Goal: Task Accomplishment & Management: Use online tool/utility

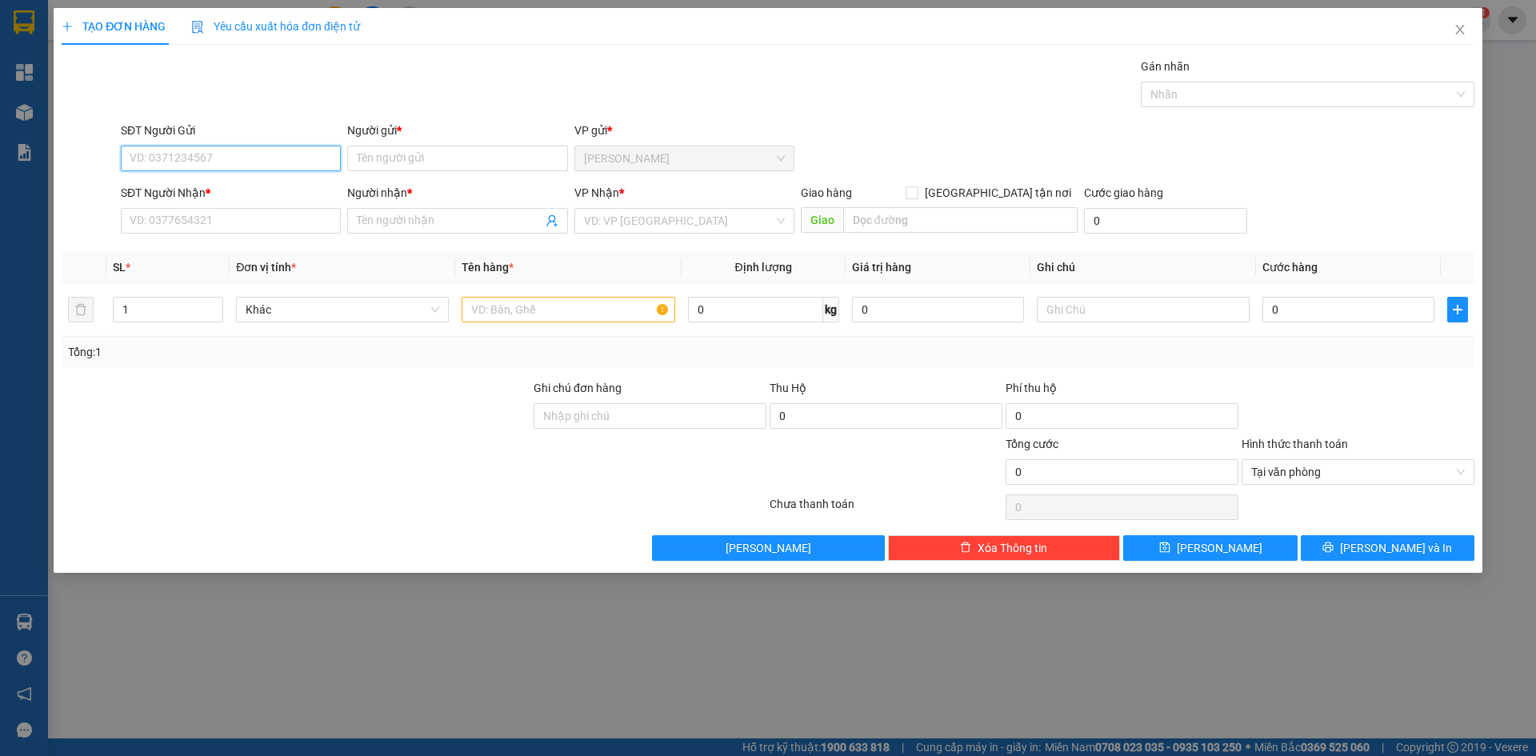
click at [209, 154] on input "SĐT Người Gửi" at bounding box center [231, 159] width 220 height 26
click at [202, 194] on div "0773871560 - CHINH" at bounding box center [230, 191] width 201 height 18
type input "0773871560"
type input "CHINH"
type input "0773871560"
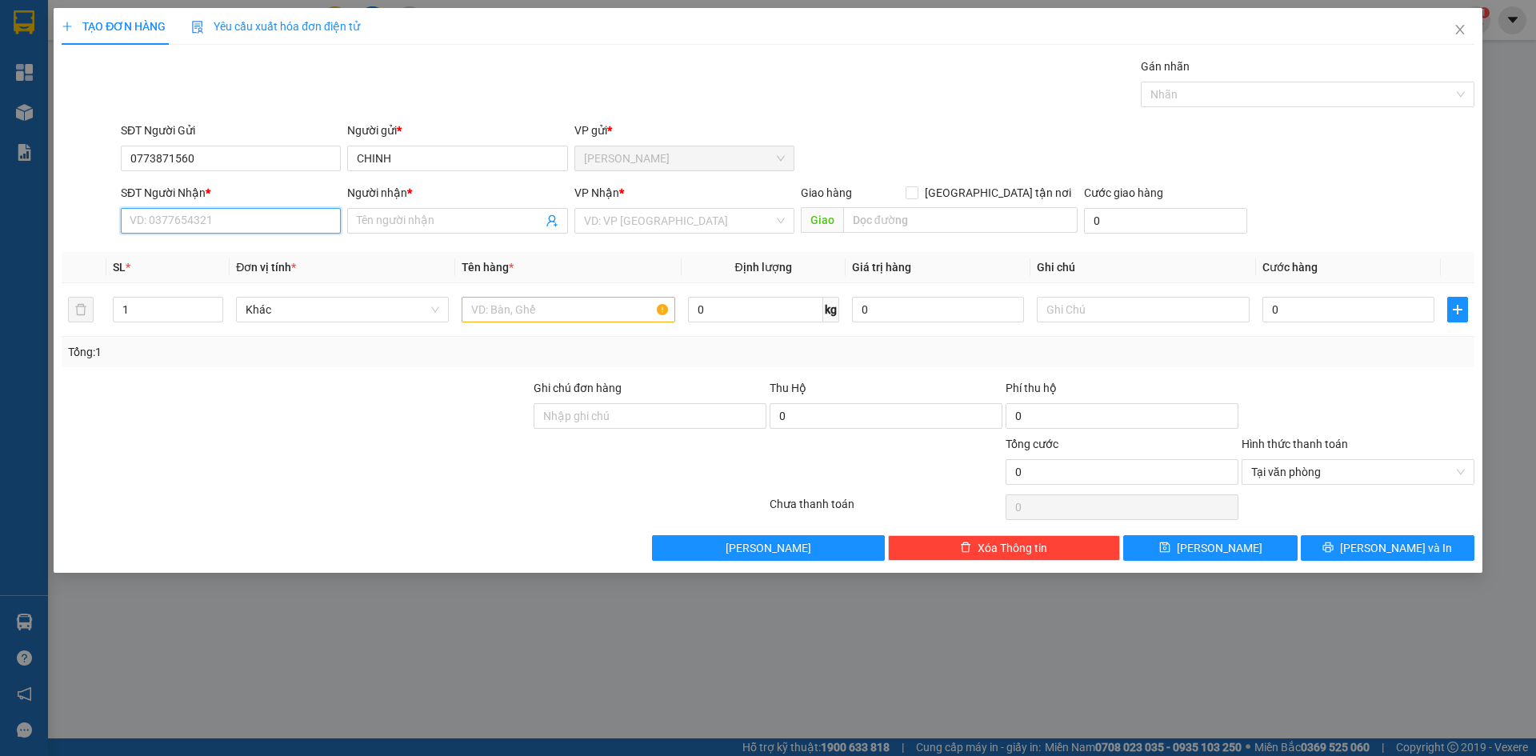
click at [203, 222] on input "SĐT Người Nhận *" at bounding box center [231, 221] width 220 height 26
click at [202, 258] on div "0773871560 - CHINH" at bounding box center [230, 253] width 201 height 18
type input "0773871560"
type input "CHINH"
click at [631, 221] on input "search" at bounding box center [679, 221] width 190 height 24
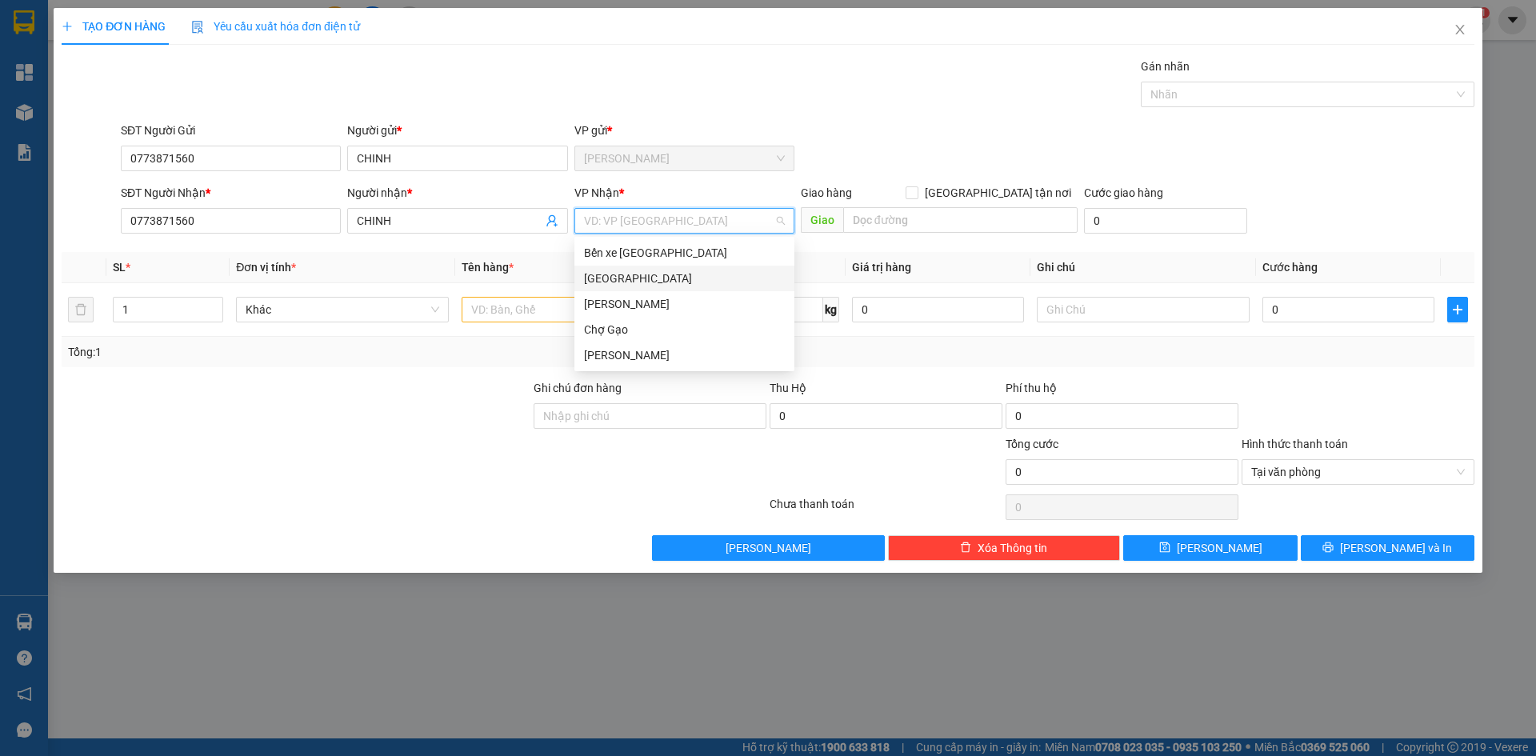
click at [615, 278] on div "[GEOGRAPHIC_DATA]" at bounding box center [684, 279] width 201 height 18
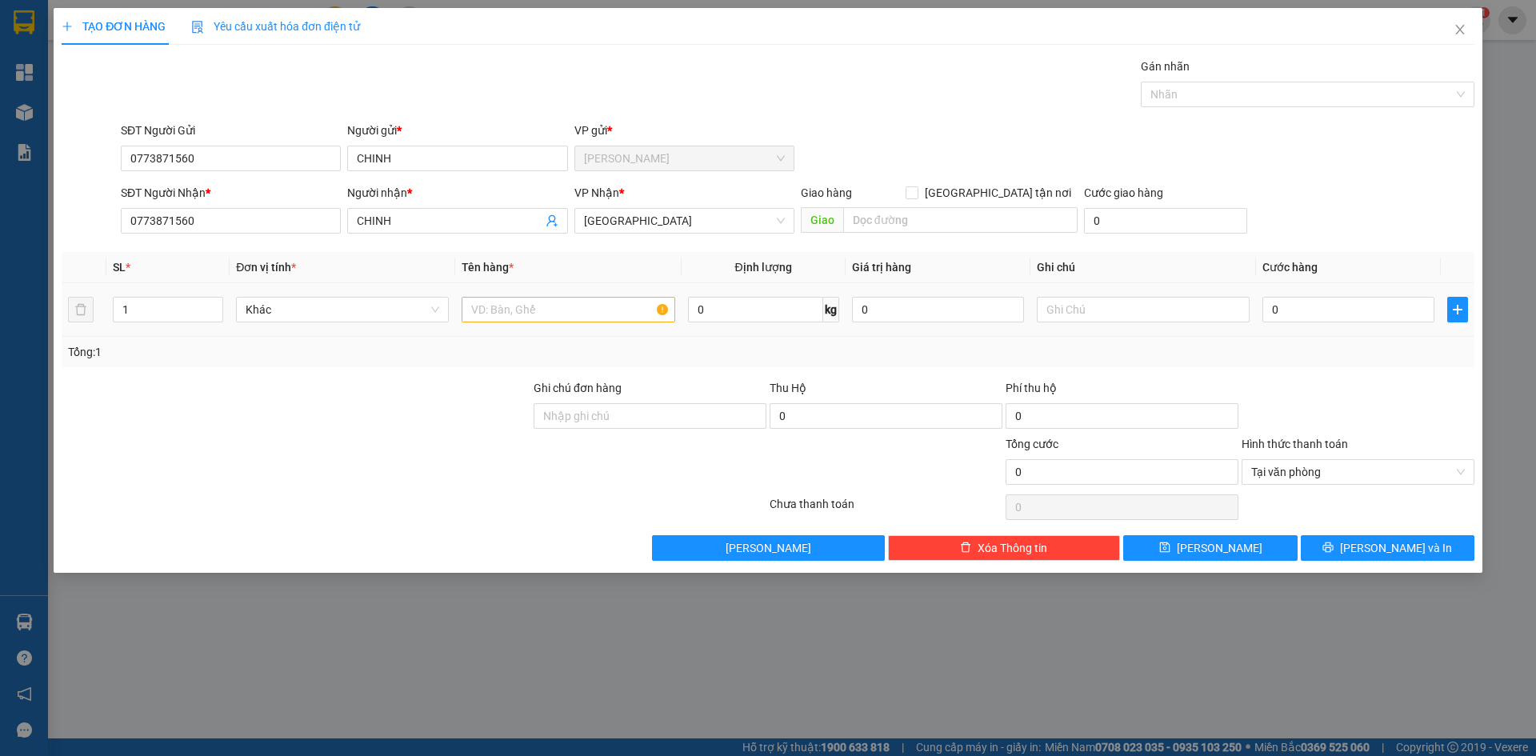
click at [502, 322] on div at bounding box center [568, 310] width 213 height 32
click at [518, 307] on input "text" at bounding box center [568, 310] width 213 height 26
paste input "Á"
type input "2 TNP BÁNH"
click at [1324, 314] on input "0" at bounding box center [1349, 310] width 172 height 26
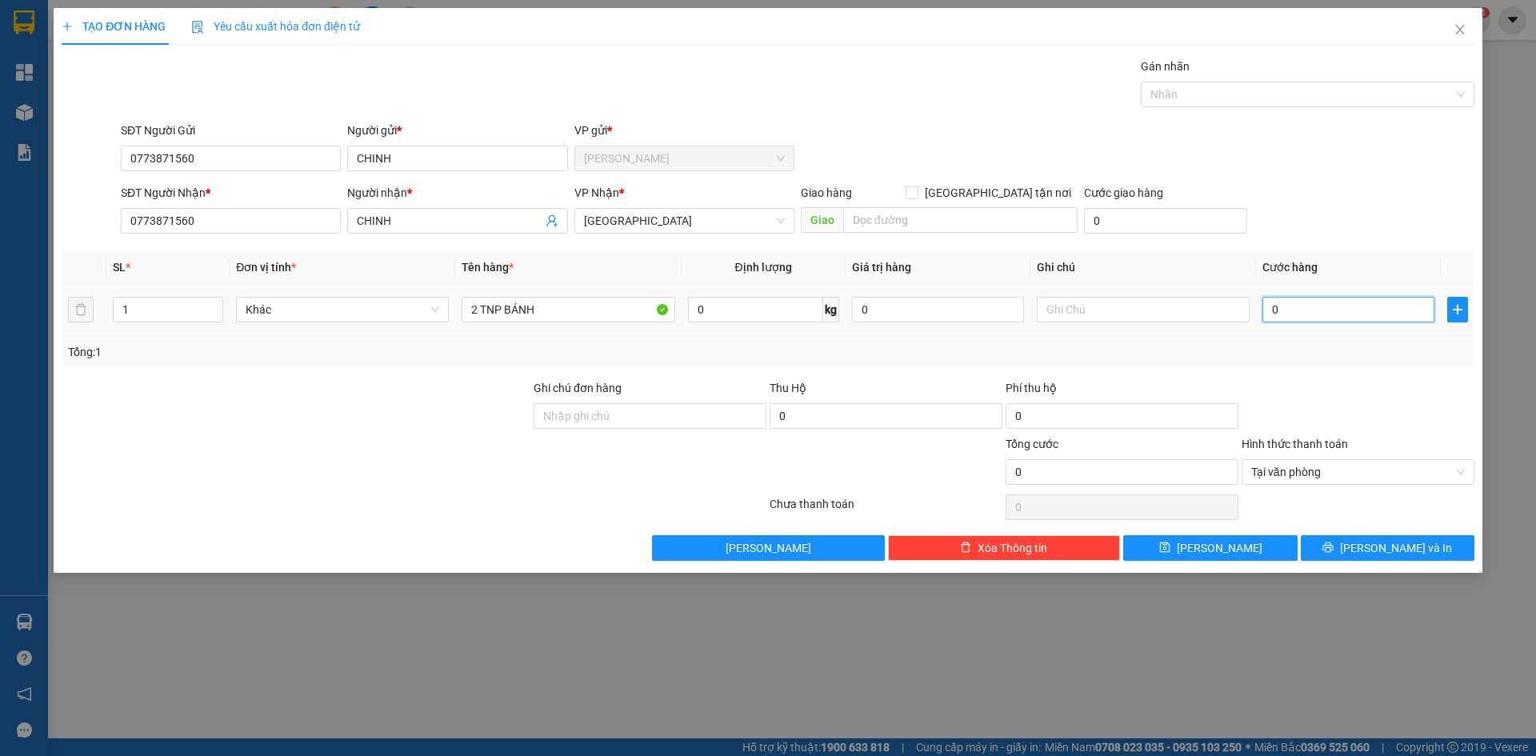
type input "7"
type input "70"
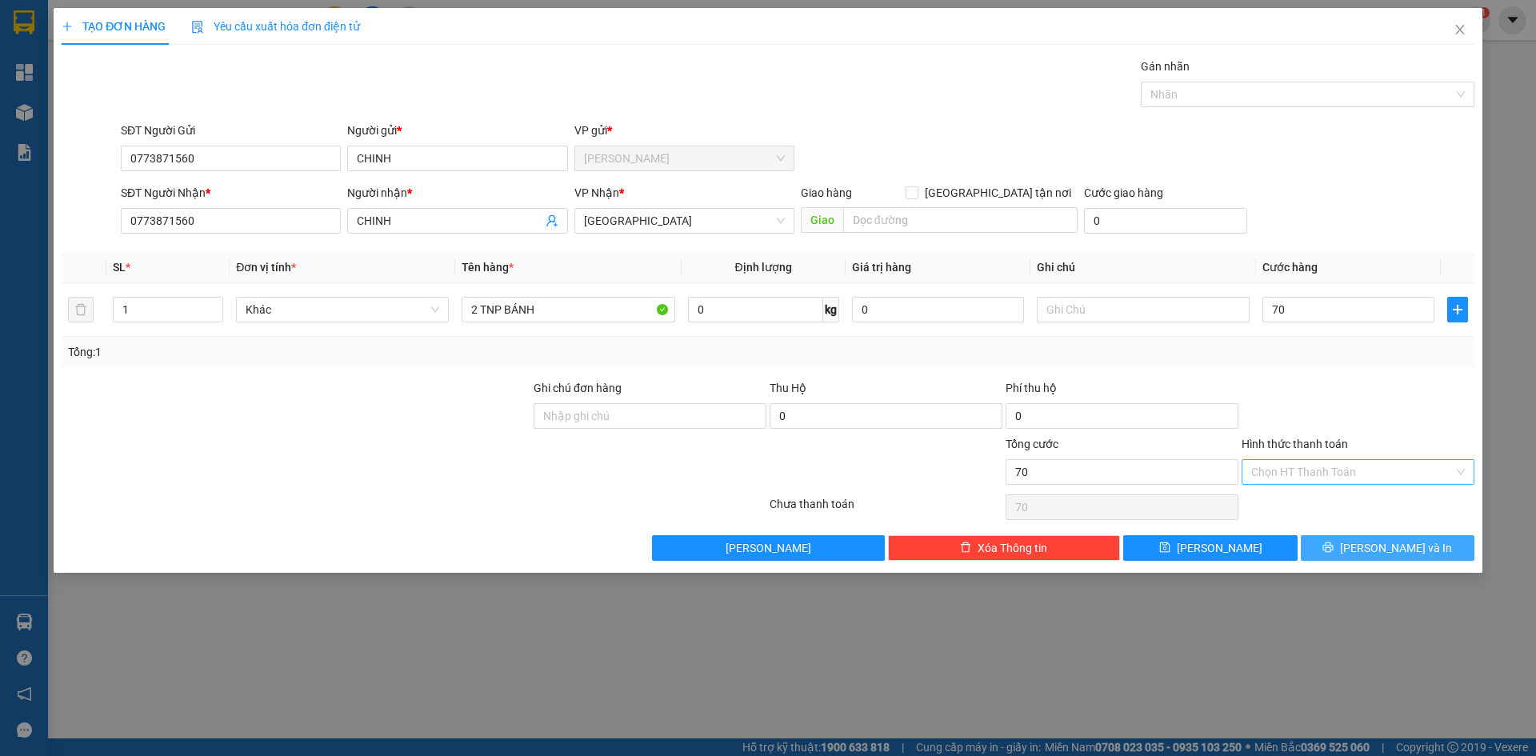
type input "70.000"
click at [1424, 549] on button "[PERSON_NAME] và In" at bounding box center [1388, 548] width 174 height 26
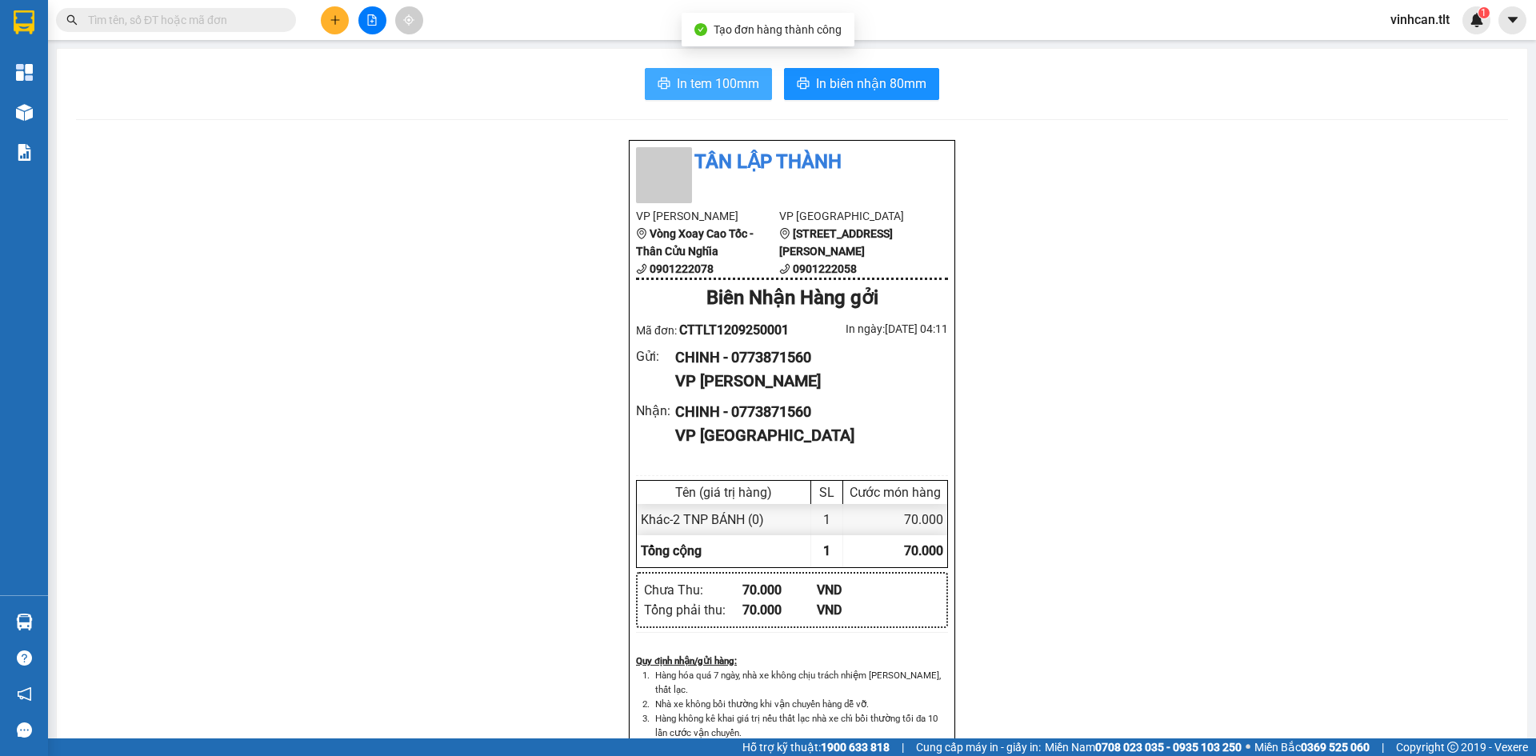
click at [743, 81] on span "In tem 100mm" at bounding box center [718, 84] width 82 height 20
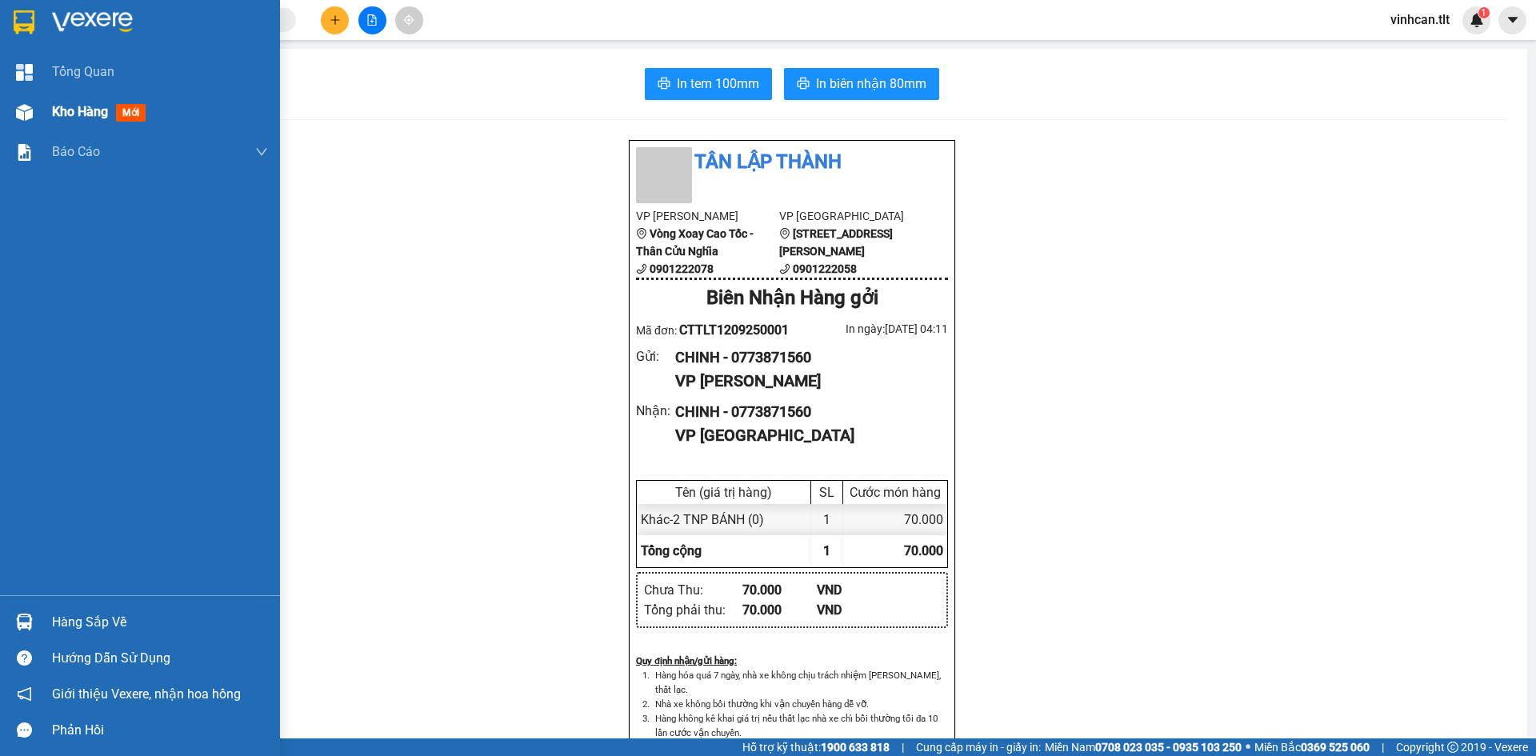
click at [68, 111] on span "Kho hàng" at bounding box center [80, 111] width 56 height 15
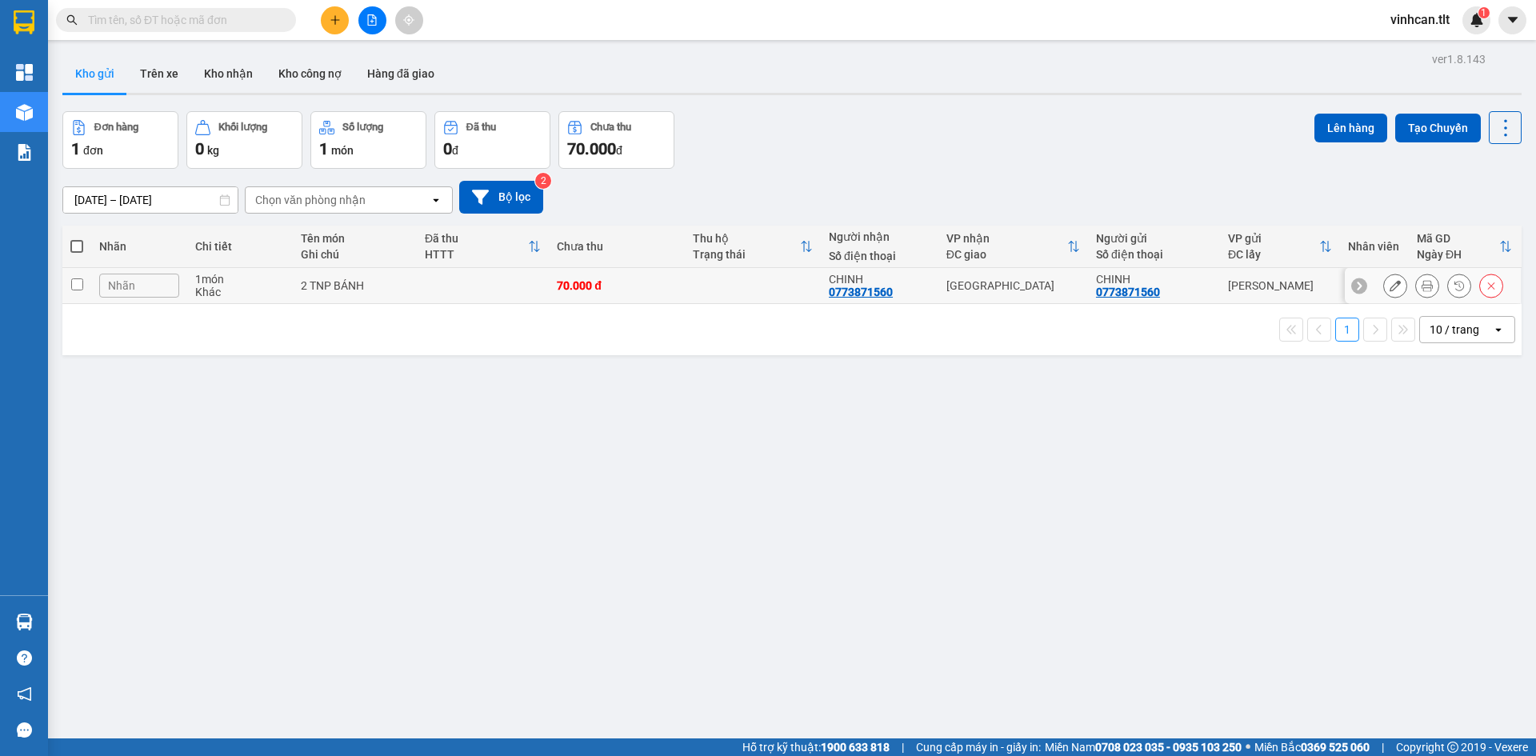
drag, startPoint x: 470, startPoint y: 288, endPoint x: 540, endPoint y: 290, distance: 70.5
click at [470, 288] on td at bounding box center [483, 286] width 132 height 36
checkbox input "true"
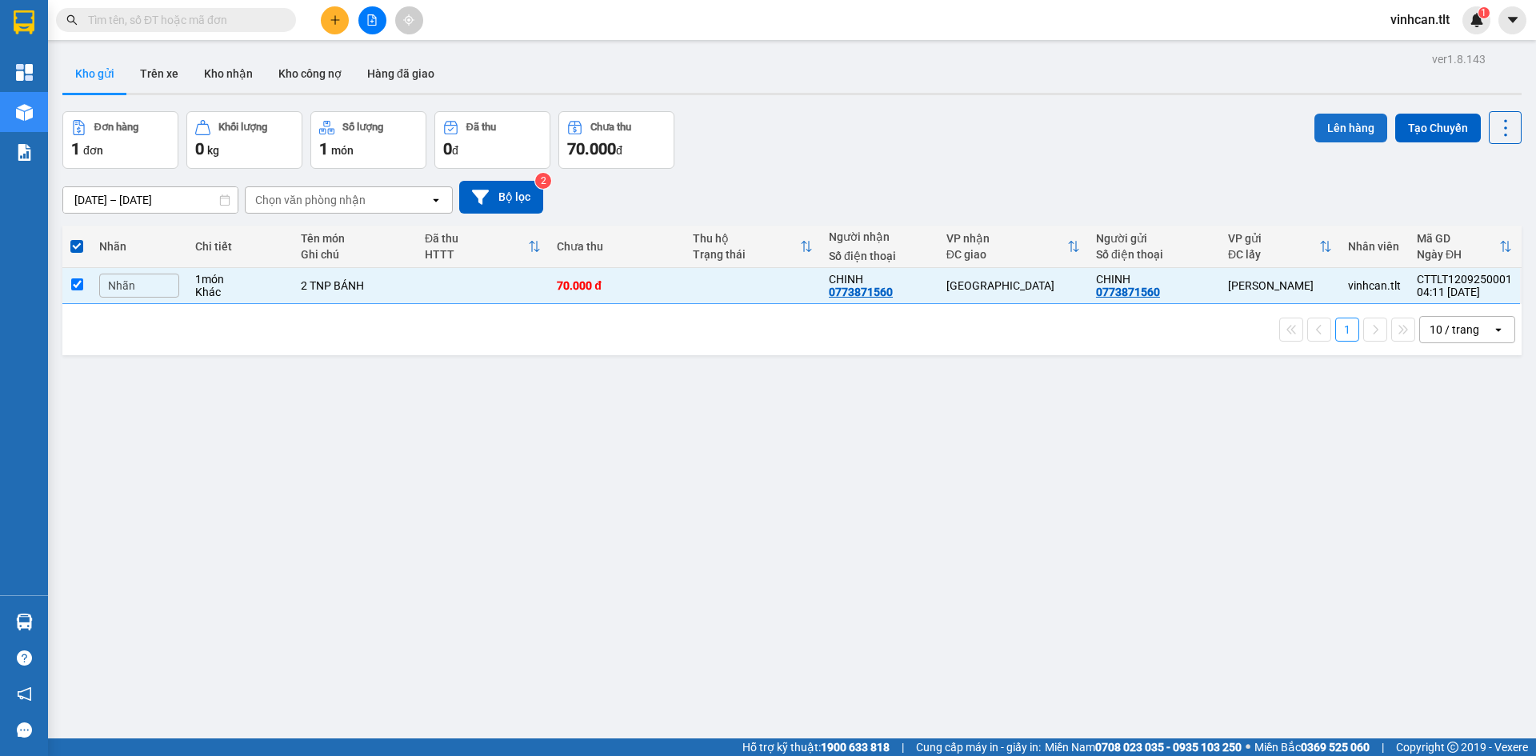
click at [1334, 133] on button "Lên hàng" at bounding box center [1351, 128] width 73 height 29
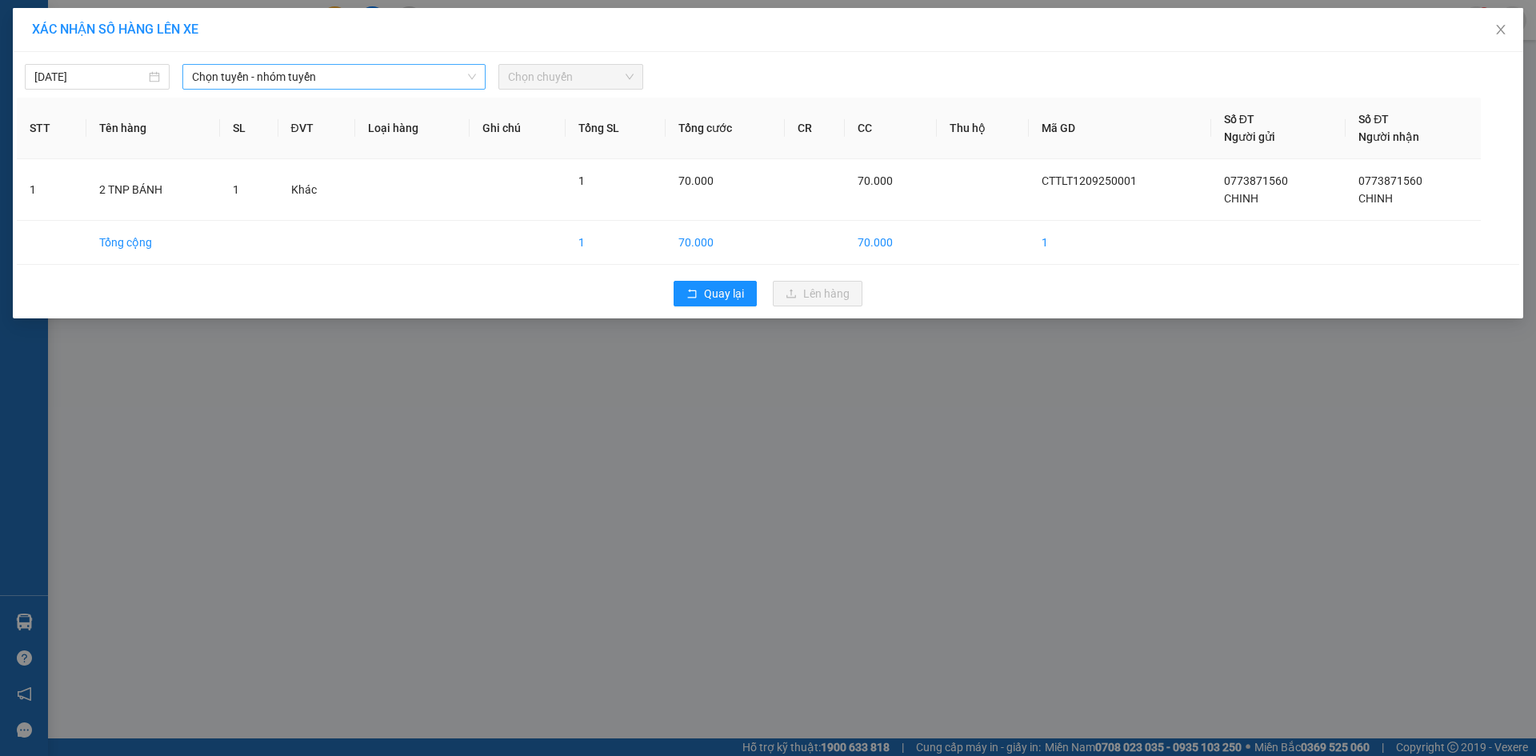
click at [227, 67] on span "Chọn tuyến - nhóm tuyến" at bounding box center [334, 77] width 284 height 24
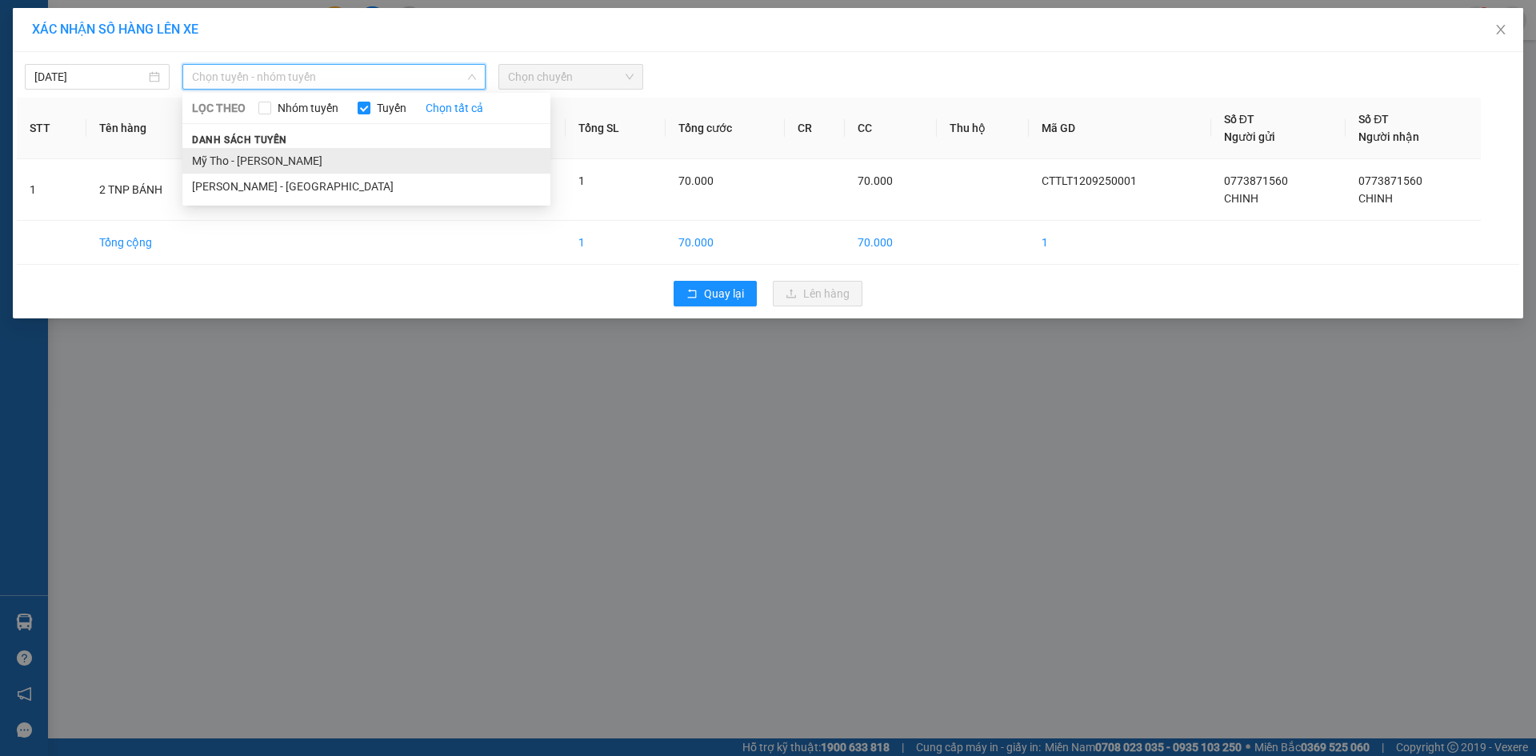
click at [210, 160] on li "Mỹ Tho - [PERSON_NAME]" at bounding box center [366, 161] width 368 height 26
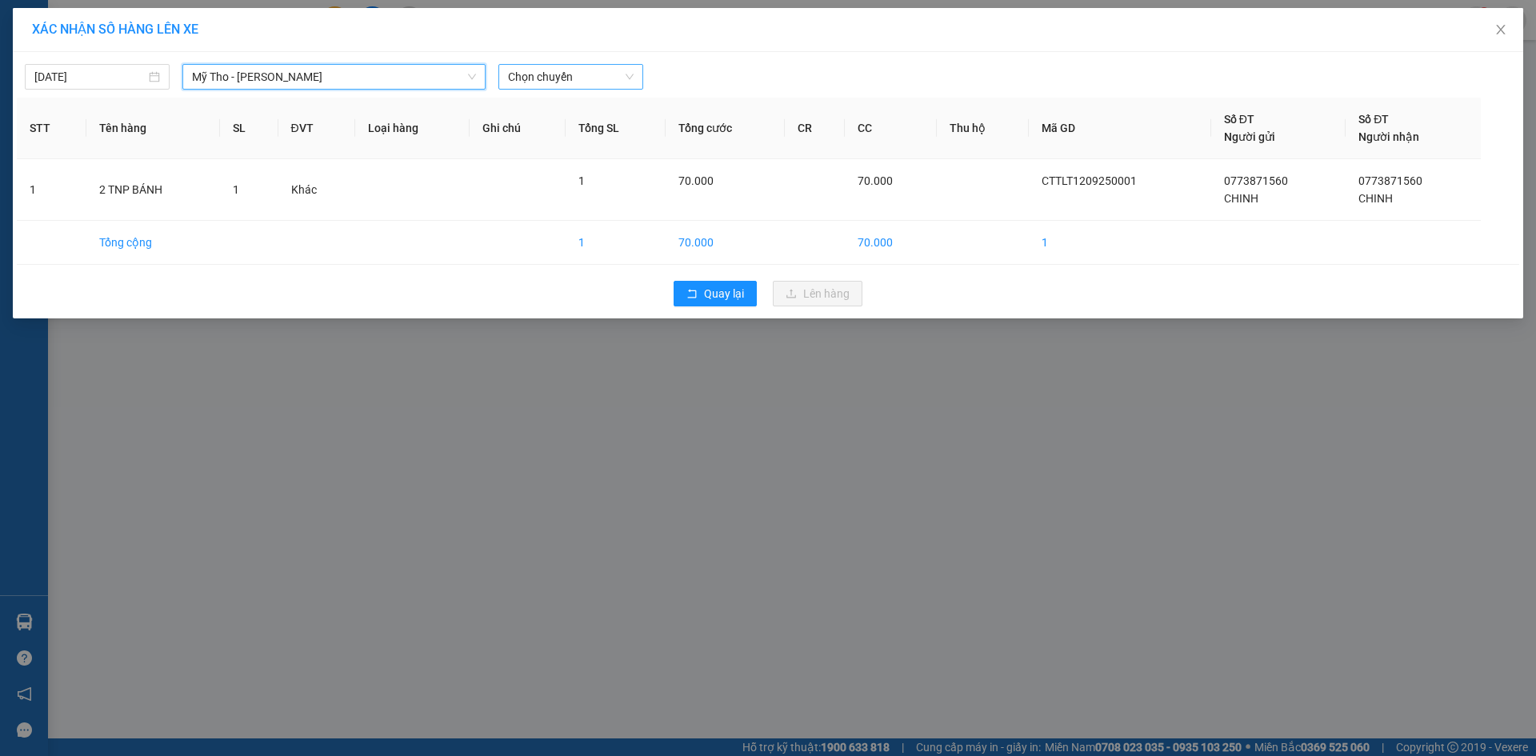
click at [575, 75] on span "Chọn chuyến" at bounding box center [571, 77] width 126 height 24
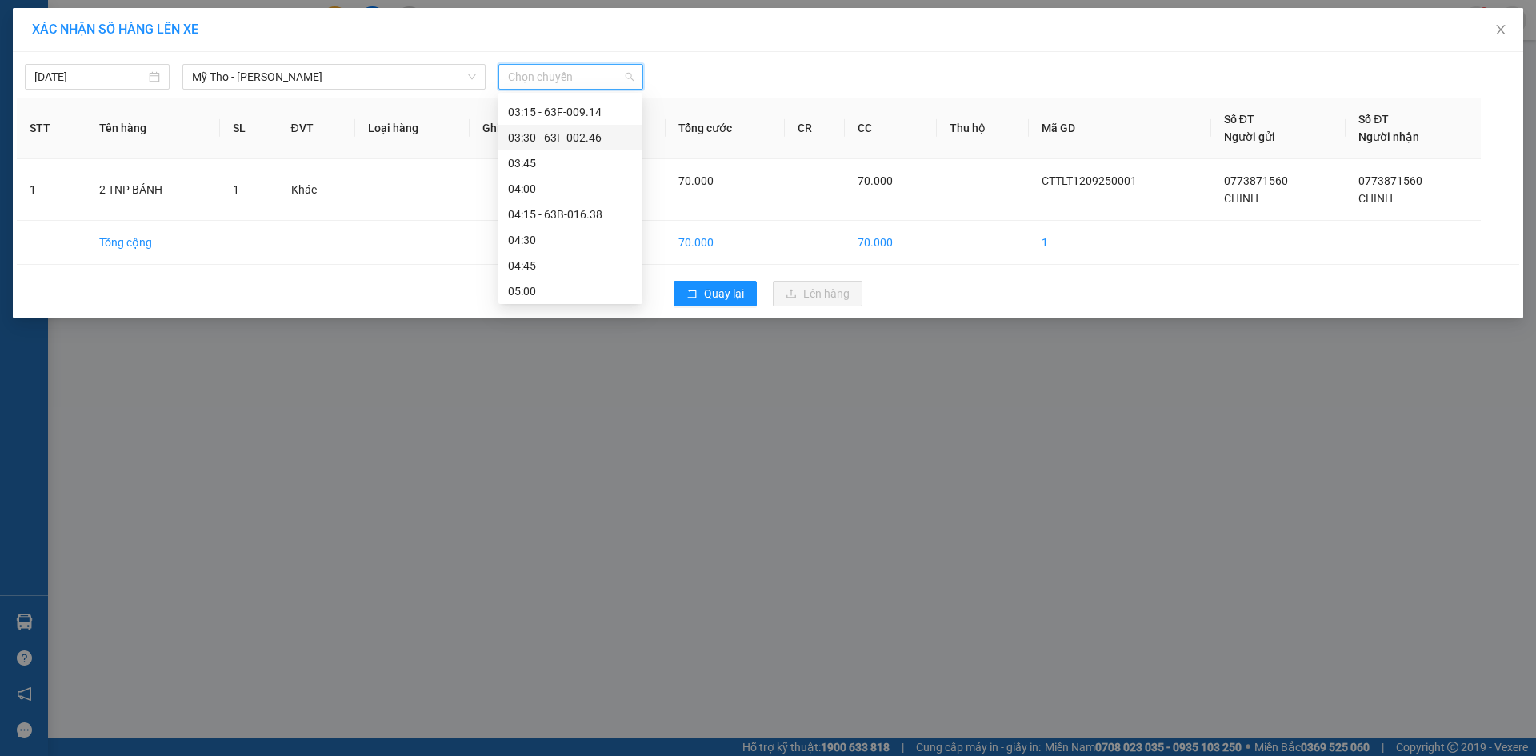
scroll to position [80, 0]
click at [583, 109] on div "03:30 - 63F-002.46" at bounding box center [570, 106] width 125 height 18
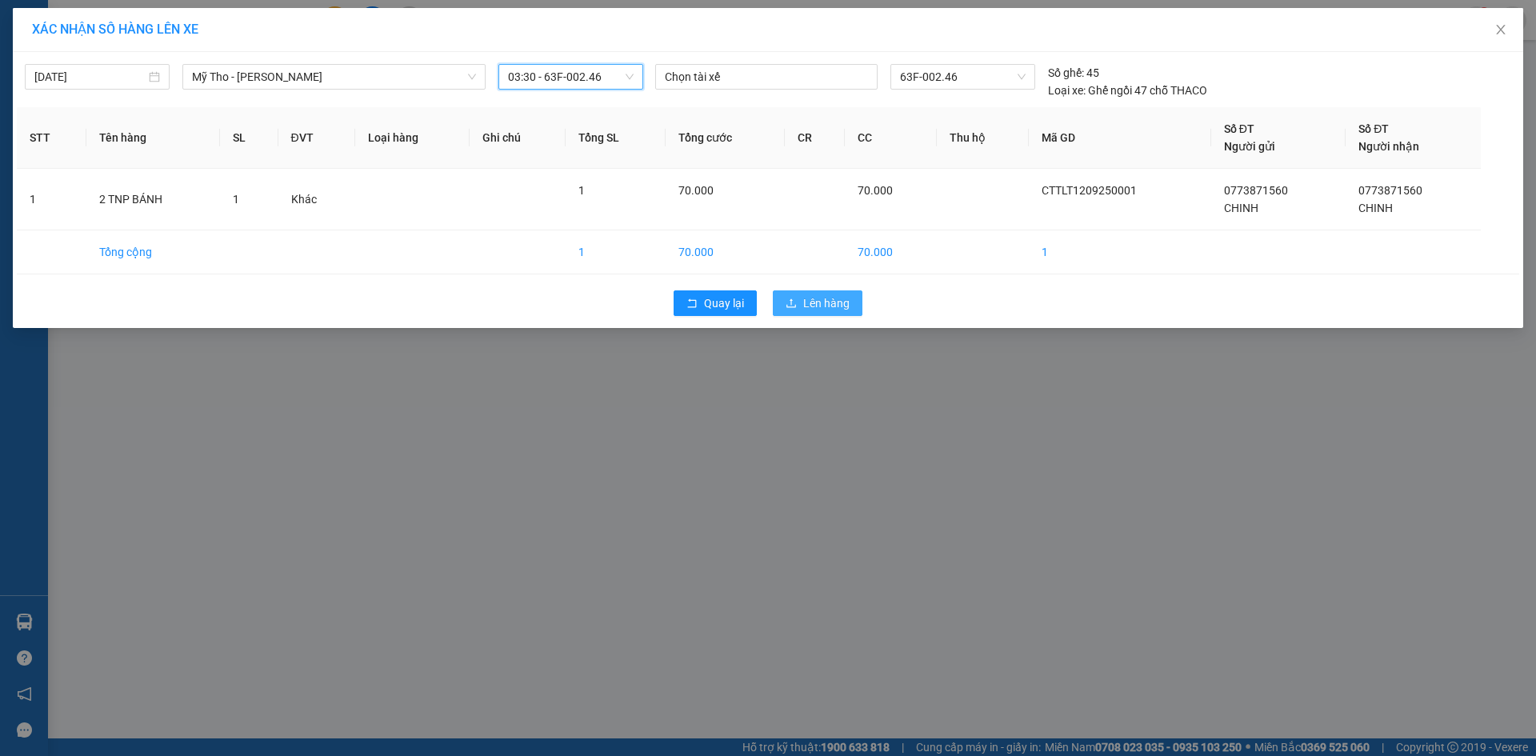
click at [790, 309] on span "upload" at bounding box center [791, 304] width 11 height 13
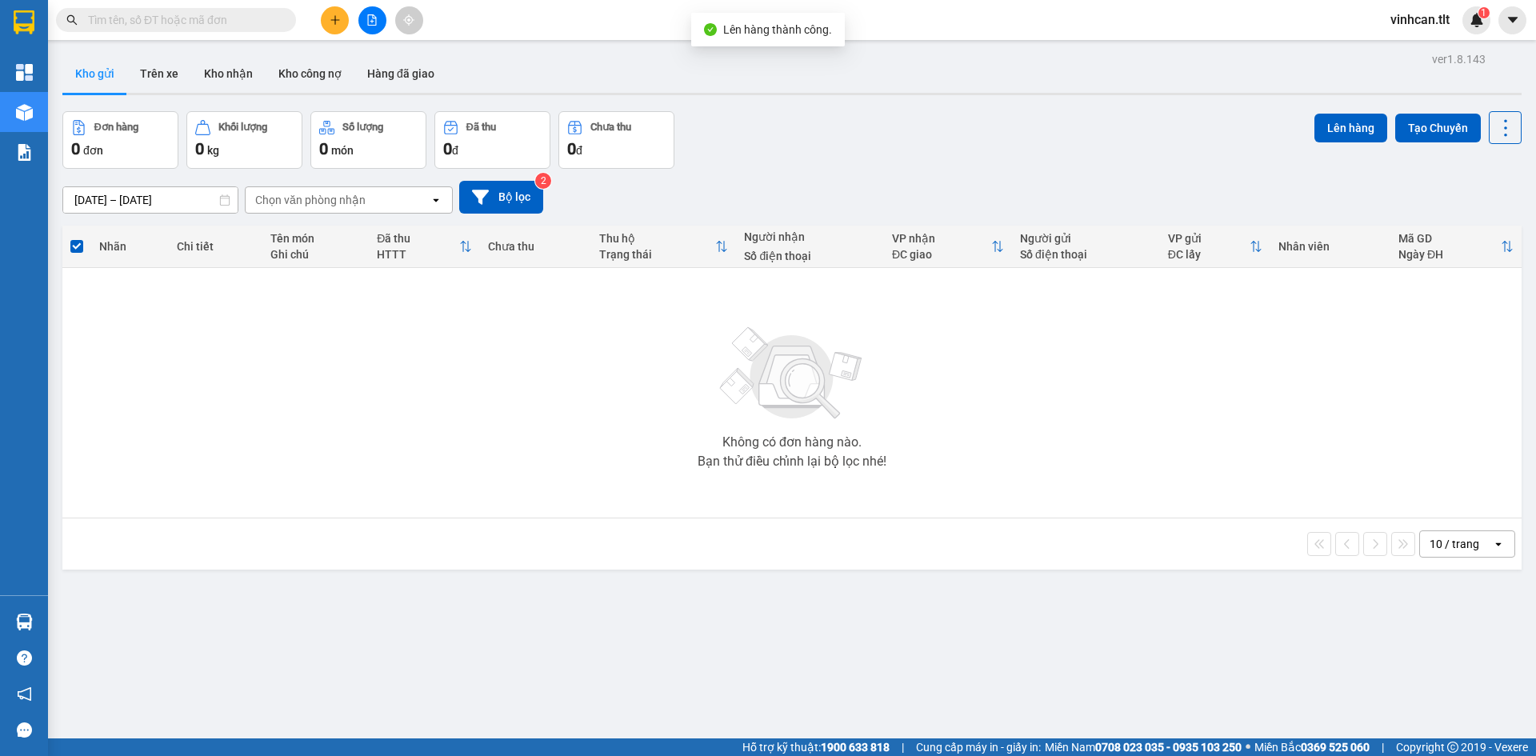
click at [376, 18] on icon "file-add" at bounding box center [372, 19] width 9 height 11
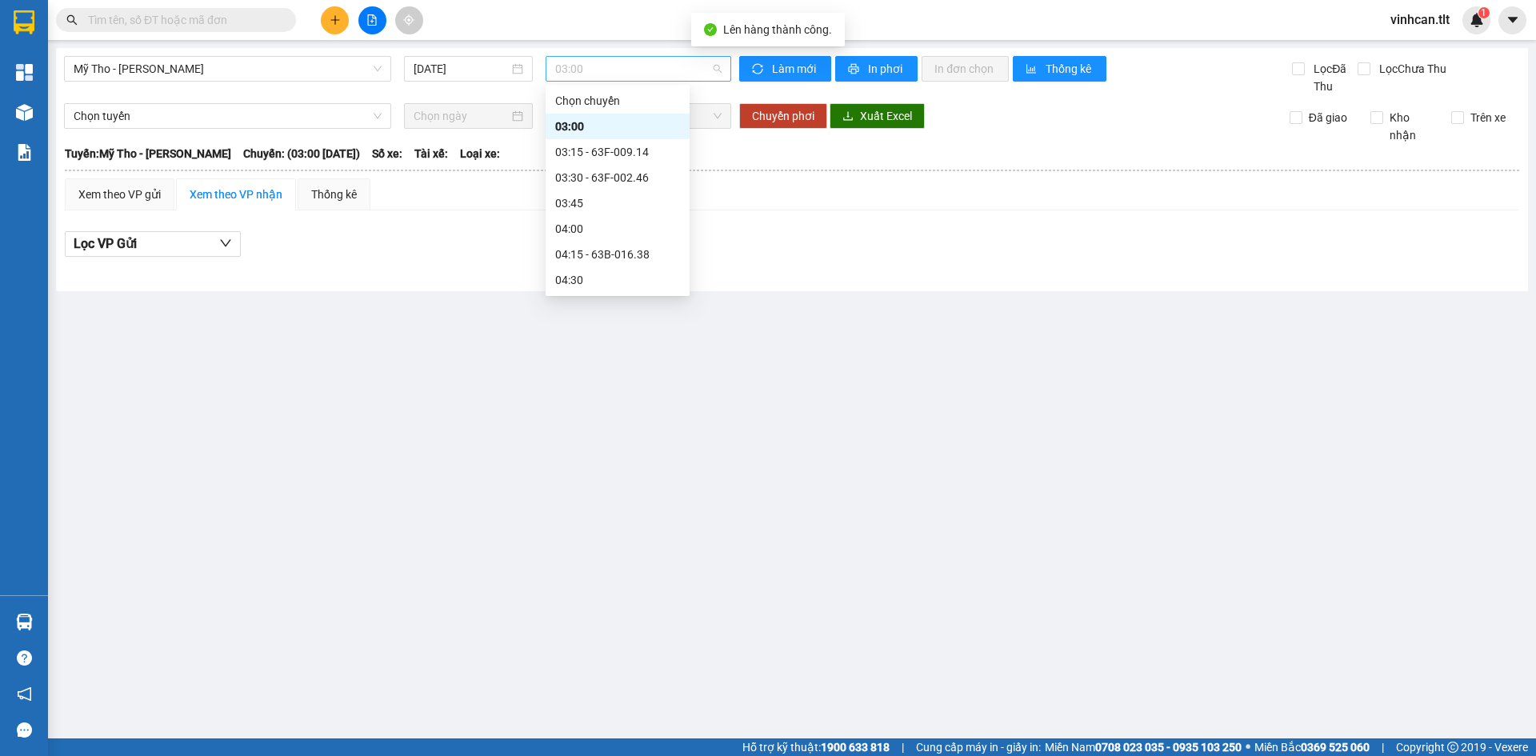
click at [615, 68] on span "03:00" at bounding box center [638, 69] width 166 height 24
click at [619, 174] on div "03:30 - 63F-002.46" at bounding box center [617, 178] width 125 height 18
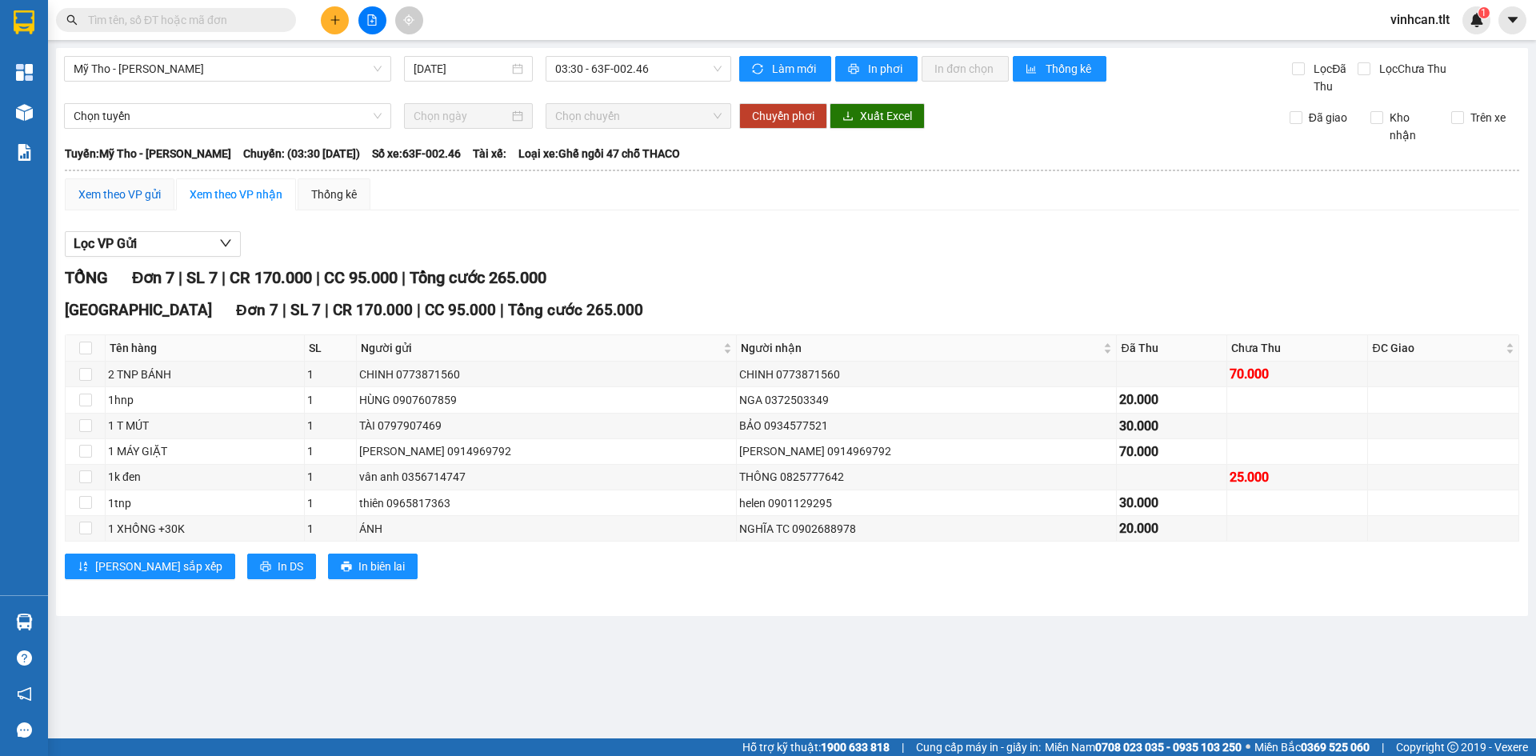
click at [128, 186] on div "Xem theo VP gửi" at bounding box center [119, 195] width 82 height 18
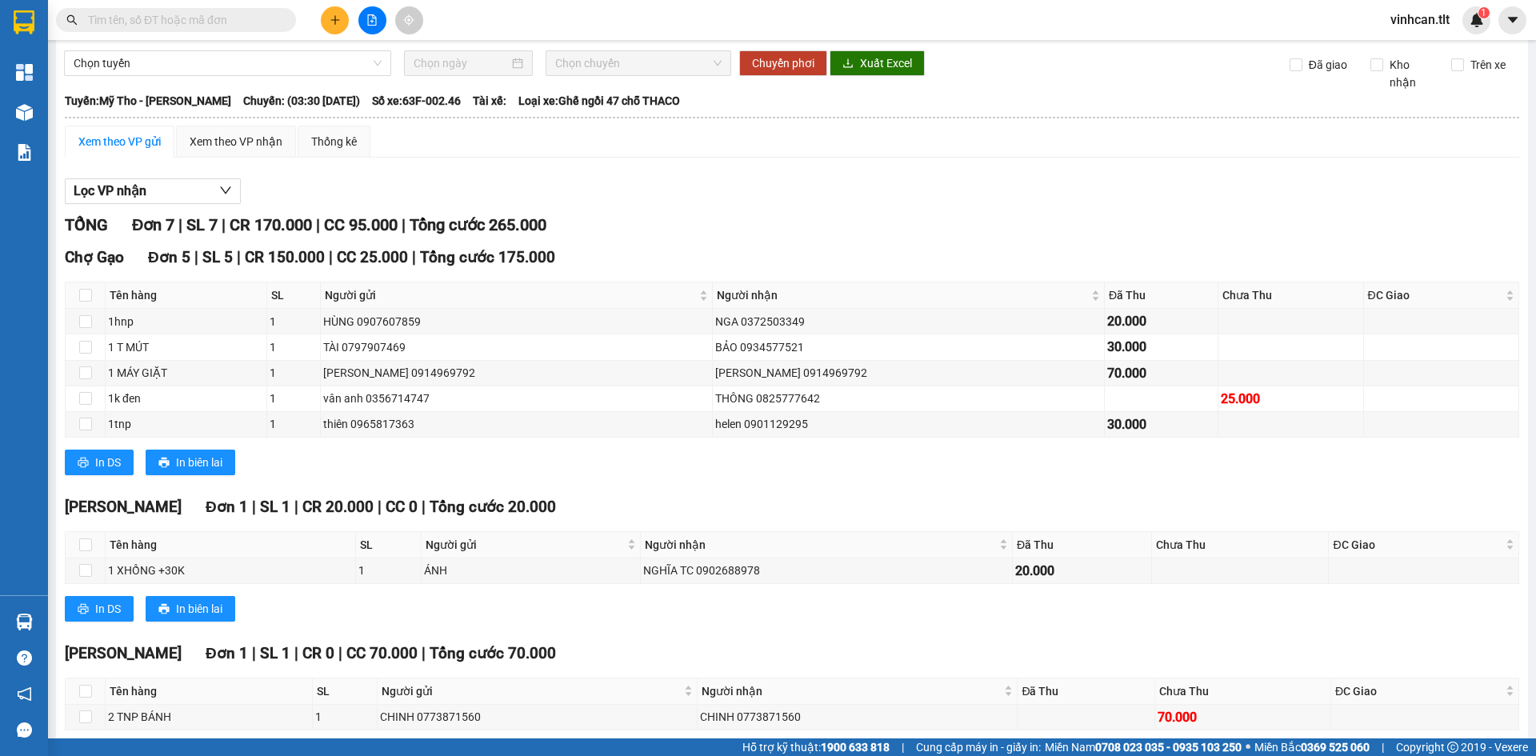
scroll to position [127, 0]
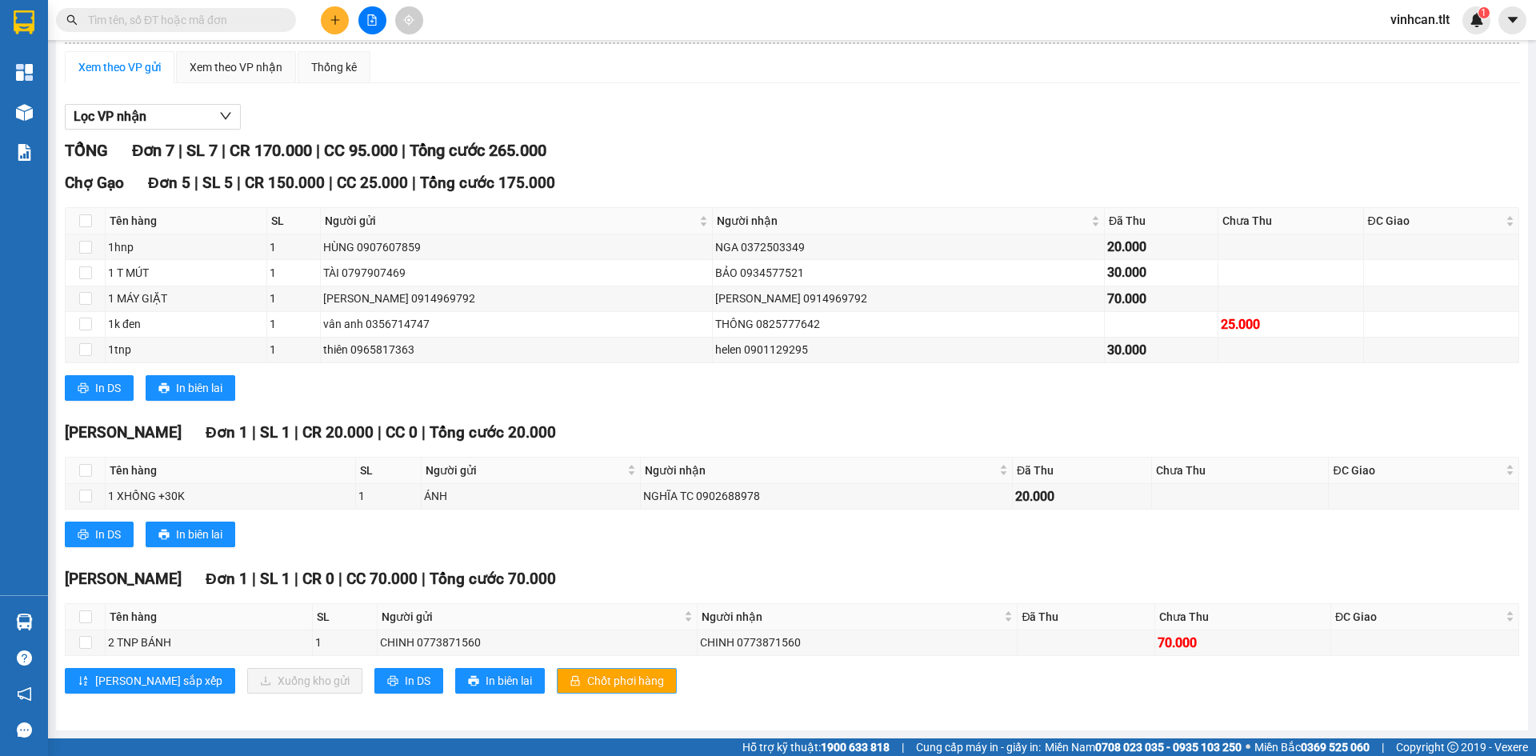
click at [570, 686] on icon "lock" at bounding box center [575, 680] width 11 height 11
click at [687, 402] on div "Chợ Gạo Đơn 5 | SL 5 | CR 150.000 | CC 25.000 | Tổng cước 175.000 Tên hàng SL N…" at bounding box center [792, 292] width 1455 height 242
click at [559, 691] on button "Chốt phơi hàng" at bounding box center [617, 681] width 120 height 26
click at [272, 22] on input "text" at bounding box center [182, 20] width 189 height 18
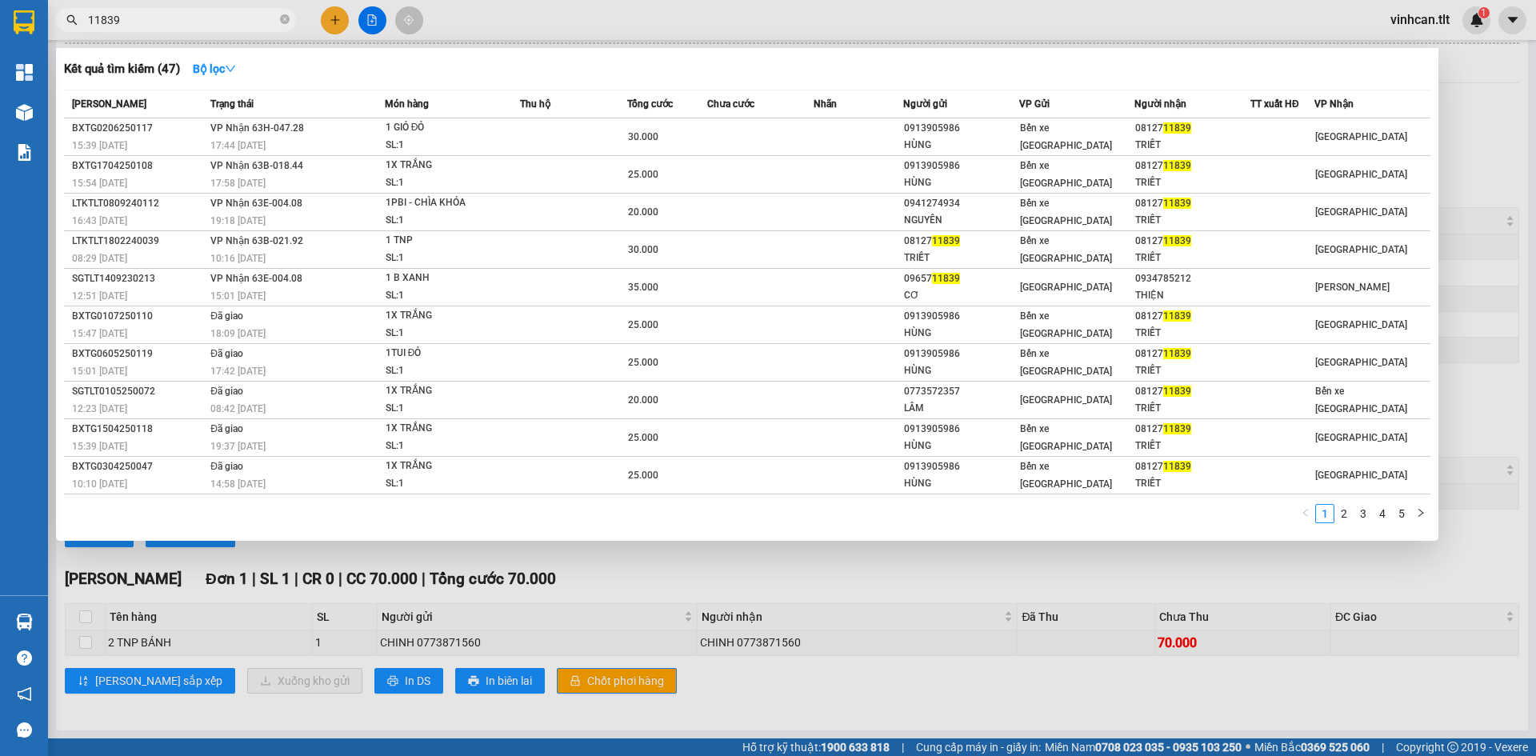
type input "11839"
click at [338, 21] on div at bounding box center [768, 378] width 1536 height 756
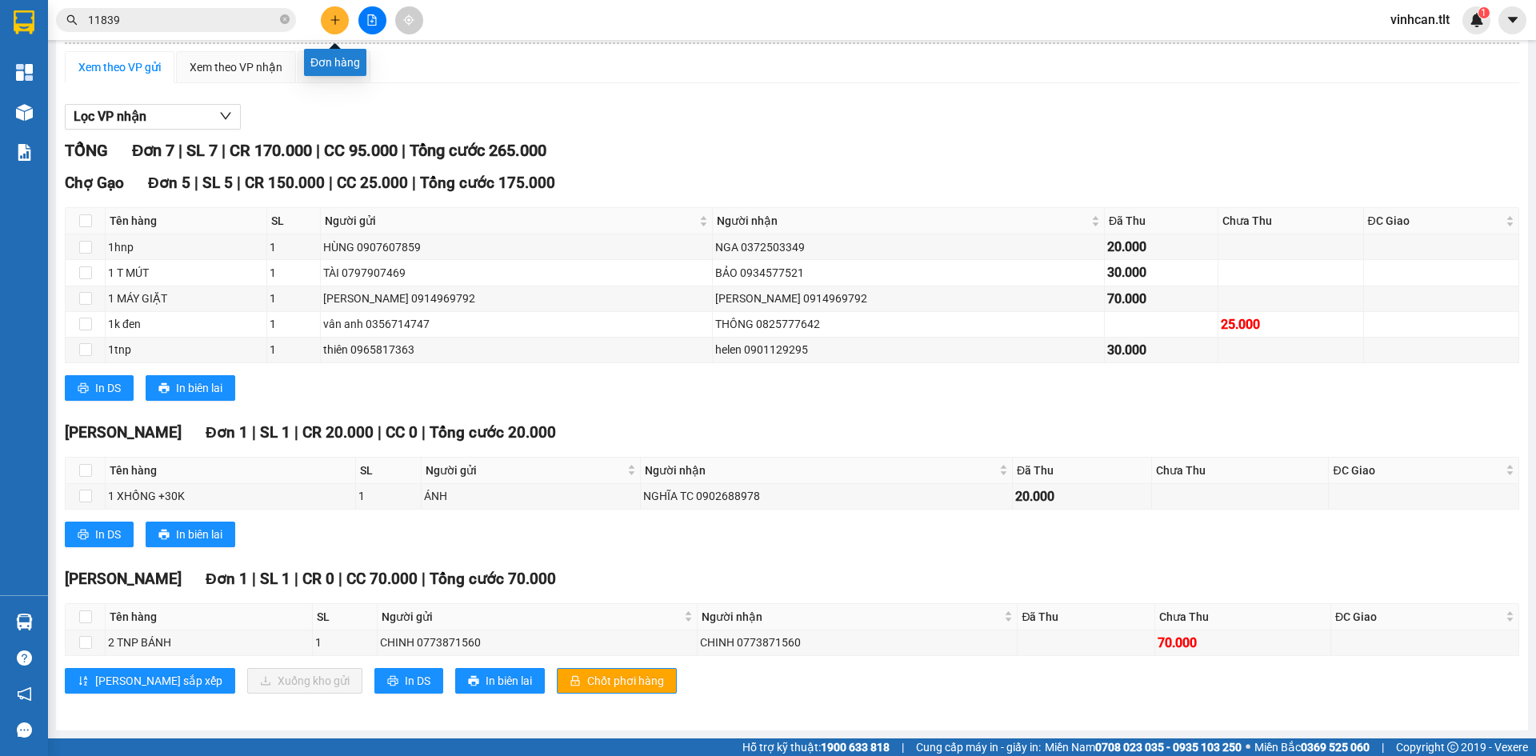
click at [326, 23] on button at bounding box center [335, 20] width 28 height 28
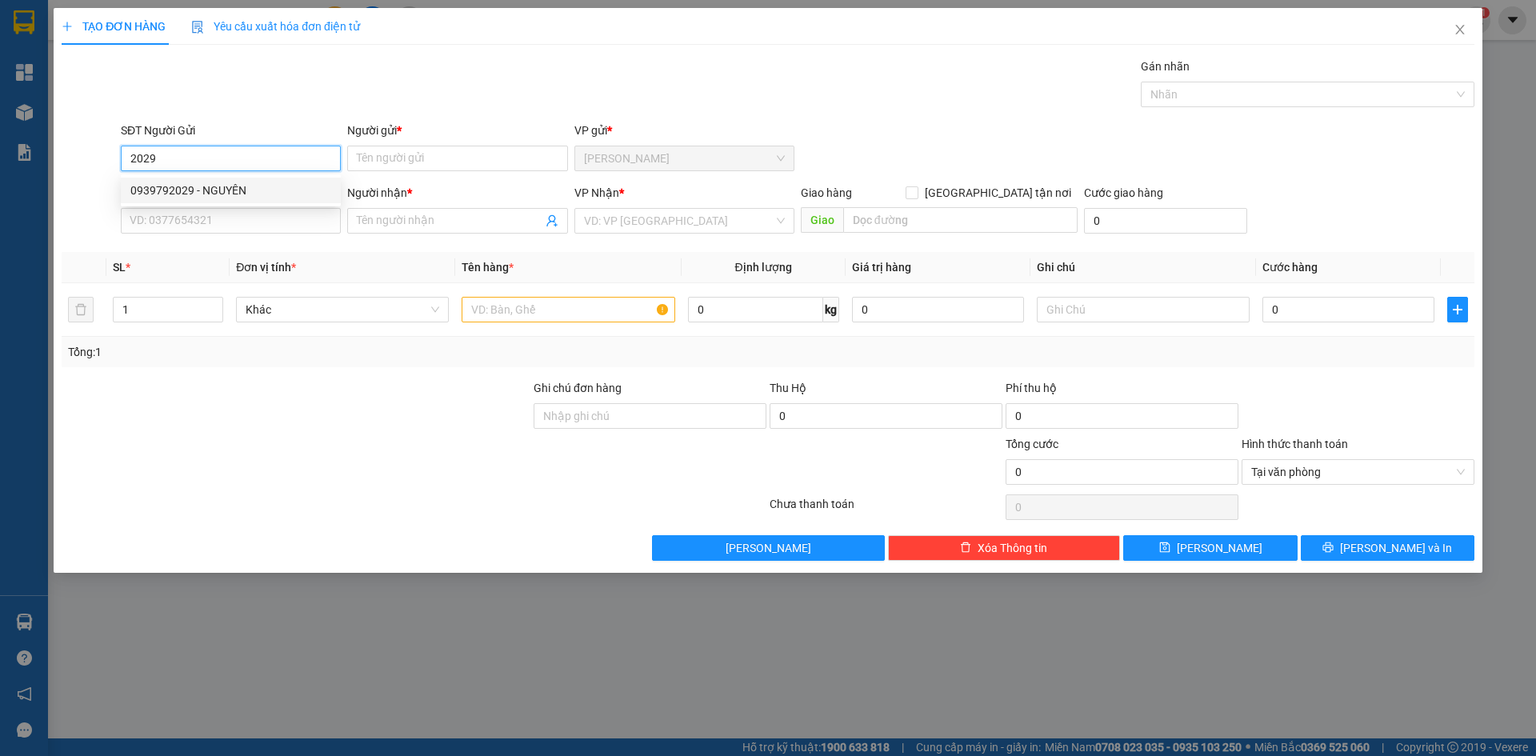
click at [174, 187] on div "0939792029 - NGUYÊN" at bounding box center [230, 191] width 201 height 18
type input "0939792029"
type input "NGUYÊN"
type input "0939792029"
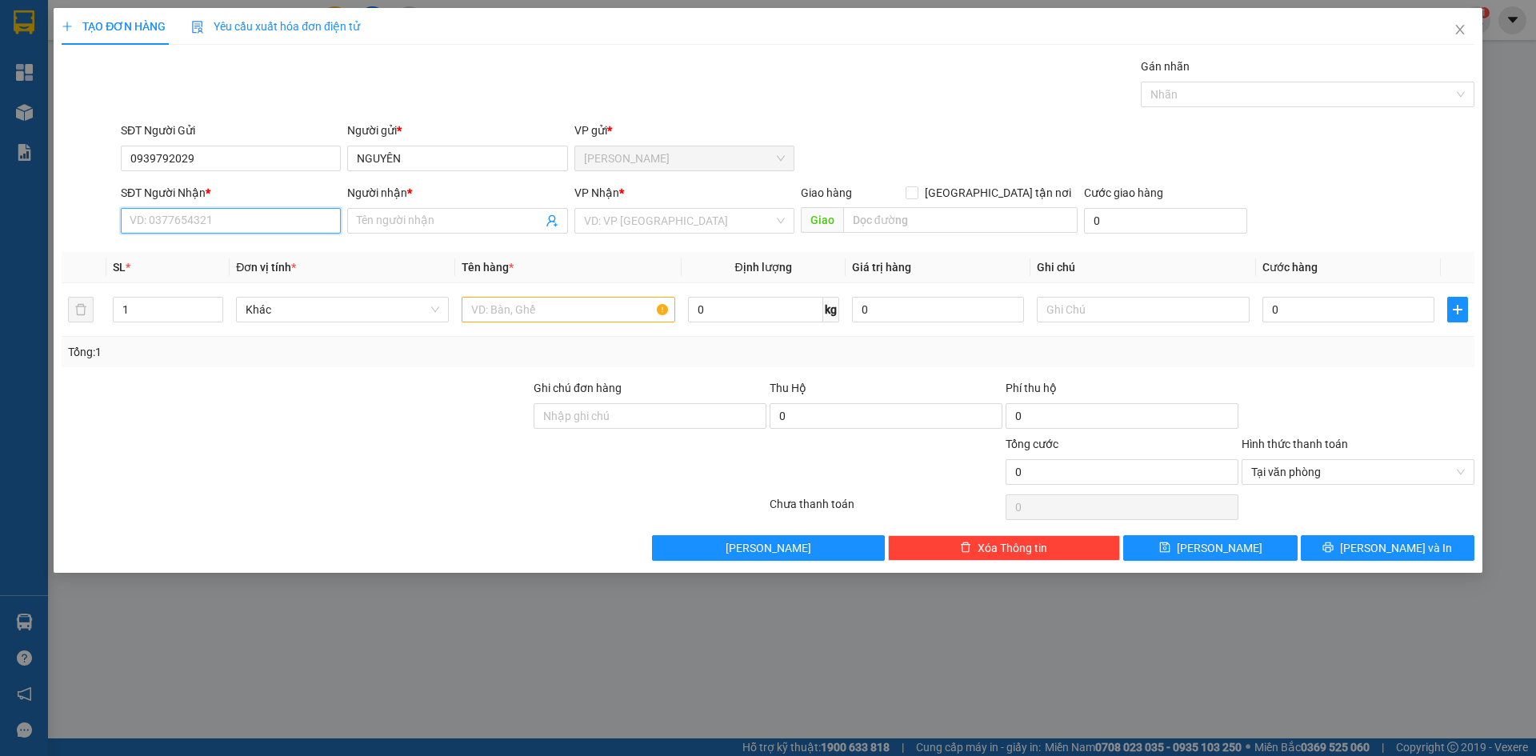
click at [253, 222] on input "SĐT Người Nhận *" at bounding box center [231, 221] width 220 height 26
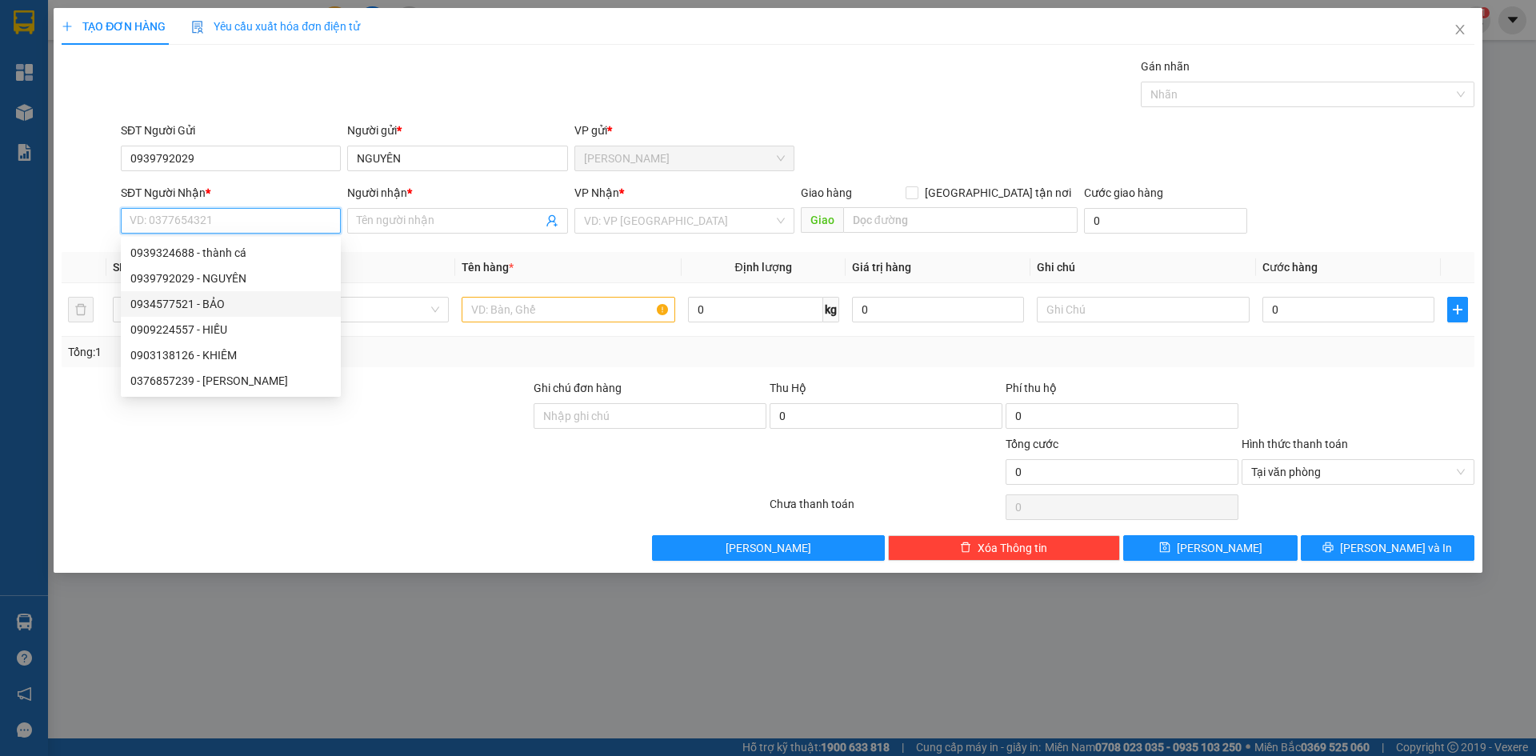
click at [220, 311] on div "0934577521 - BẢO" at bounding box center [230, 304] width 201 height 18
type input "0934577521"
type input "BẢO"
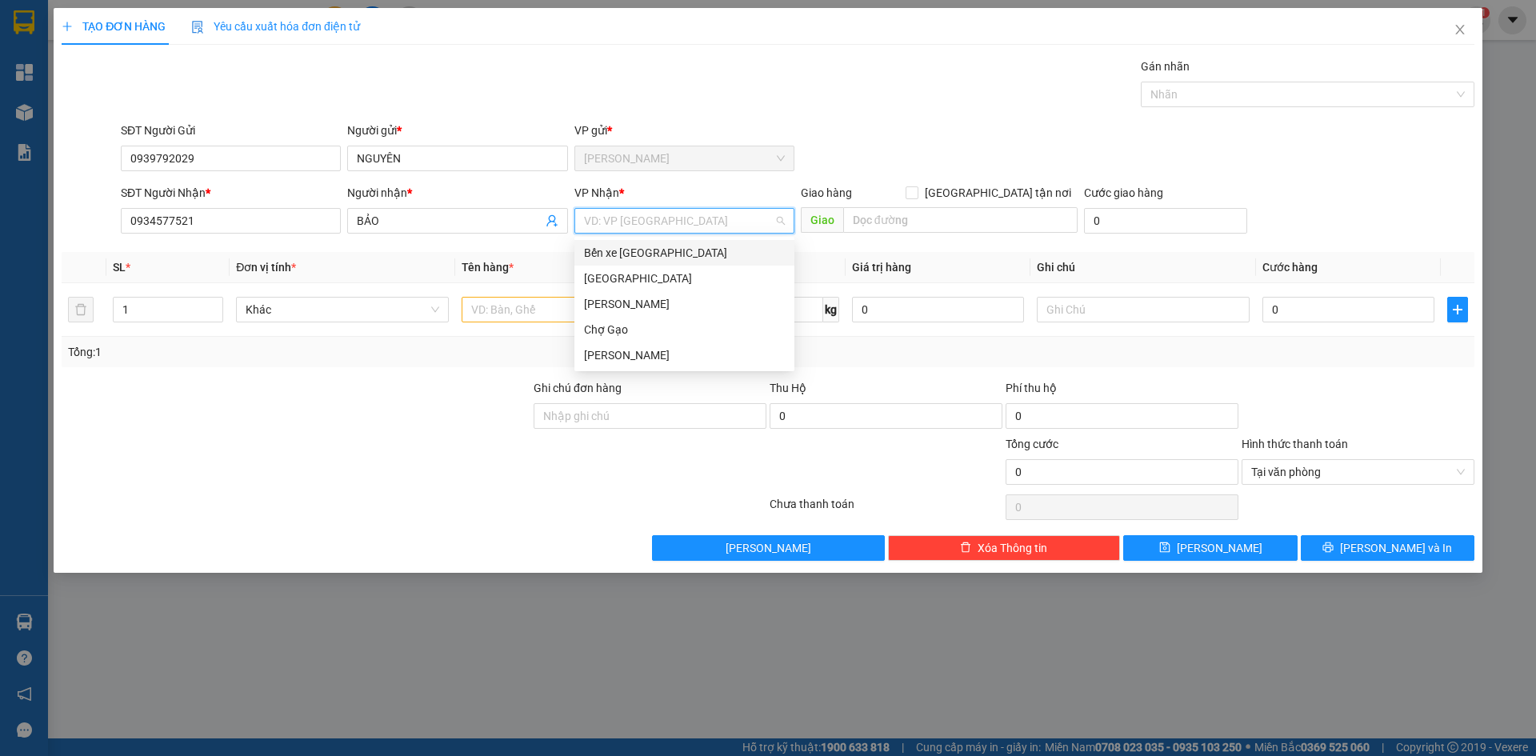
click at [727, 222] on input "search" at bounding box center [679, 221] width 190 height 24
click at [589, 276] on div "[GEOGRAPHIC_DATA]" at bounding box center [684, 279] width 201 height 18
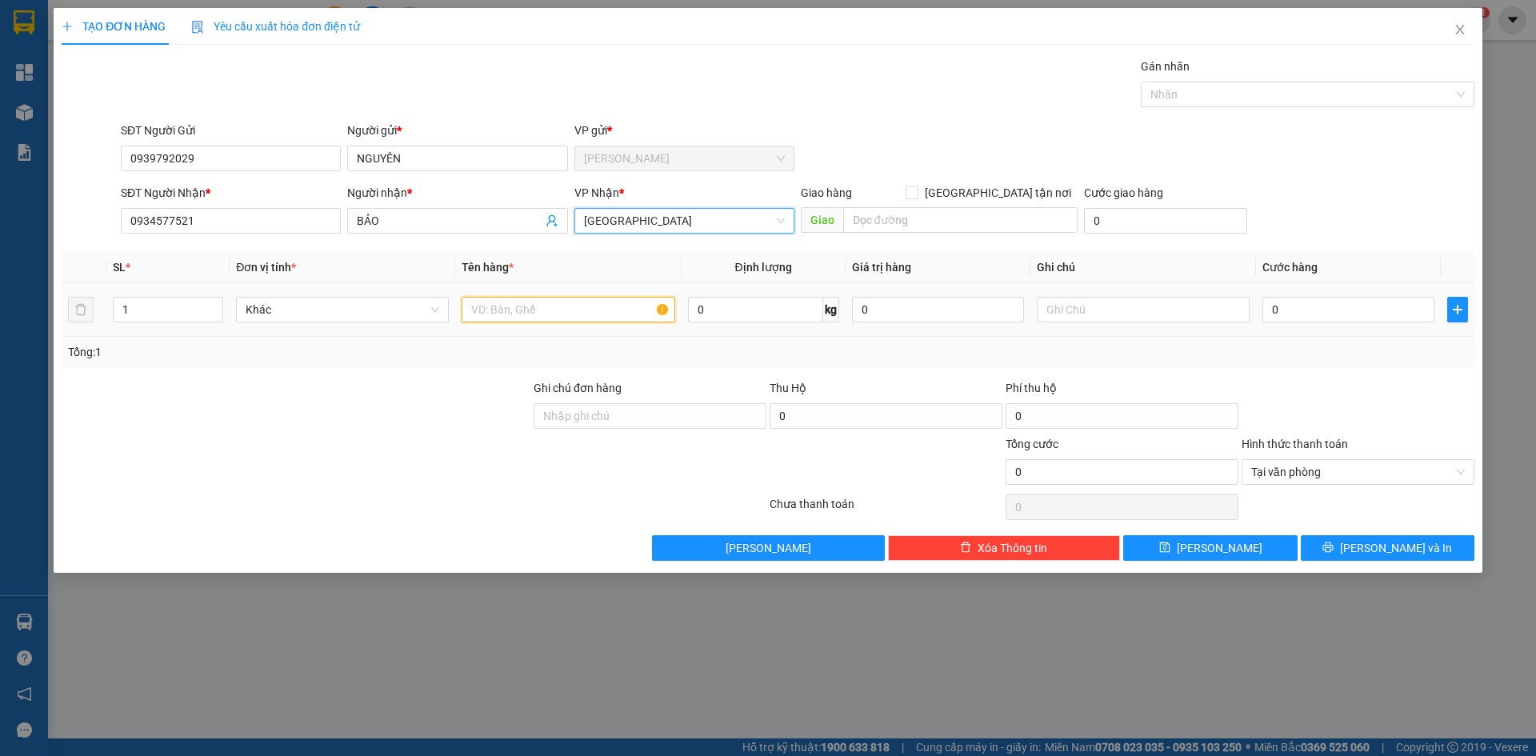
click at [554, 309] on input "text" at bounding box center [568, 310] width 213 height 26
type input "3 MUT"
click at [1292, 302] on input "0" at bounding box center [1349, 310] width 172 height 26
type input "7"
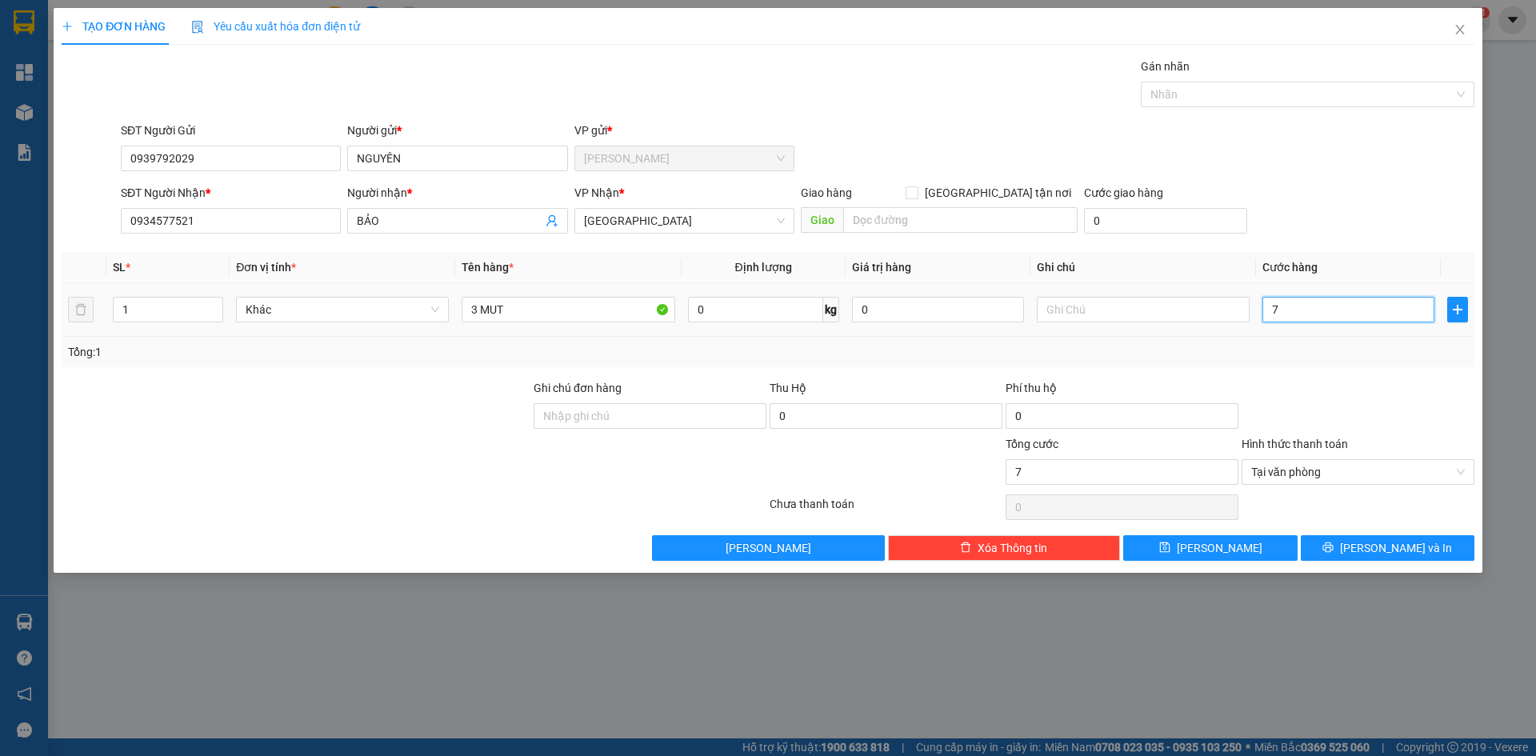
type input "75"
click at [1306, 469] on span "Tại văn phòng" at bounding box center [1358, 472] width 214 height 24
type input "75.000"
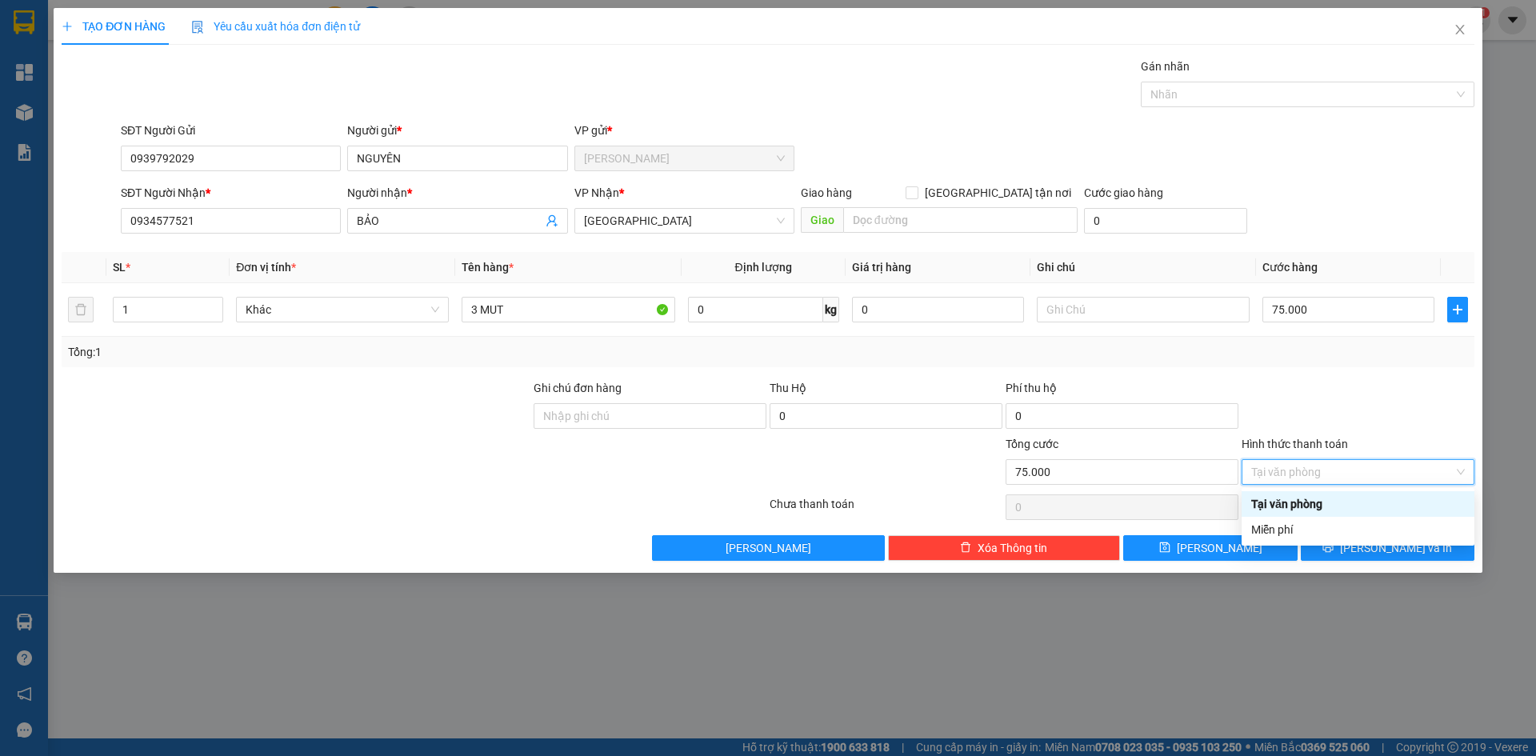
click at [1310, 506] on div "Tại văn phòng" at bounding box center [1358, 504] width 214 height 18
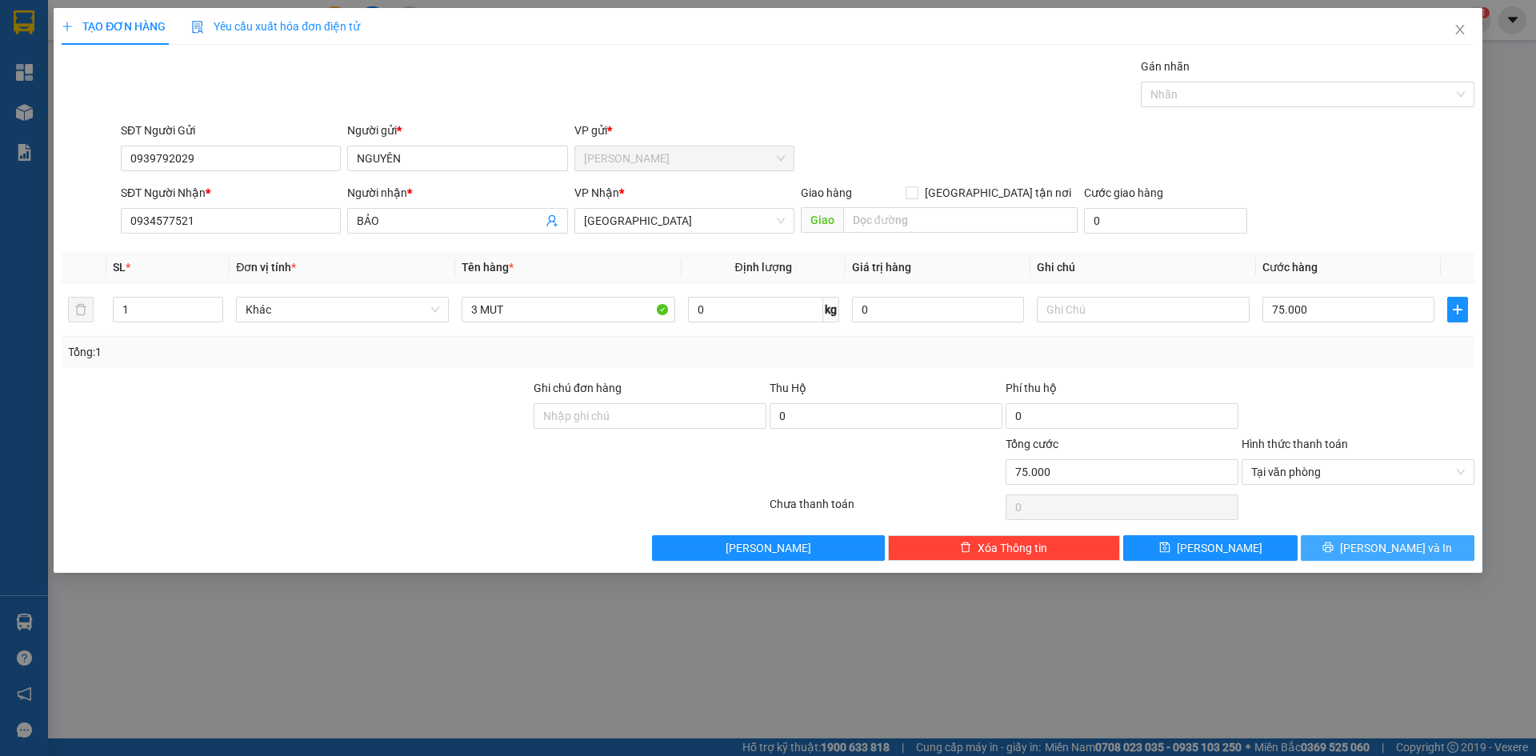
click at [1325, 543] on button "[PERSON_NAME] và In" at bounding box center [1388, 548] width 174 height 26
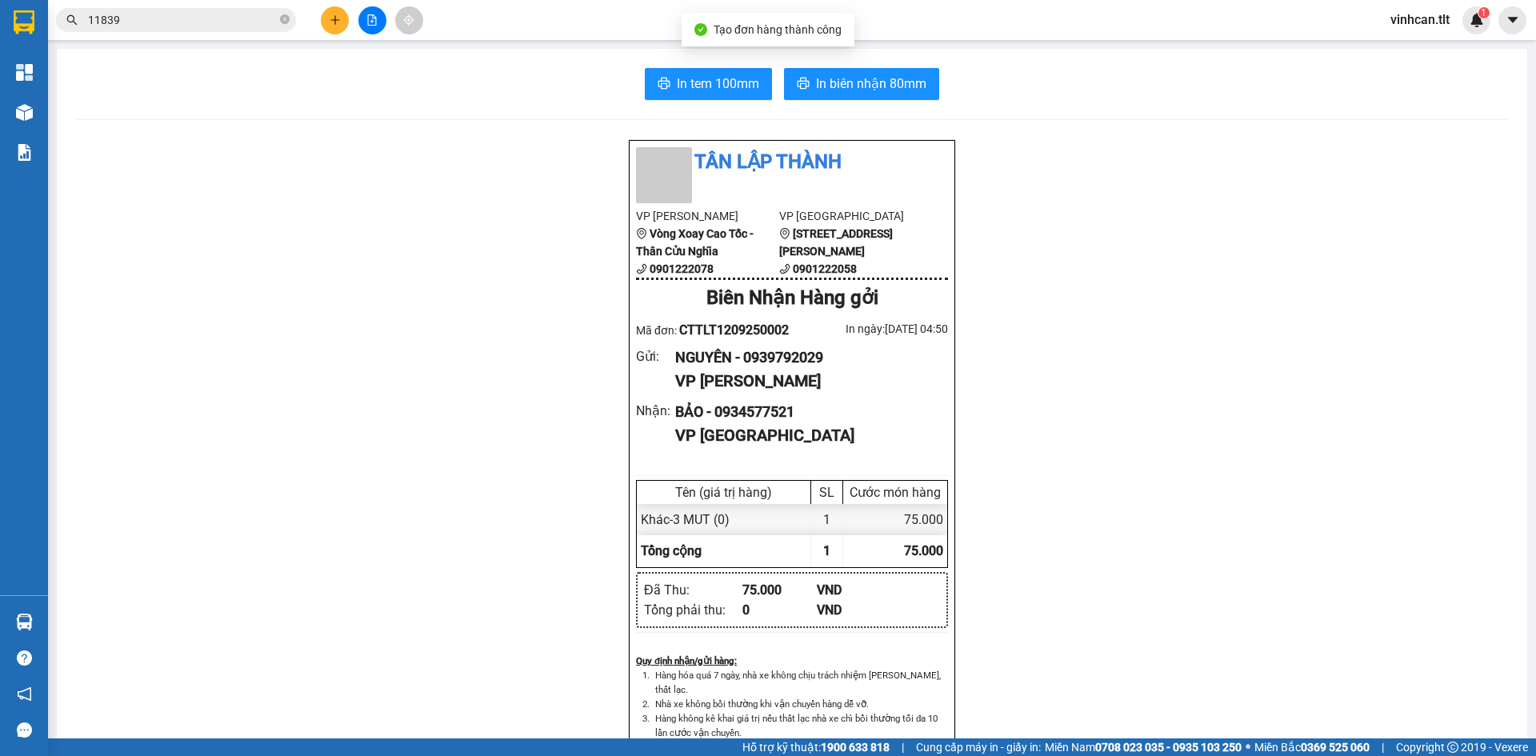
click at [746, 67] on div "In tem 100mm In biên nhận 80mm Tân Lập Thành VP Cao Tốc Vòng Xoay Cao Tốc - Thâ…" at bounding box center [792, 696] width 1471 height 1295
click at [749, 83] on span "In tem 100mm" at bounding box center [718, 84] width 82 height 20
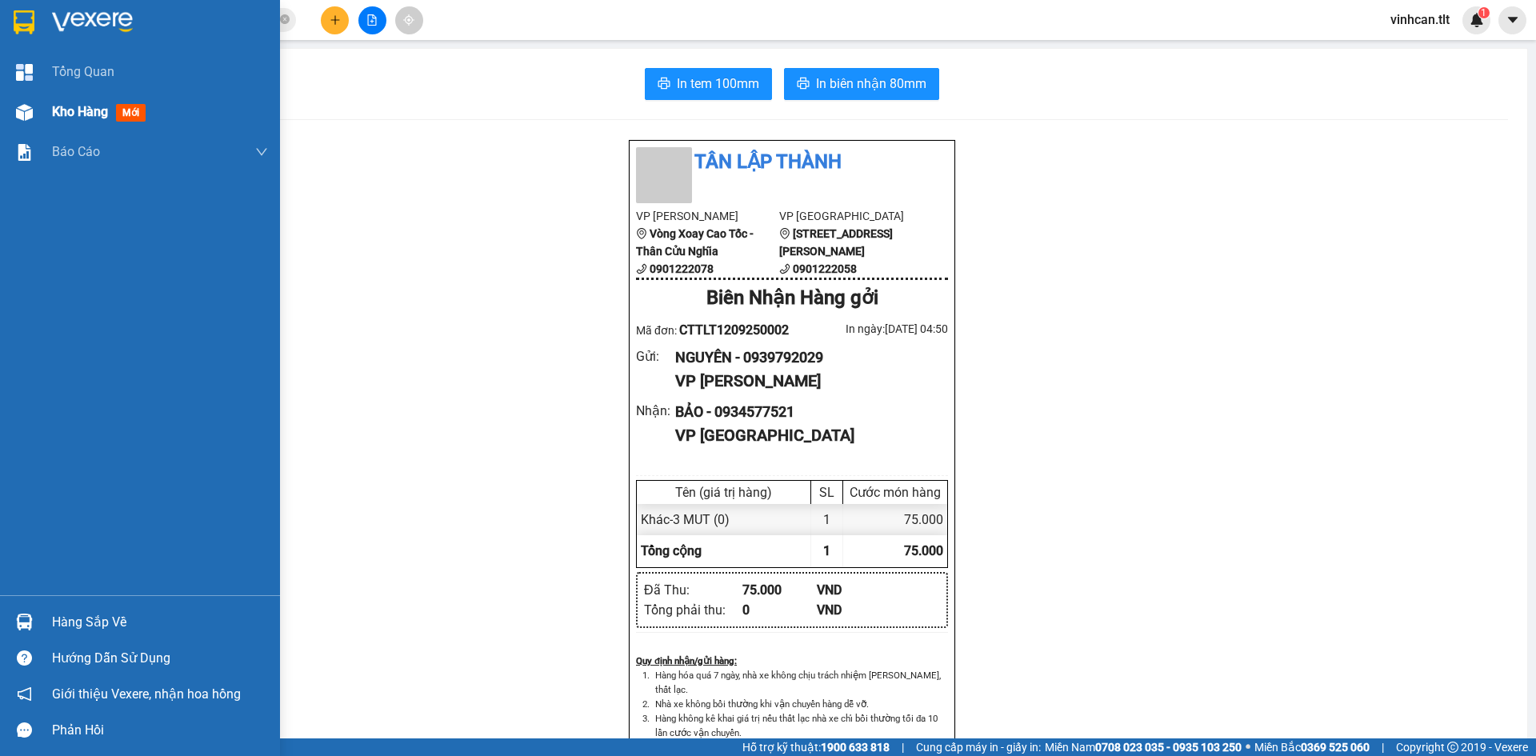
click at [83, 107] on span "Kho hàng" at bounding box center [80, 111] width 56 height 15
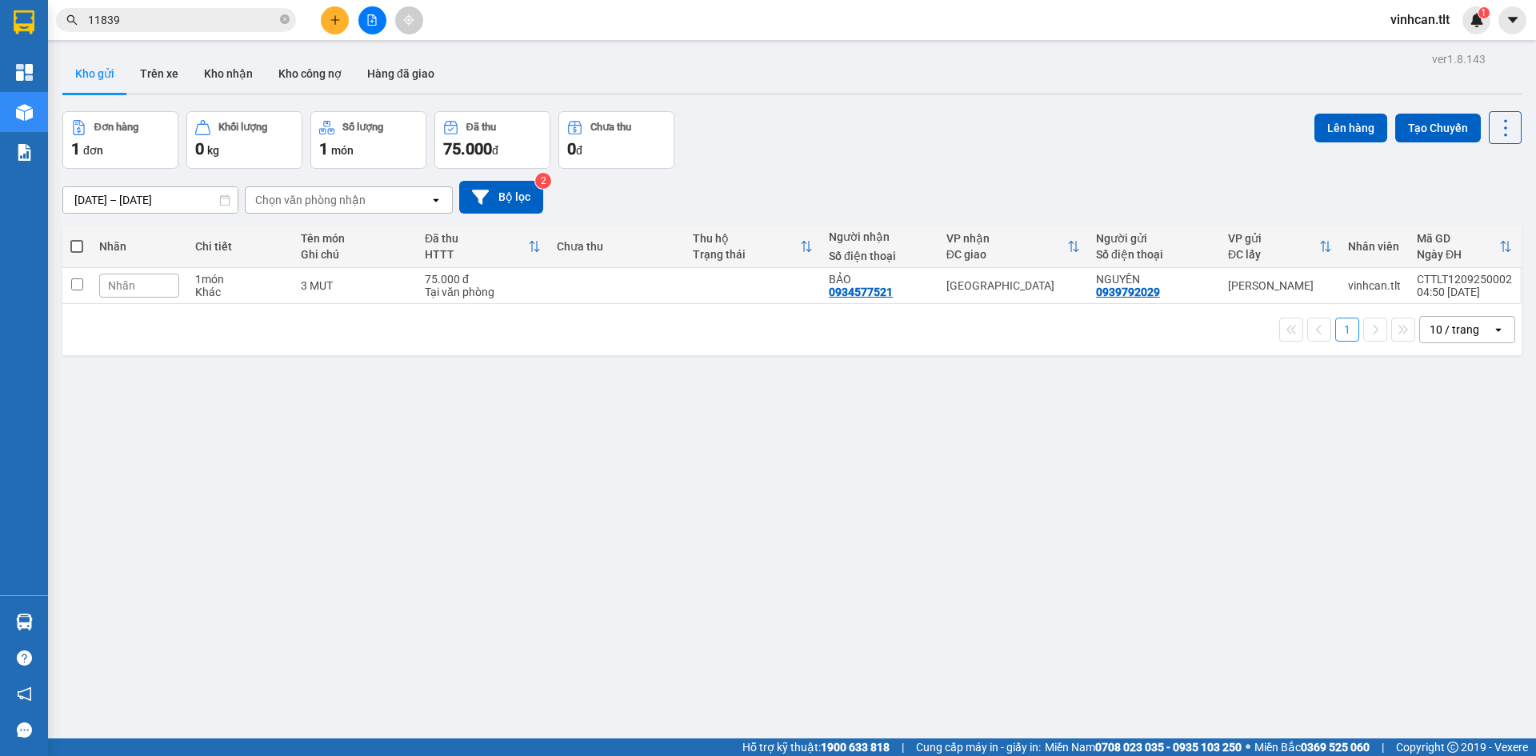
click at [338, 19] on icon "plus" at bounding box center [335, 19] width 11 height 11
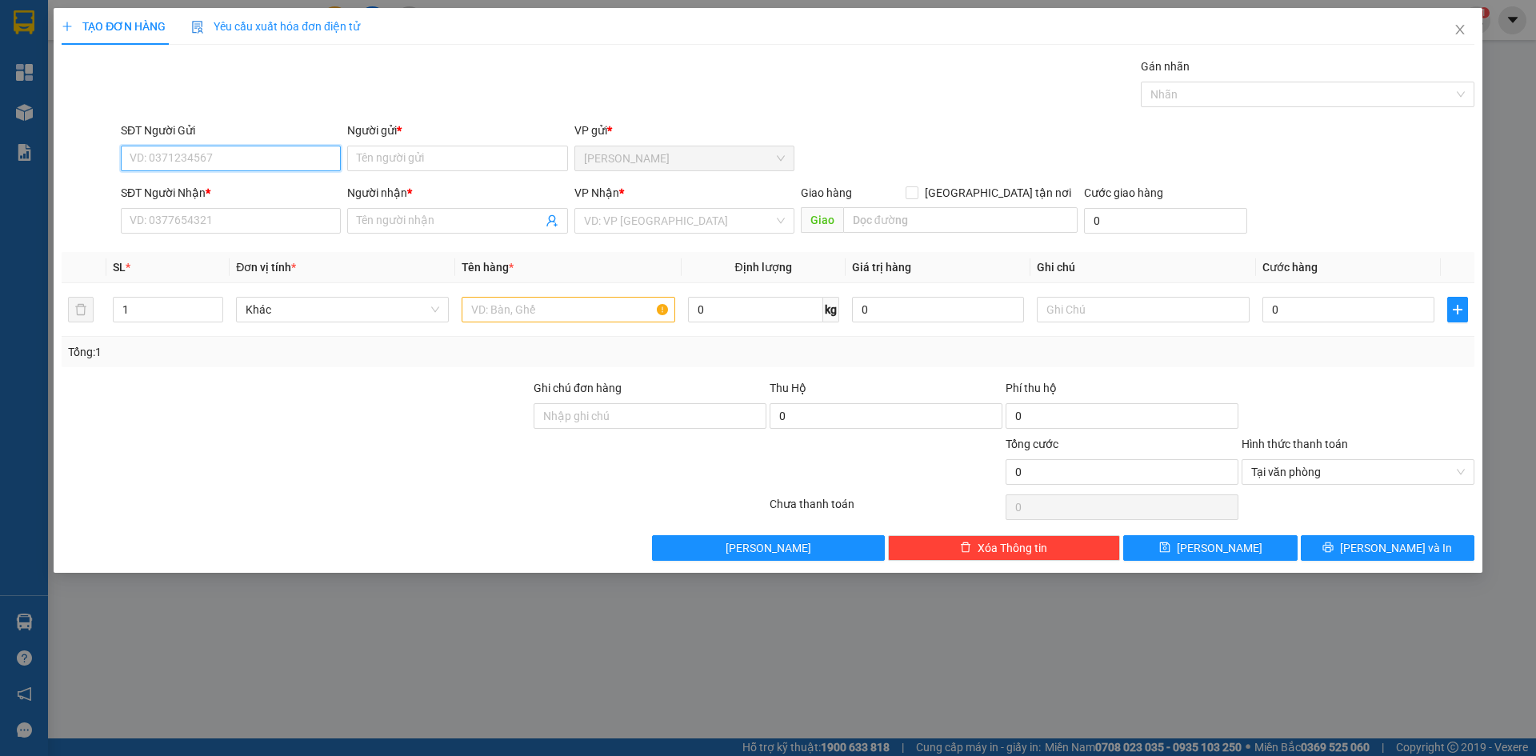
click at [249, 166] on input "SĐT Người Gửi" at bounding box center [231, 159] width 220 height 26
click at [237, 184] on div "0939792029 - NGUYÊN" at bounding box center [230, 191] width 201 height 18
type input "0939792029"
type input "NGUYÊN"
type input "0939792029"
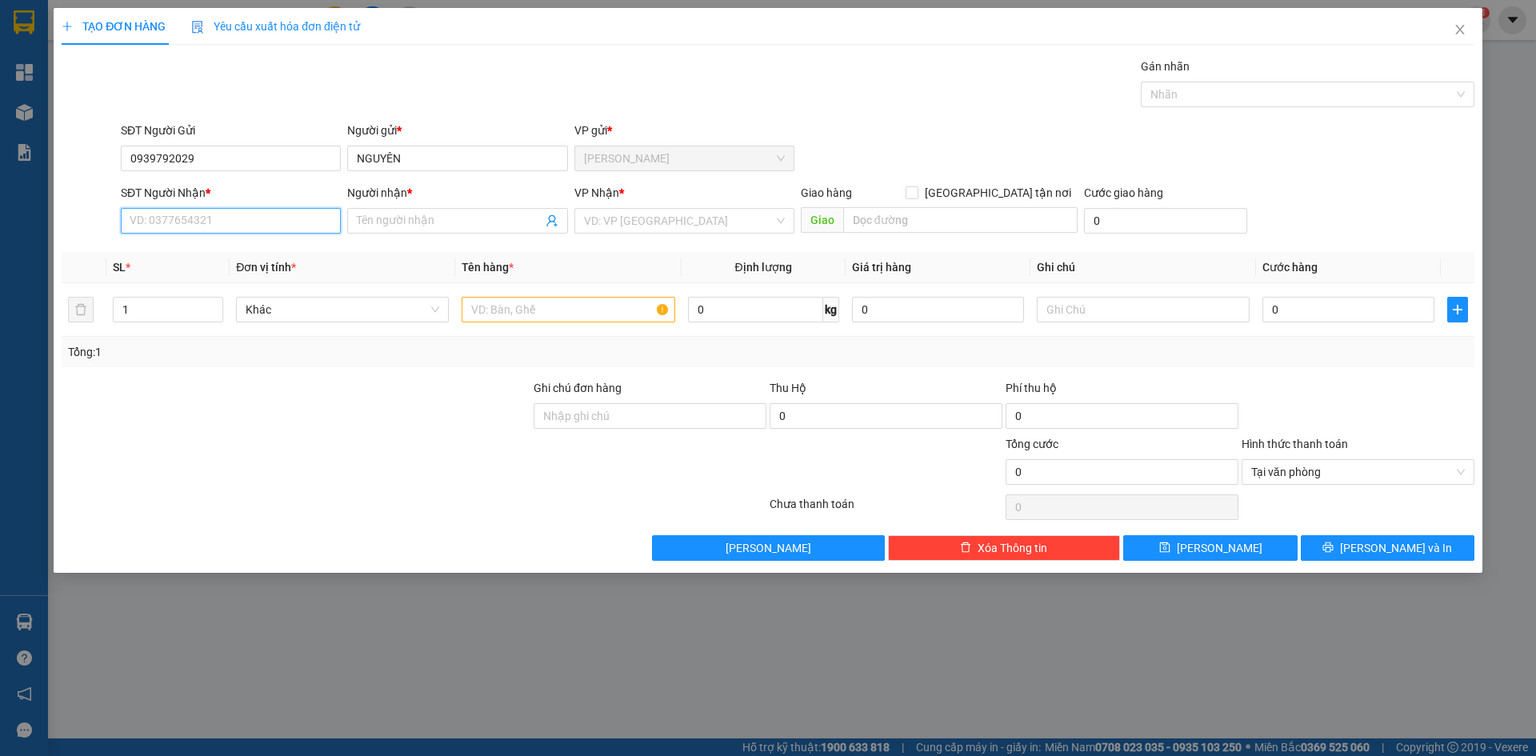
click at [233, 218] on input "SĐT Người Nhận *" at bounding box center [231, 221] width 220 height 26
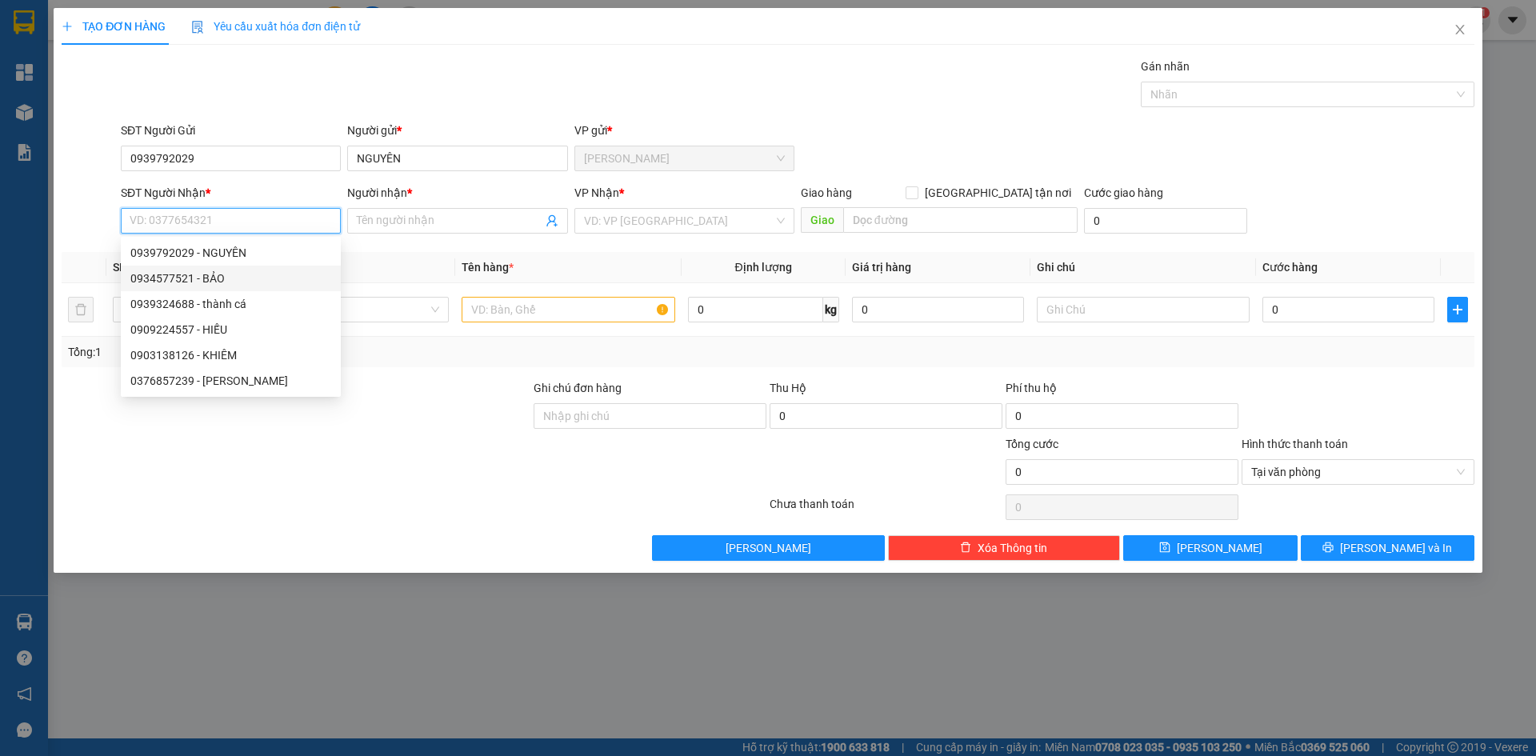
click at [217, 273] on div "0934577521 - BẢO" at bounding box center [230, 279] width 201 height 18
type input "0934577521"
type input "BẢO"
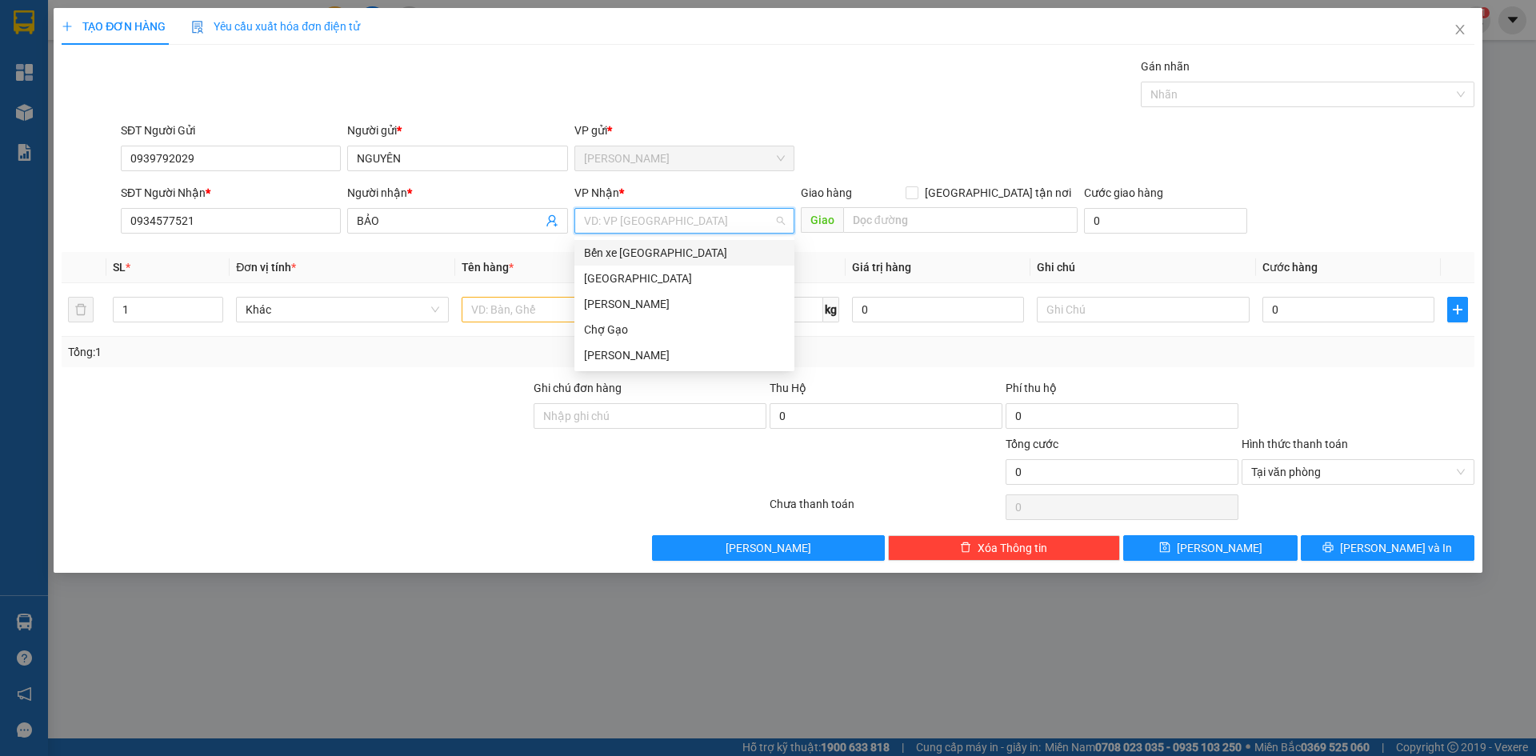
click at [624, 223] on input "search" at bounding box center [679, 221] width 190 height 24
click at [604, 274] on div "[GEOGRAPHIC_DATA]" at bounding box center [684, 279] width 201 height 18
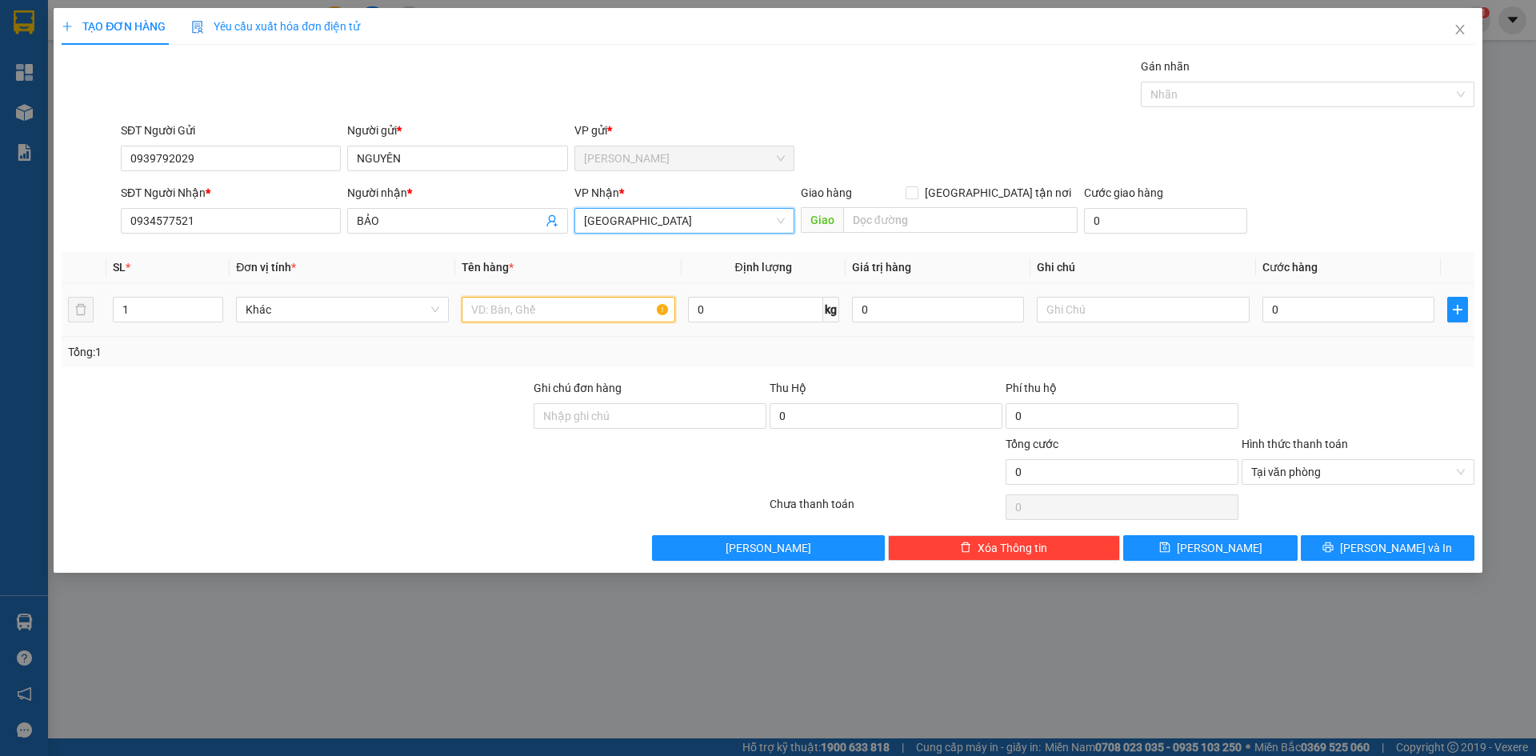
click at [539, 311] on input "text" at bounding box center [568, 310] width 213 height 26
paste input "Ó"
paste input "OS"
type input "3 MOST"
click at [1309, 309] on input "0" at bounding box center [1349, 310] width 172 height 26
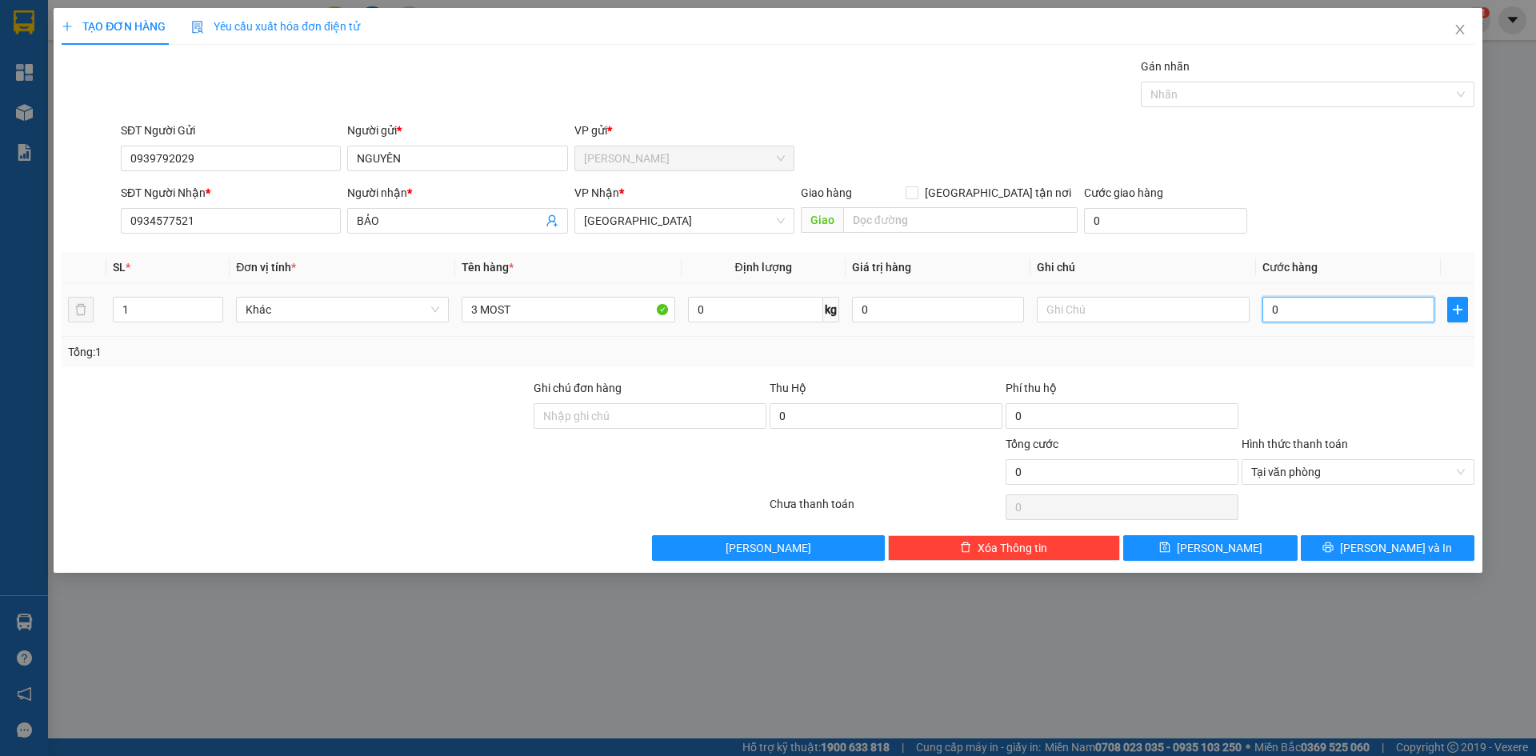
type input "8"
type input "80"
type input "80.000"
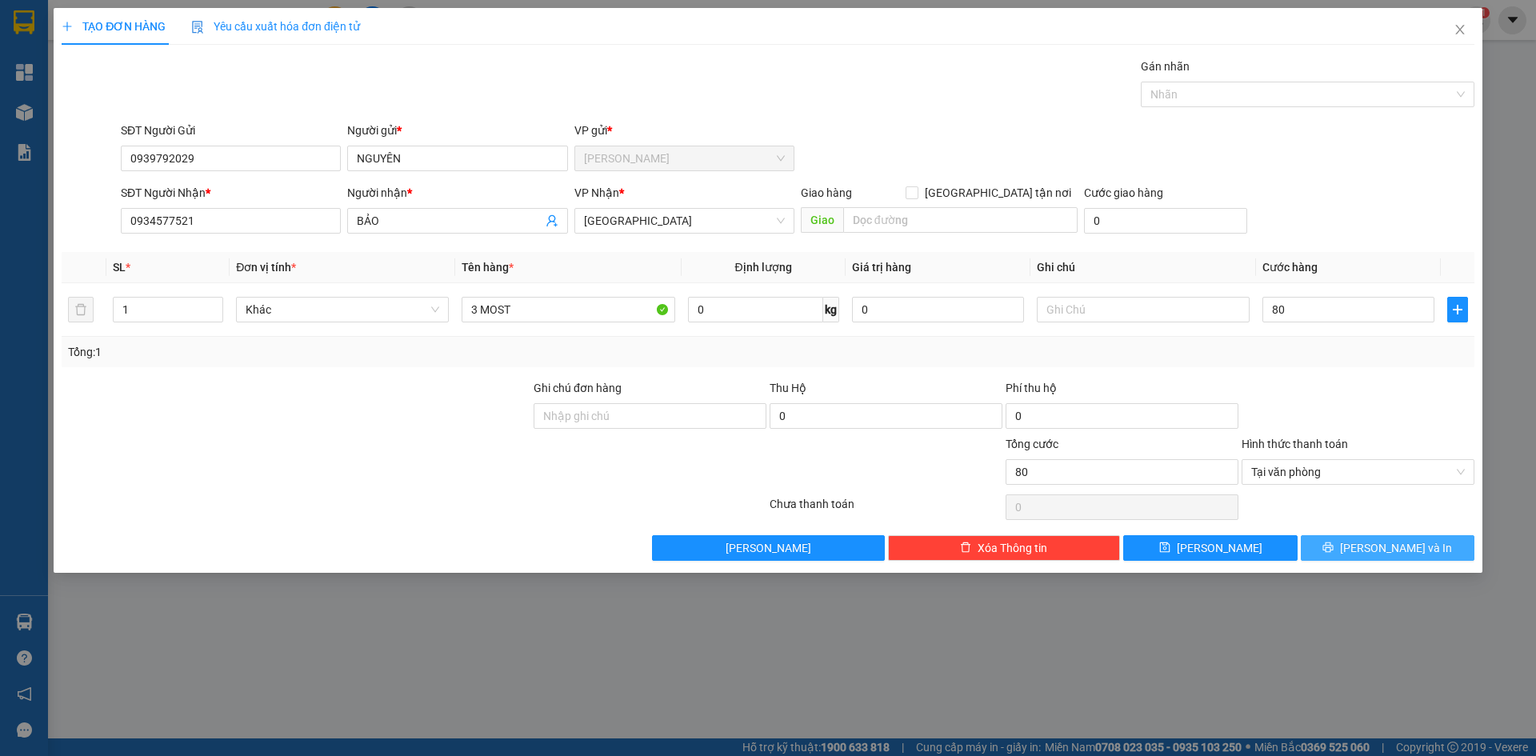
type input "80.000"
click at [1374, 559] on button "[PERSON_NAME] và In" at bounding box center [1388, 548] width 174 height 26
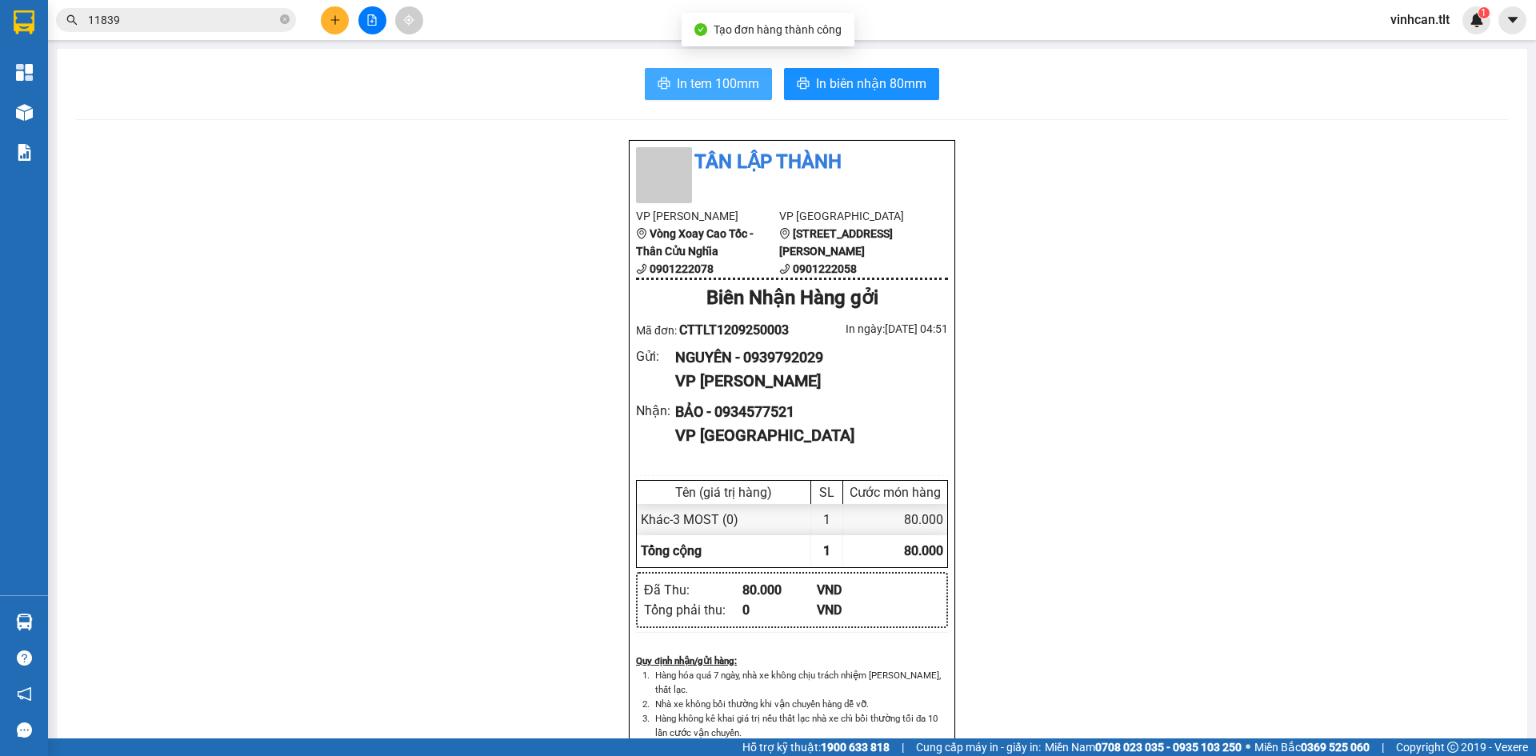
click at [727, 86] on span "In tem 100mm" at bounding box center [718, 84] width 82 height 20
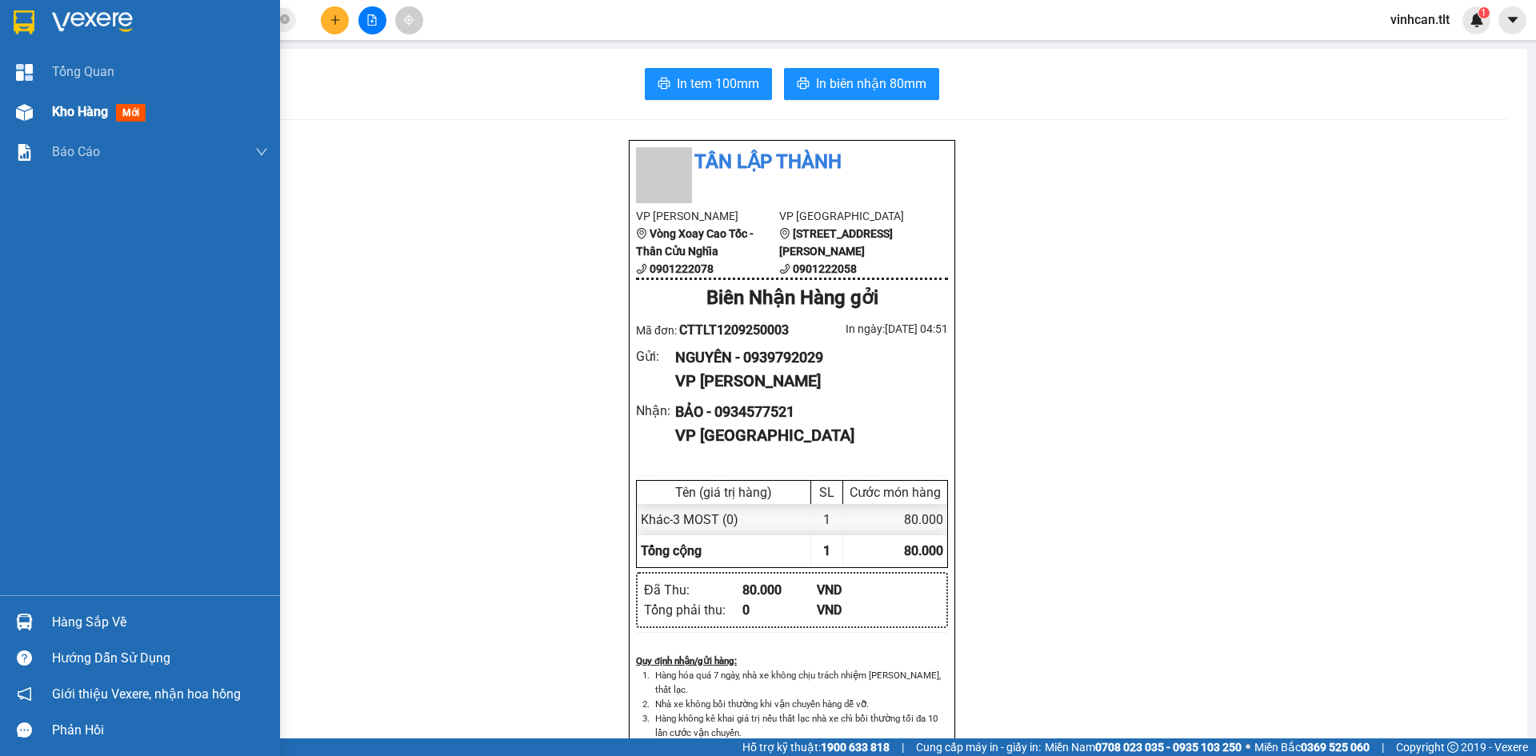
click at [70, 87] on div "Tổng Quan" at bounding box center [160, 72] width 216 height 40
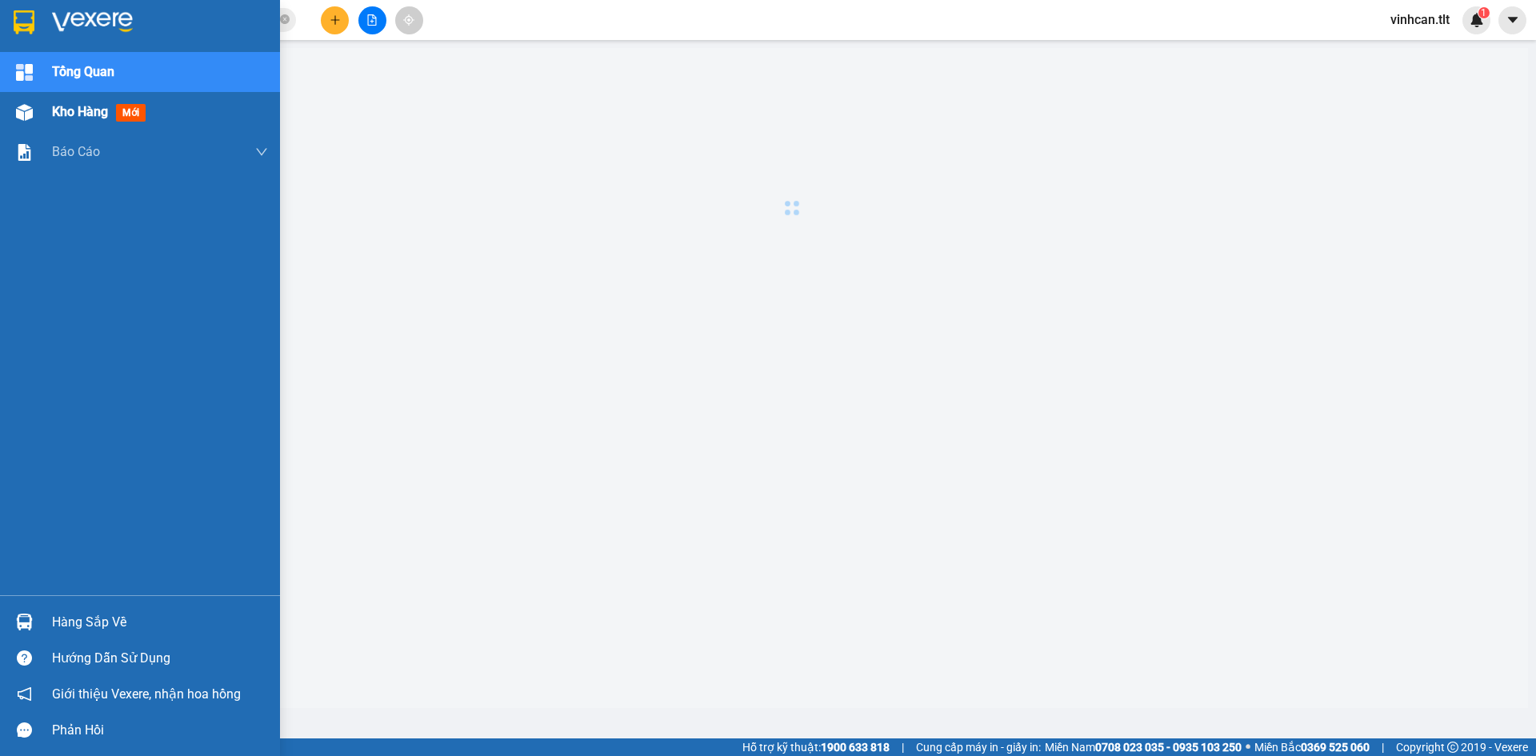
click at [78, 106] on span "Kho hàng" at bounding box center [80, 111] width 56 height 15
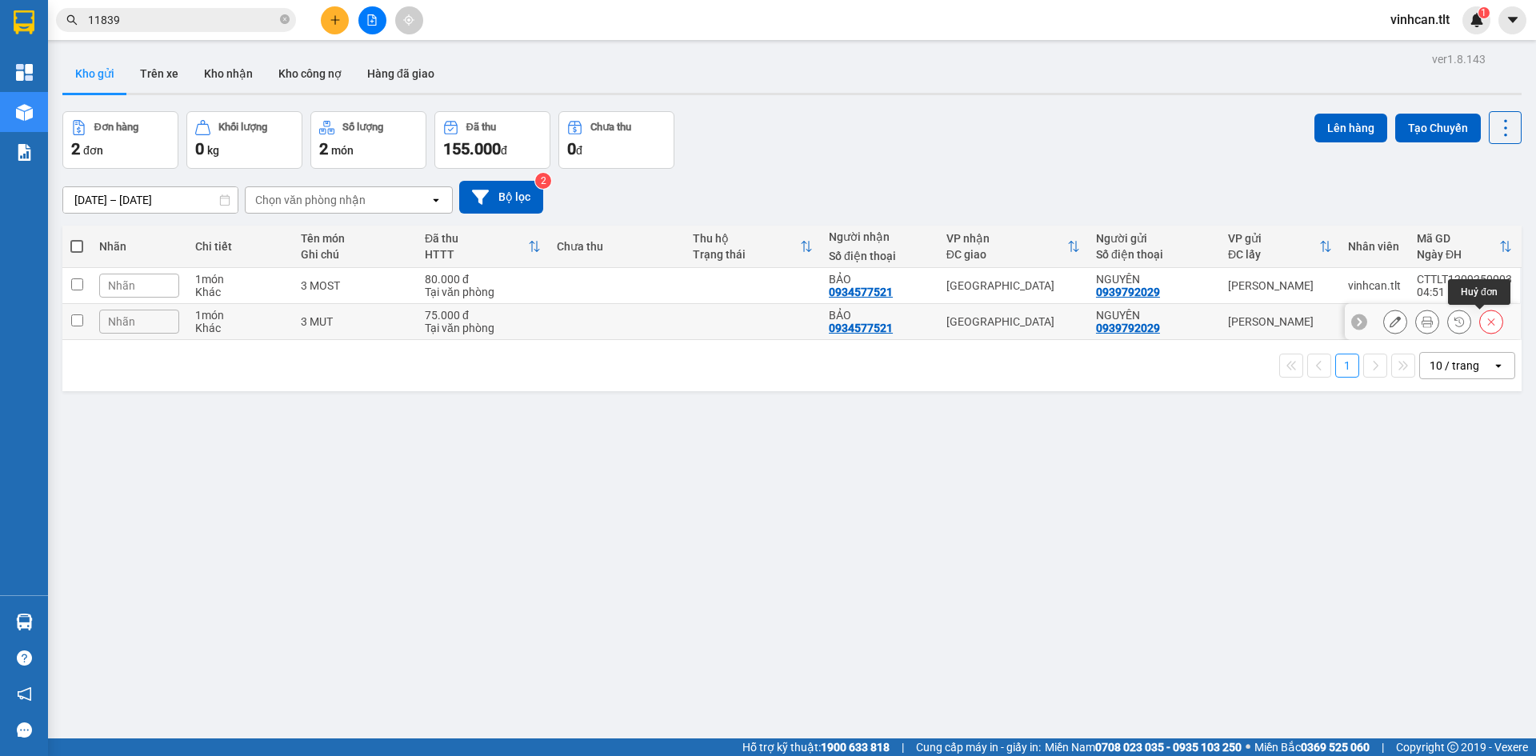
click at [1488, 319] on button at bounding box center [1491, 322] width 22 height 28
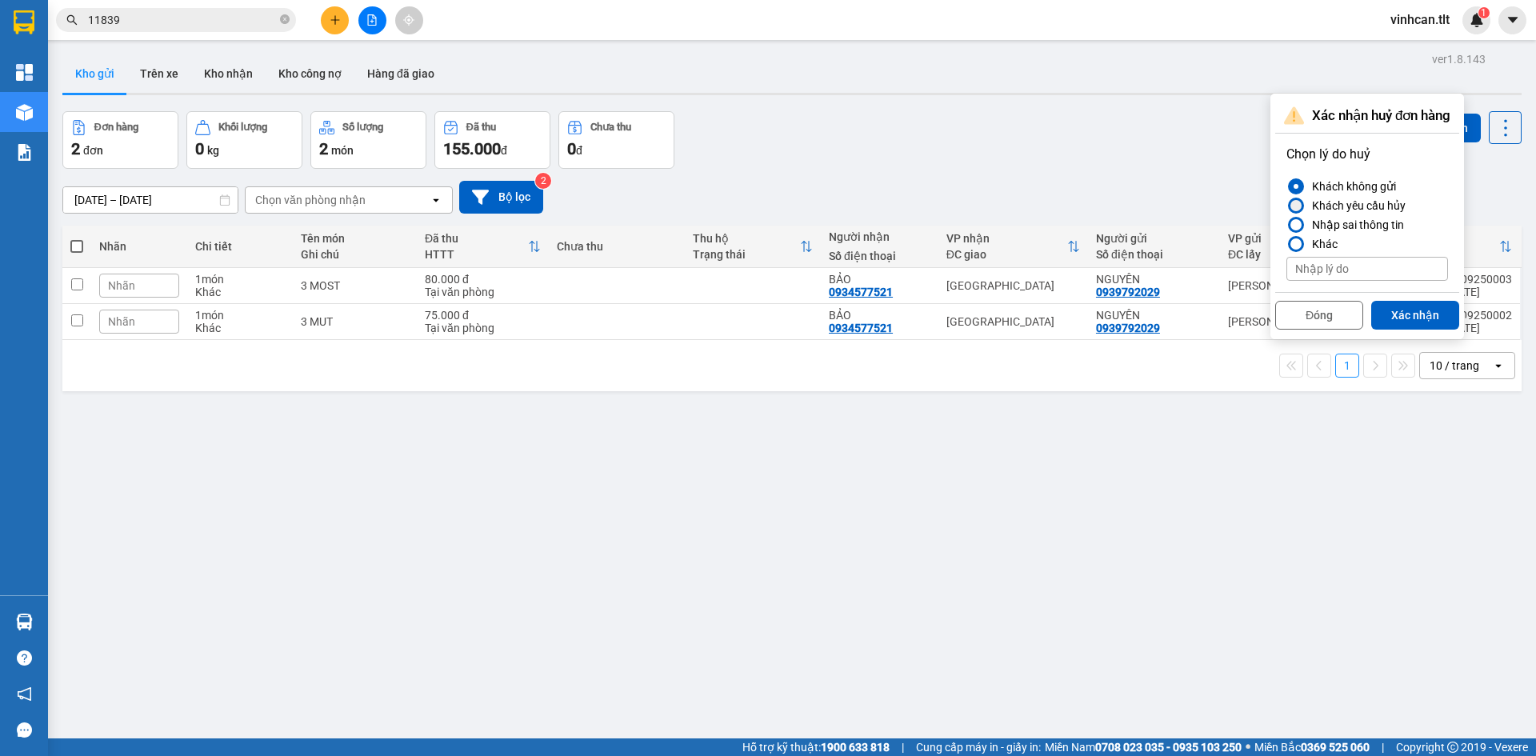
click at [1358, 203] on div "Khách yêu cầu hủy" at bounding box center [1356, 205] width 100 height 19
click at [1287, 206] on input "Khách yêu cầu hủy" at bounding box center [1287, 206] width 0 height 0
click at [1353, 223] on div "Nhập sai thông tin" at bounding box center [1355, 224] width 98 height 19
click at [1287, 225] on input "Nhập sai thông tin" at bounding box center [1287, 225] width 0 height 0
click at [1397, 309] on button "Xác nhận" at bounding box center [1415, 315] width 88 height 29
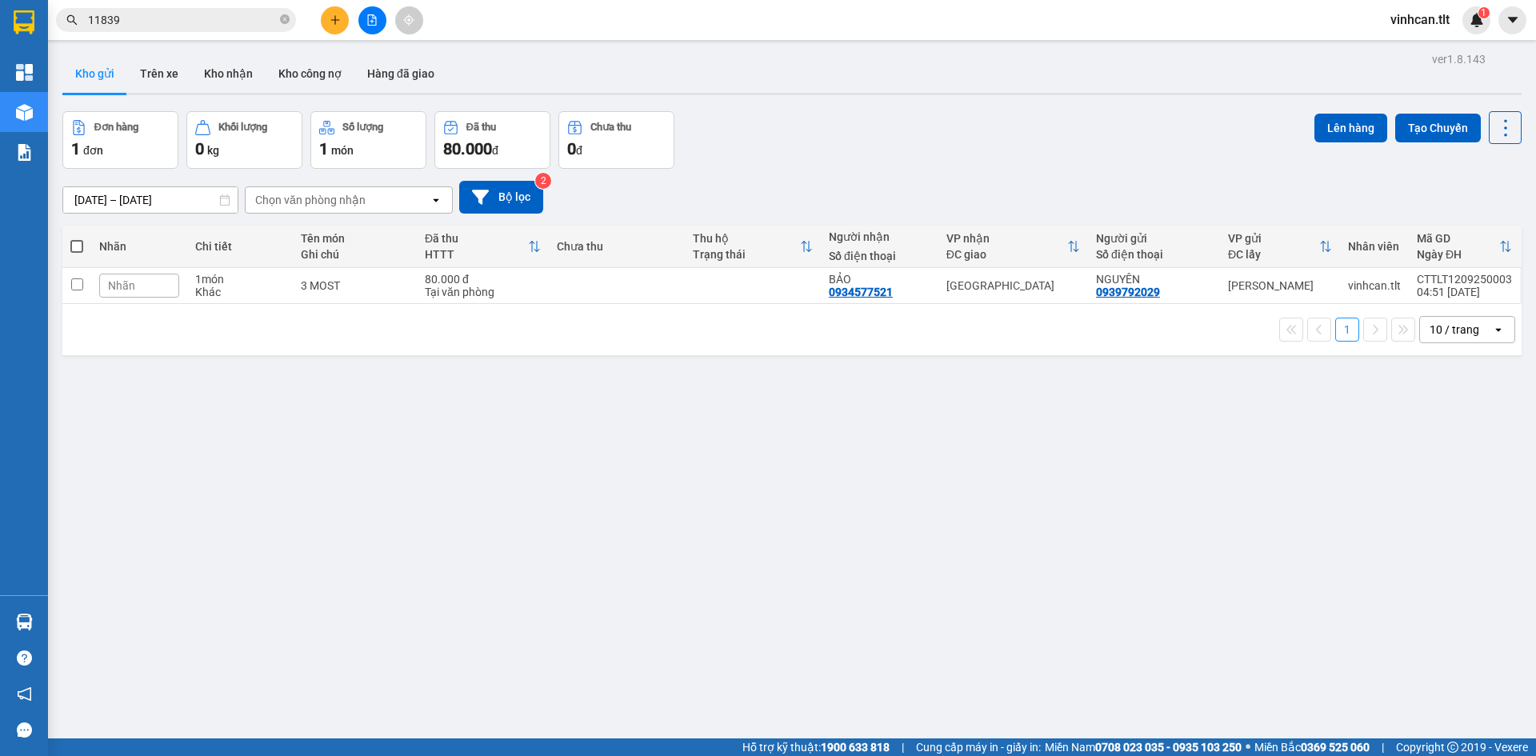
click at [1187, 435] on div "ver 1.8.143 Kho gửi Trên xe Kho nhận Kho công nợ Hàng đã giao Đơn hàng 1 đơn Kh…" at bounding box center [792, 426] width 1472 height 756
click at [907, 158] on div "Đơn hàng 1 đơn Khối lượng 0 kg Số lượng 1 món Đã thu 80.000 đ Chưa thu 0 đ Lên …" at bounding box center [791, 140] width 1459 height 58
click at [552, 290] on td at bounding box center [617, 286] width 136 height 36
checkbox input "true"
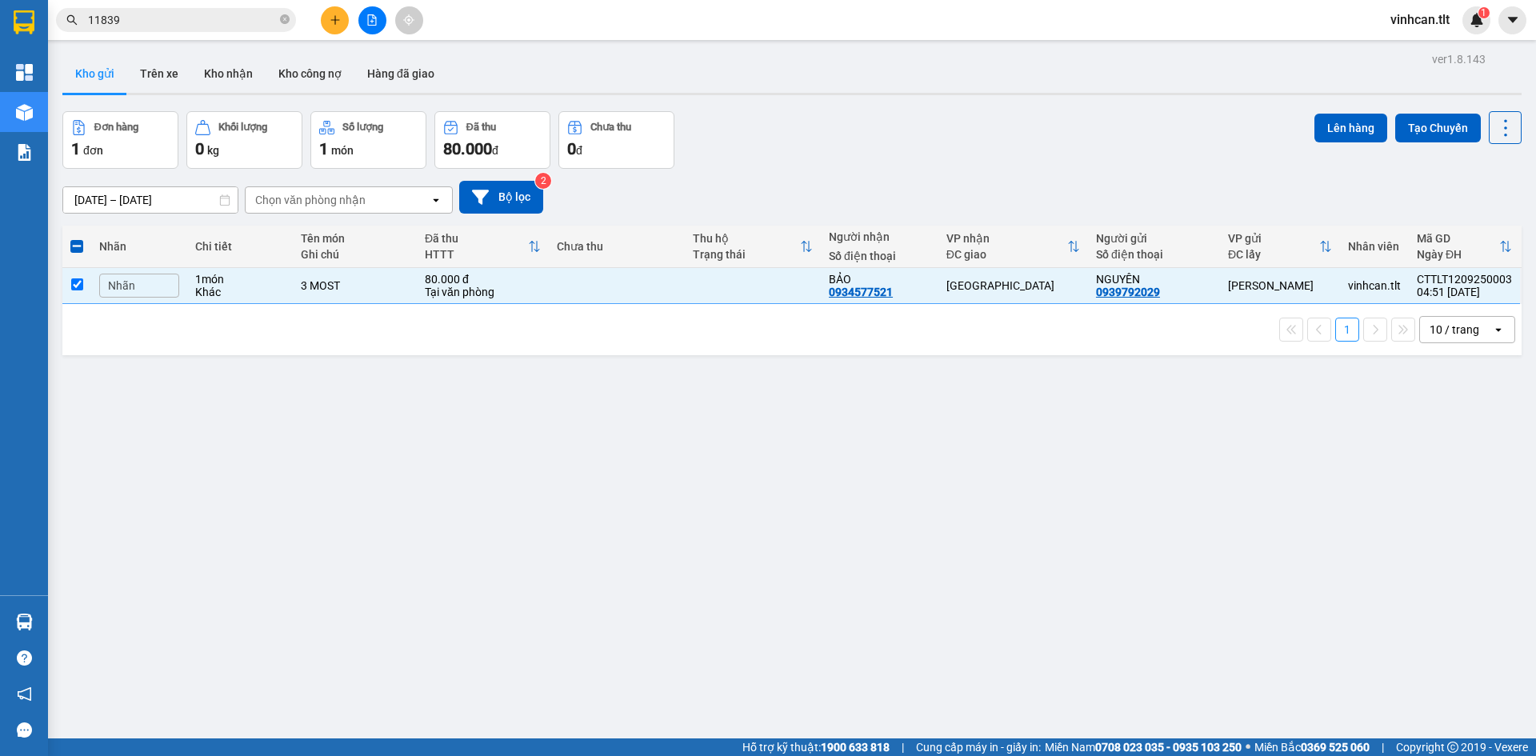
click at [1329, 154] on div "Lên hàng Tạo Chuyến" at bounding box center [1418, 140] width 207 height 58
click at [1321, 120] on button "Lên hàng" at bounding box center [1351, 128] width 73 height 29
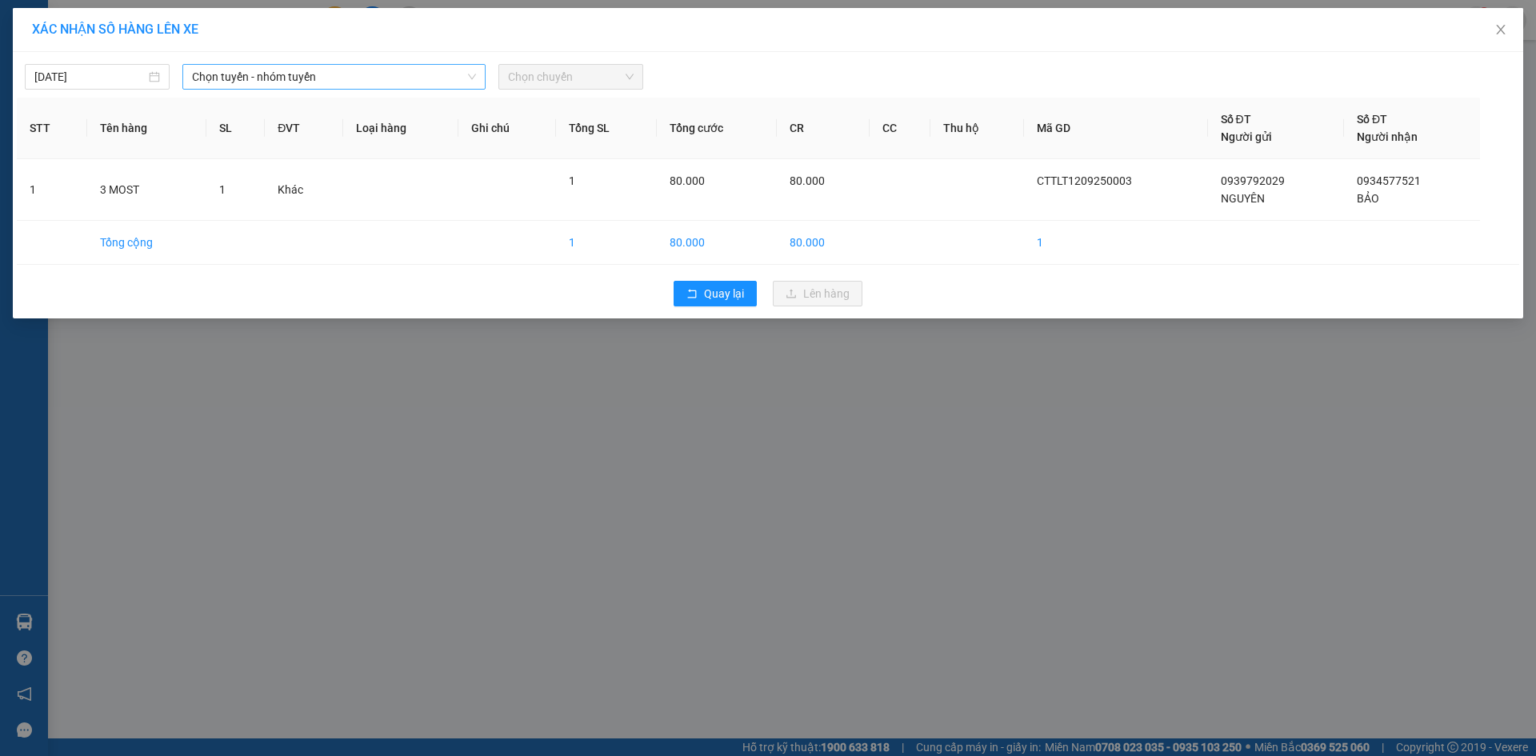
click at [370, 83] on span "Chọn tuyến - nhóm tuyến" at bounding box center [334, 77] width 284 height 24
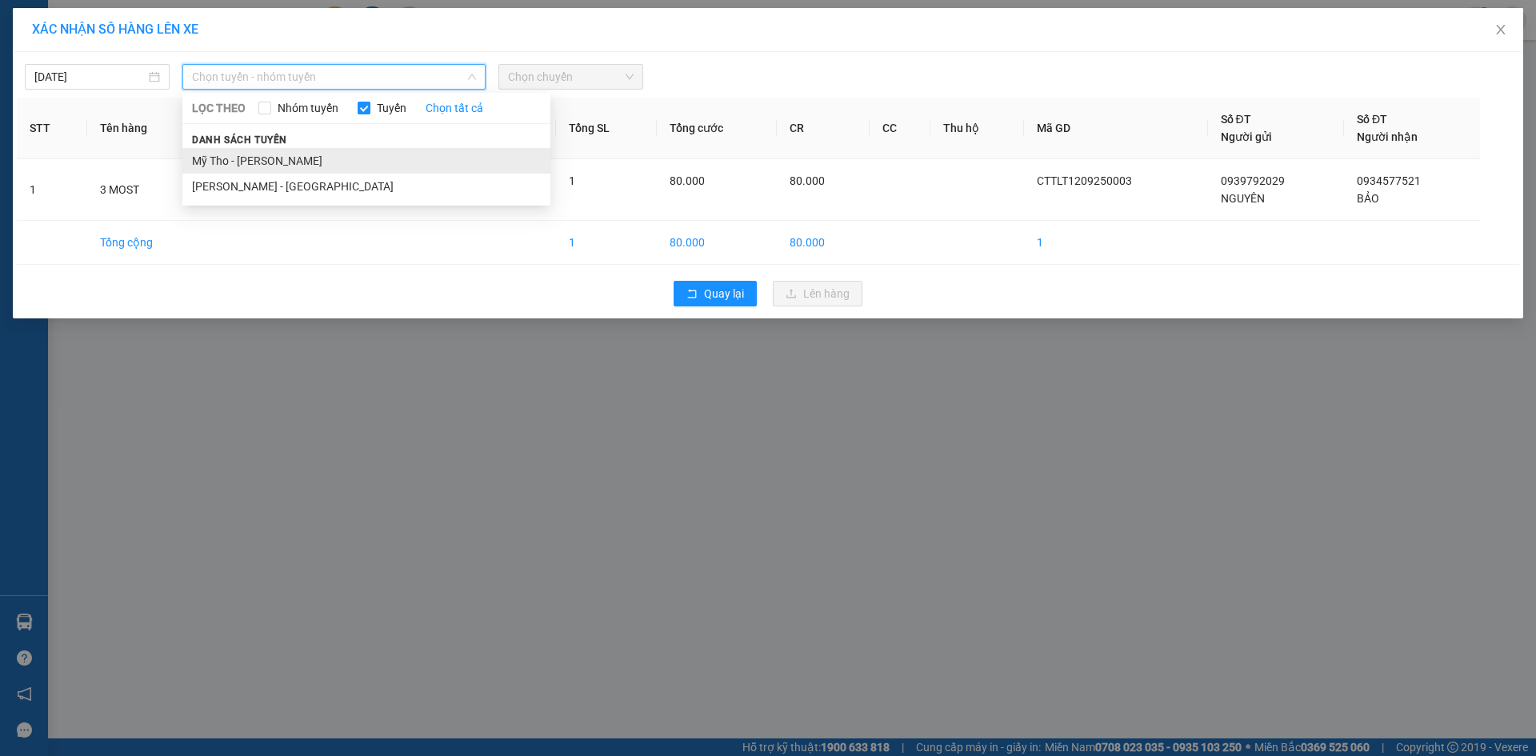
click at [274, 157] on li "Mỹ Tho - Hồ Chí Minh" at bounding box center [366, 161] width 368 height 26
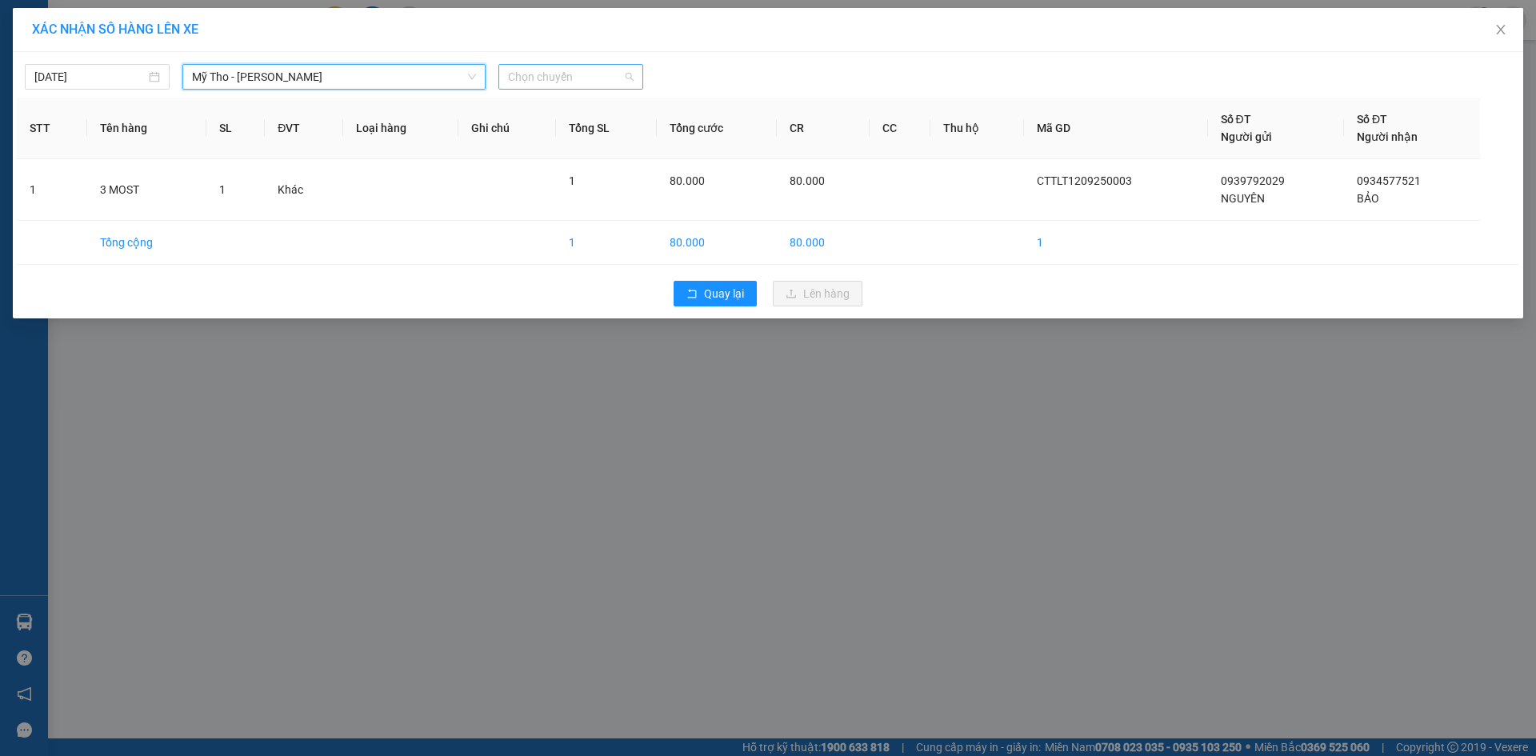
click at [537, 69] on span "Chọn chuyến" at bounding box center [571, 77] width 126 height 24
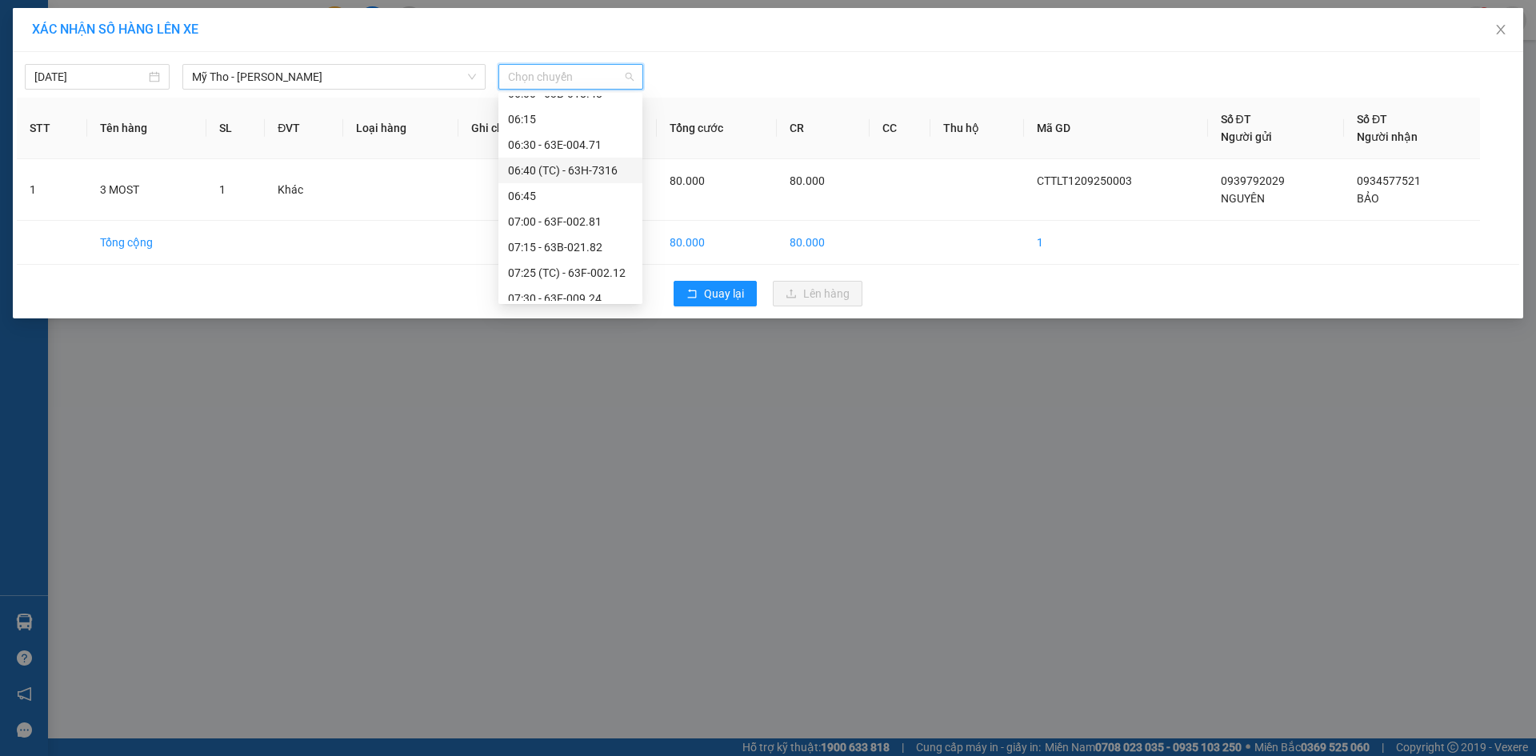
scroll to position [400, 0]
click at [92, 81] on input "11/09/2025" at bounding box center [89, 77] width 111 height 18
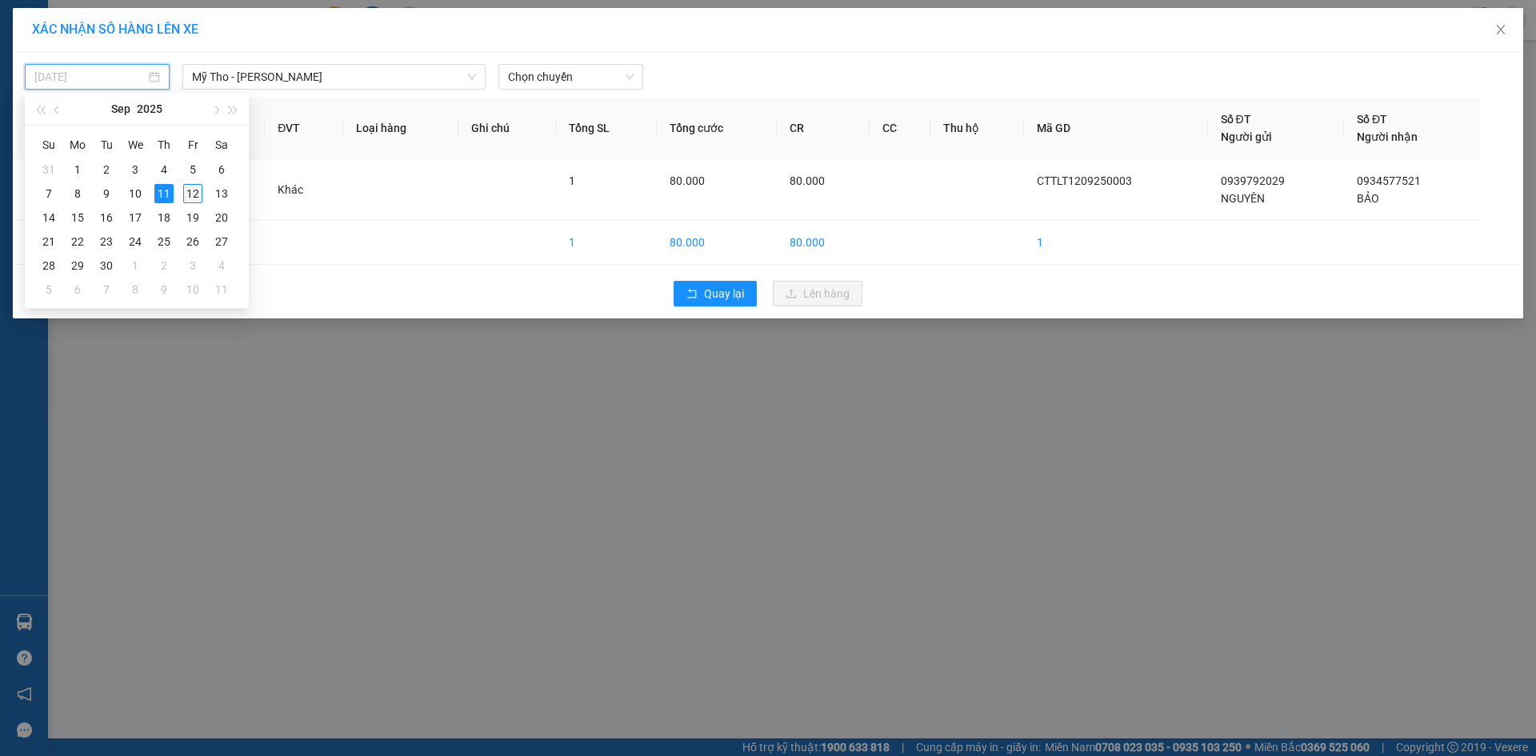
click at [193, 194] on div "12" at bounding box center [192, 193] width 19 height 19
type input "[DATE]"
click at [548, 85] on span "Chọn chuyến" at bounding box center [571, 77] width 126 height 24
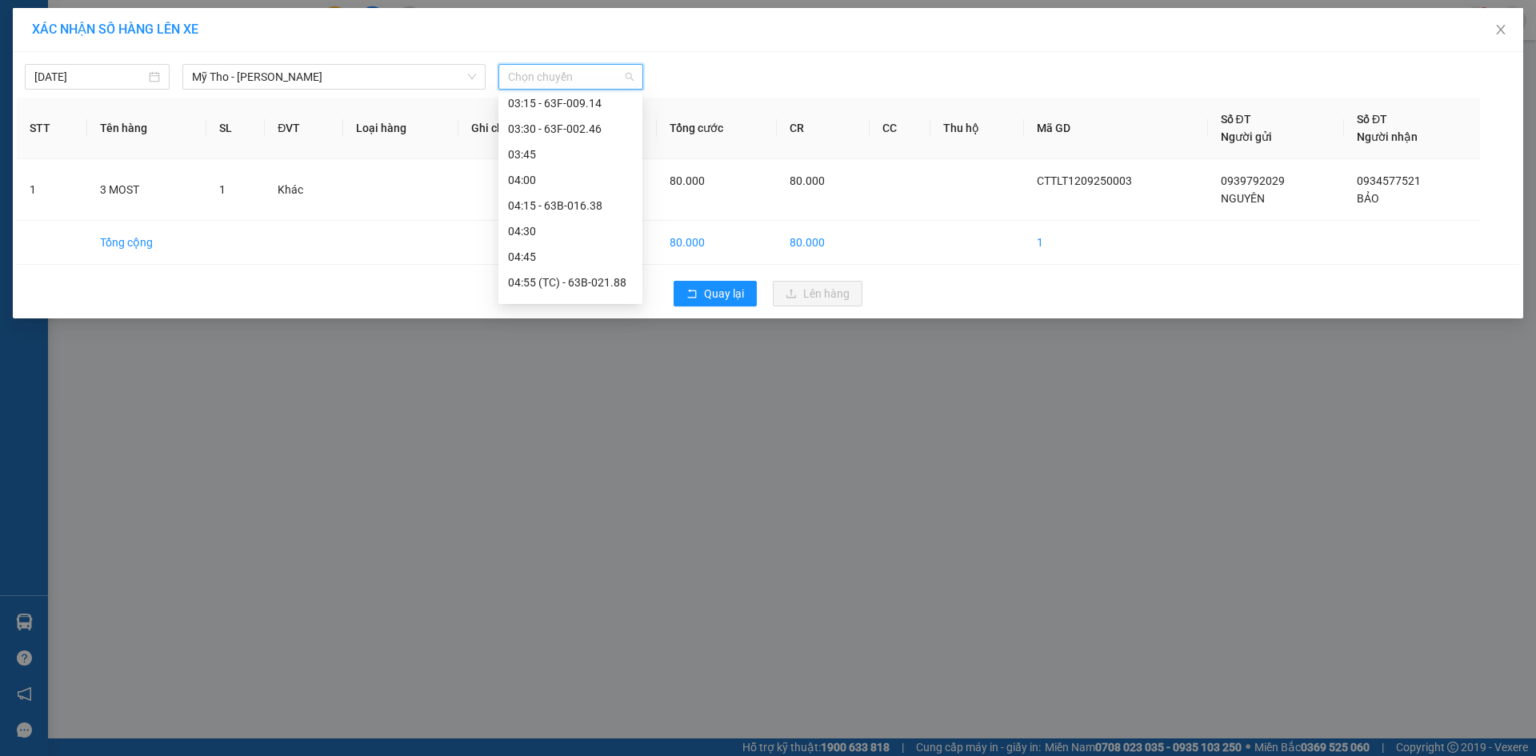
scroll to position [160, 0]
click at [533, 127] on div "04:30" at bounding box center [570, 128] width 125 height 18
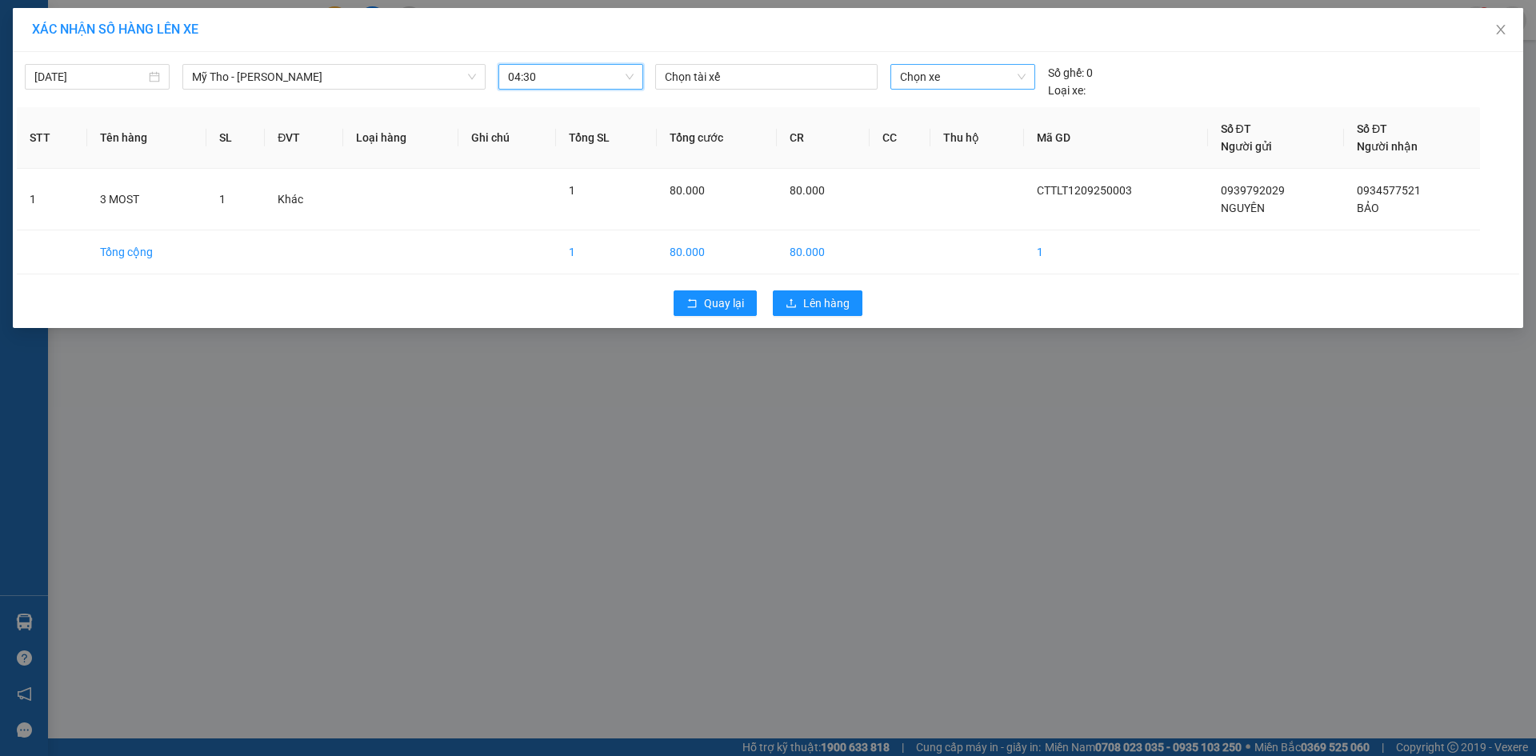
click at [955, 81] on span "Chọn xe" at bounding box center [962, 77] width 125 height 24
type input "947"
click at [952, 114] on div "63B-019.47" at bounding box center [962, 109] width 125 height 18
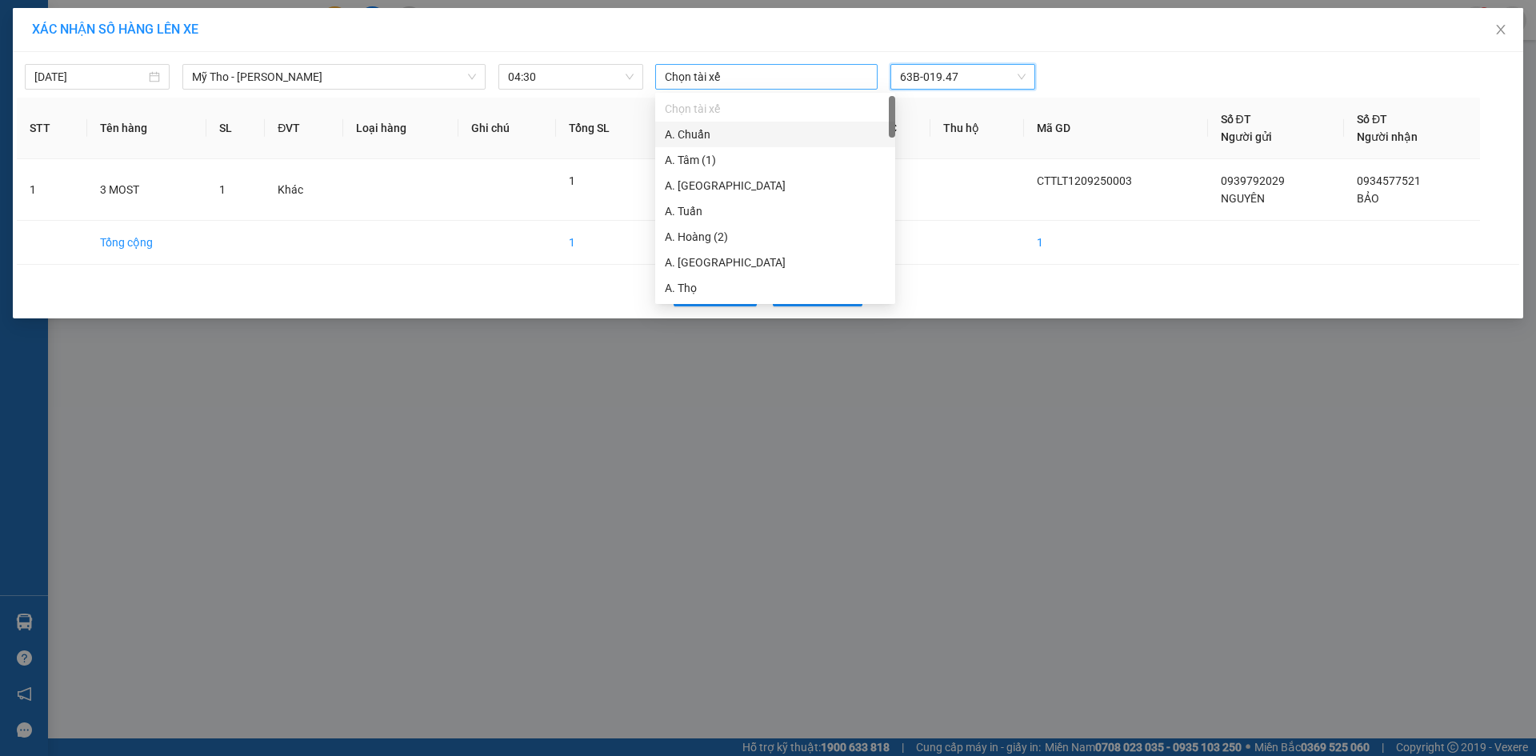
click at [708, 71] on div at bounding box center [766, 76] width 214 height 19
type input "TR"
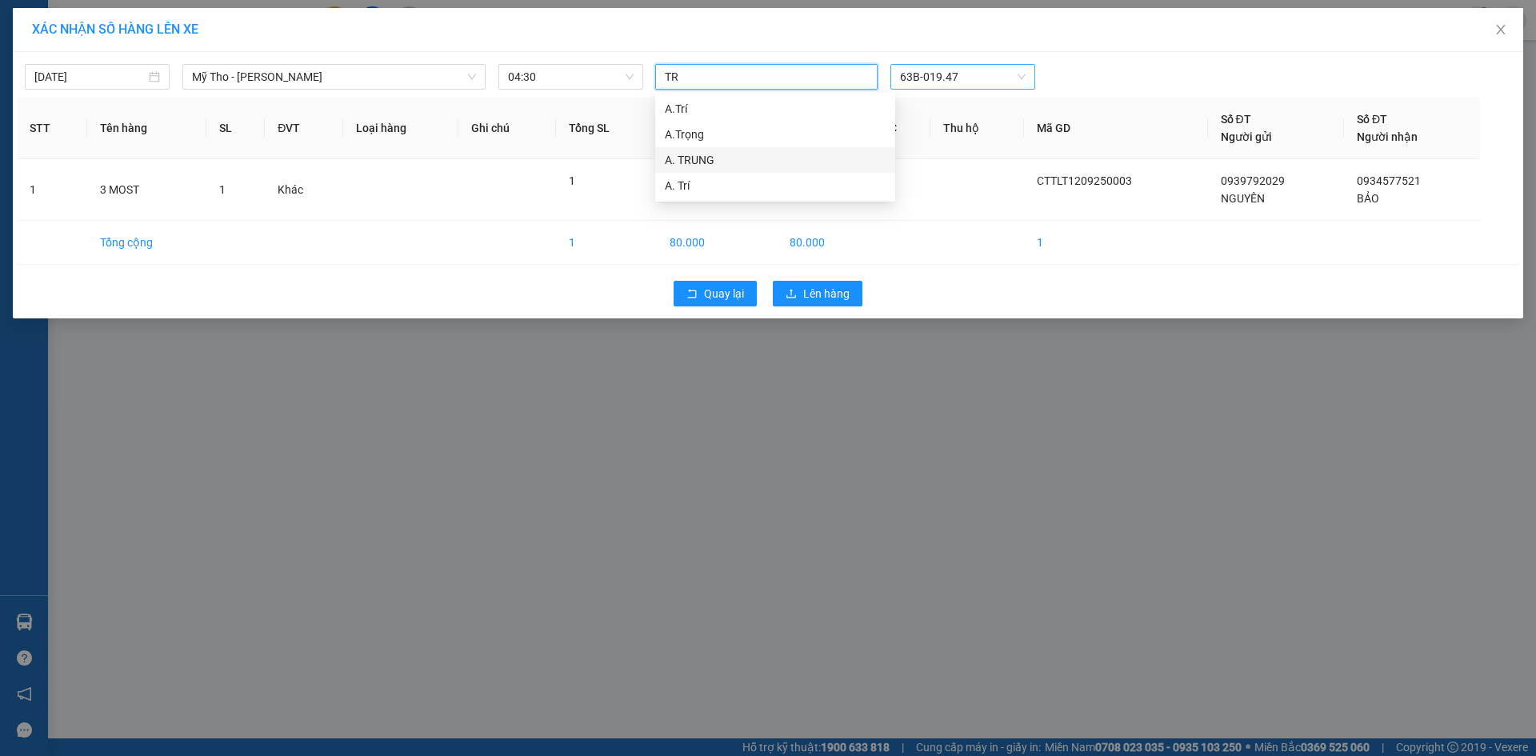
click at [689, 163] on div "A. TRUNG" at bounding box center [775, 160] width 221 height 18
click at [1008, 218] on td at bounding box center [978, 191] width 94 height 62
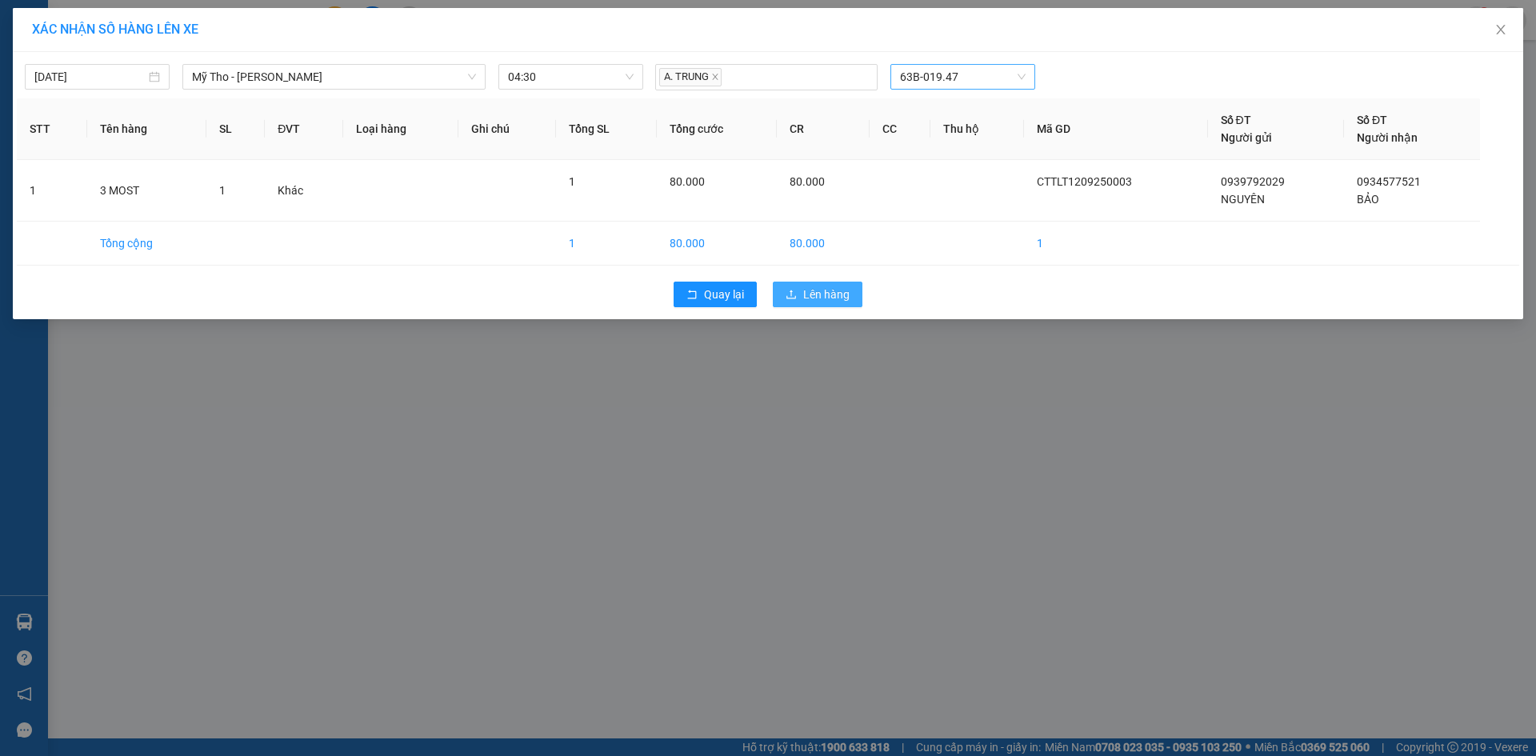
click at [845, 294] on span "Lên hàng" at bounding box center [826, 295] width 46 height 18
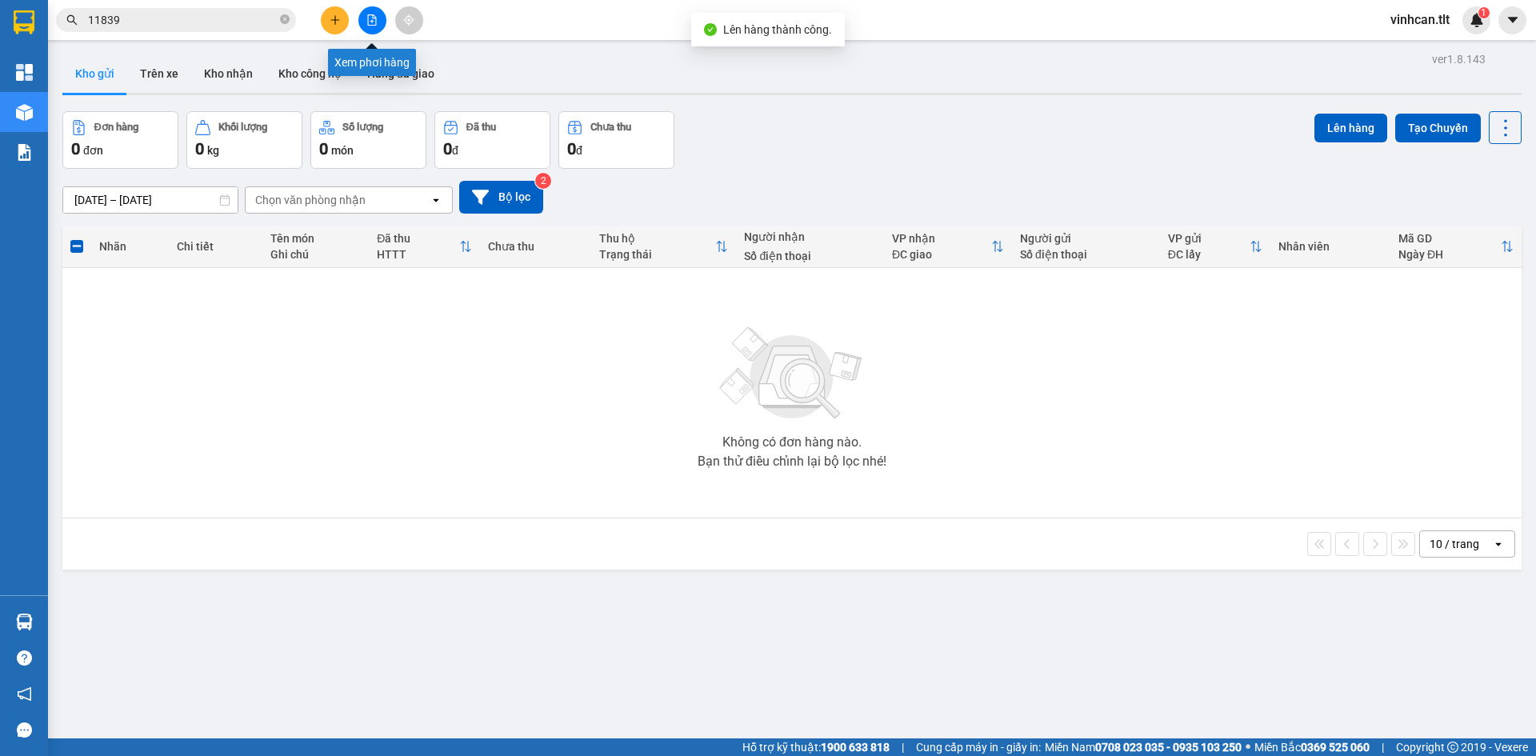
click at [375, 23] on icon "file-add" at bounding box center [371, 19] width 11 height 11
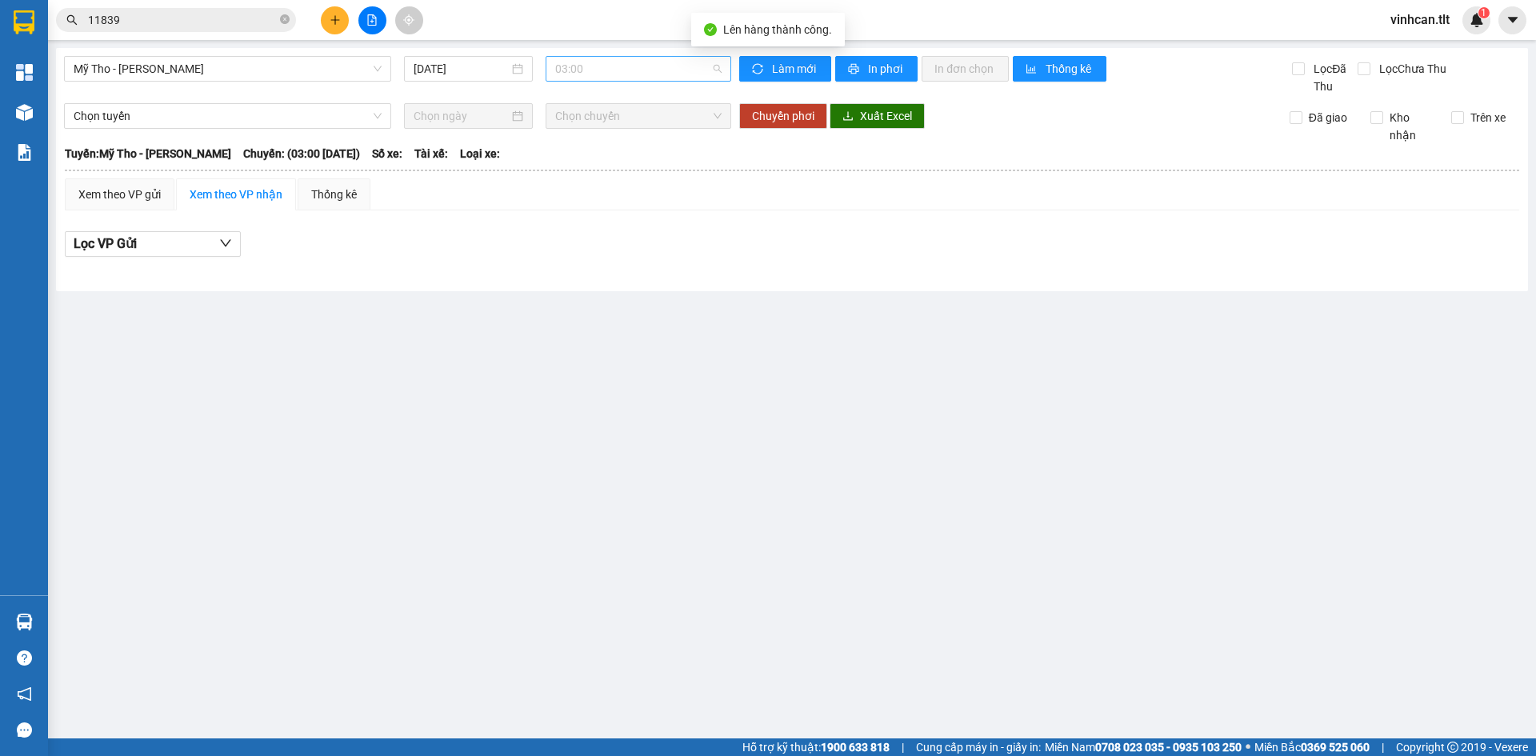
click at [637, 74] on span "03:00" at bounding box center [638, 69] width 166 height 24
click at [578, 121] on div "04:30" at bounding box center [617, 120] width 125 height 18
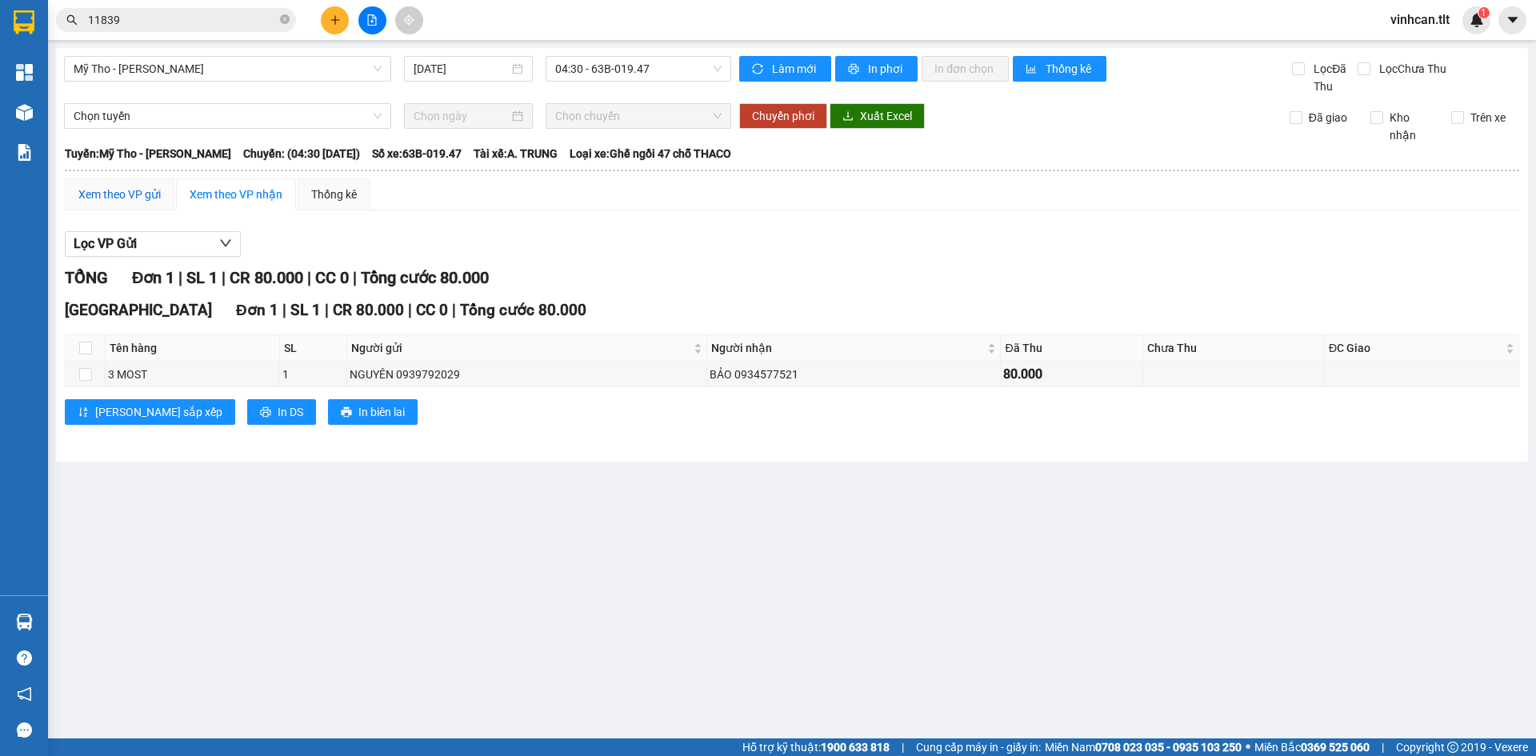
click at [84, 190] on div "Xem theo VP gửi" at bounding box center [119, 195] width 82 height 18
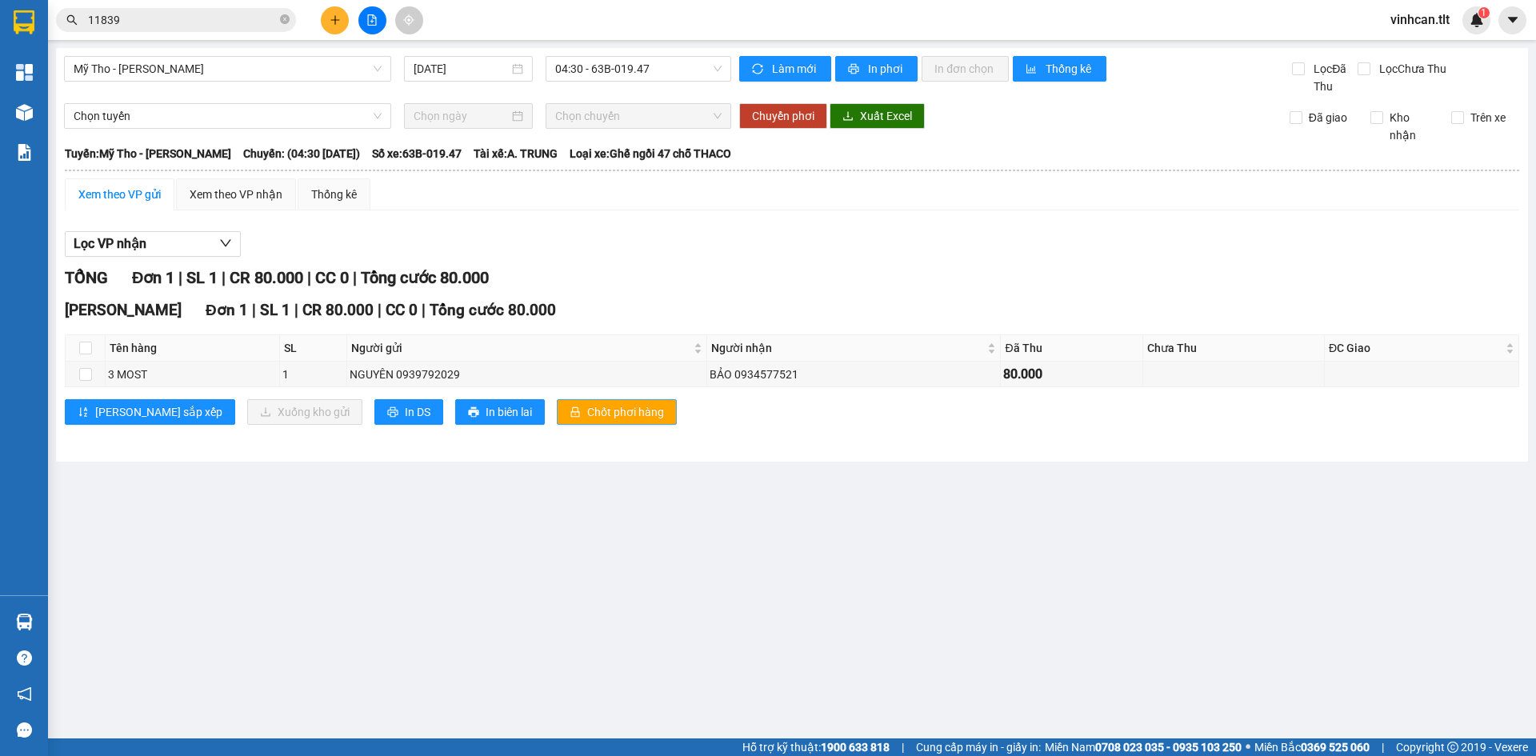
click at [603, 417] on button "Chốt phơi hàng" at bounding box center [617, 412] width 120 height 26
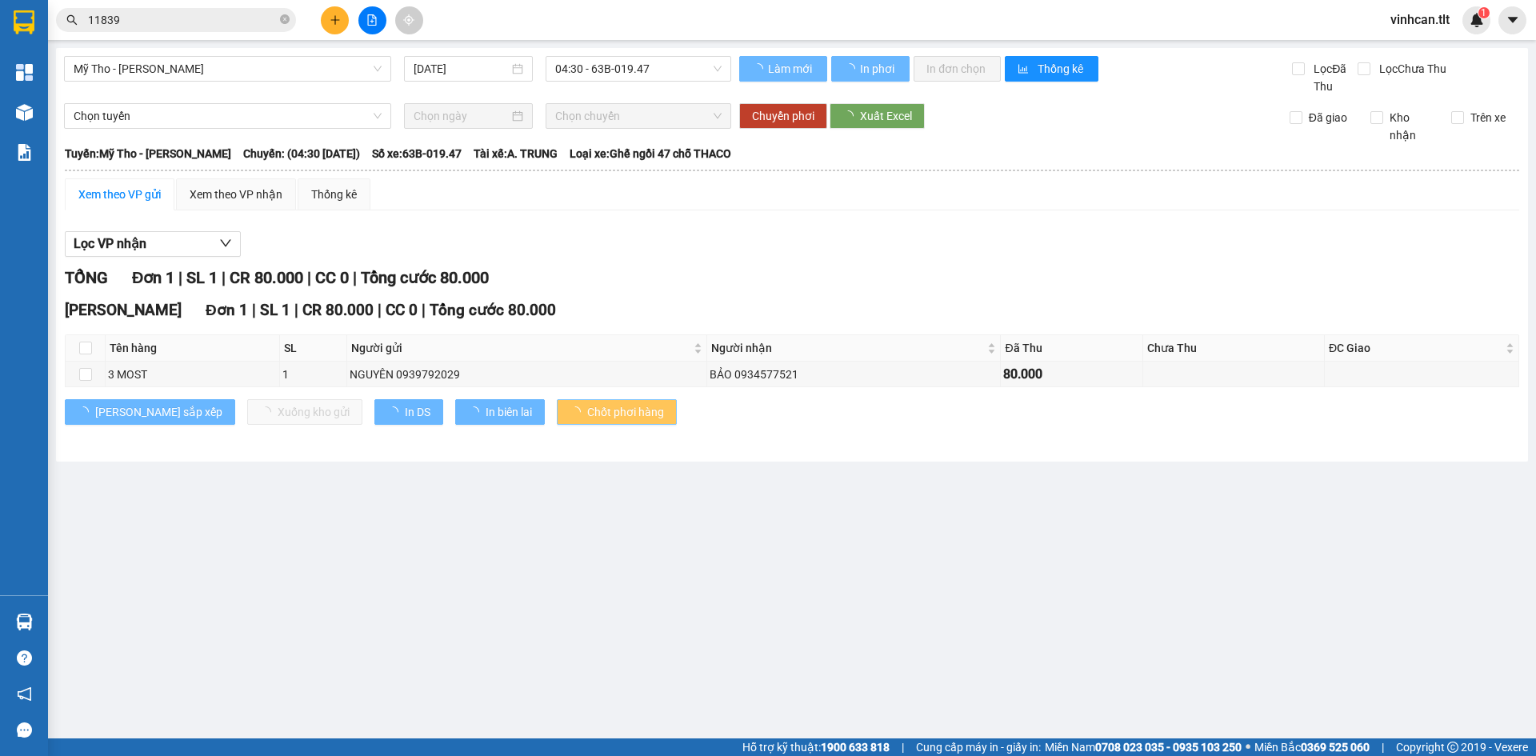
click at [603, 416] on button "Chốt phơi hàng" at bounding box center [617, 412] width 120 height 26
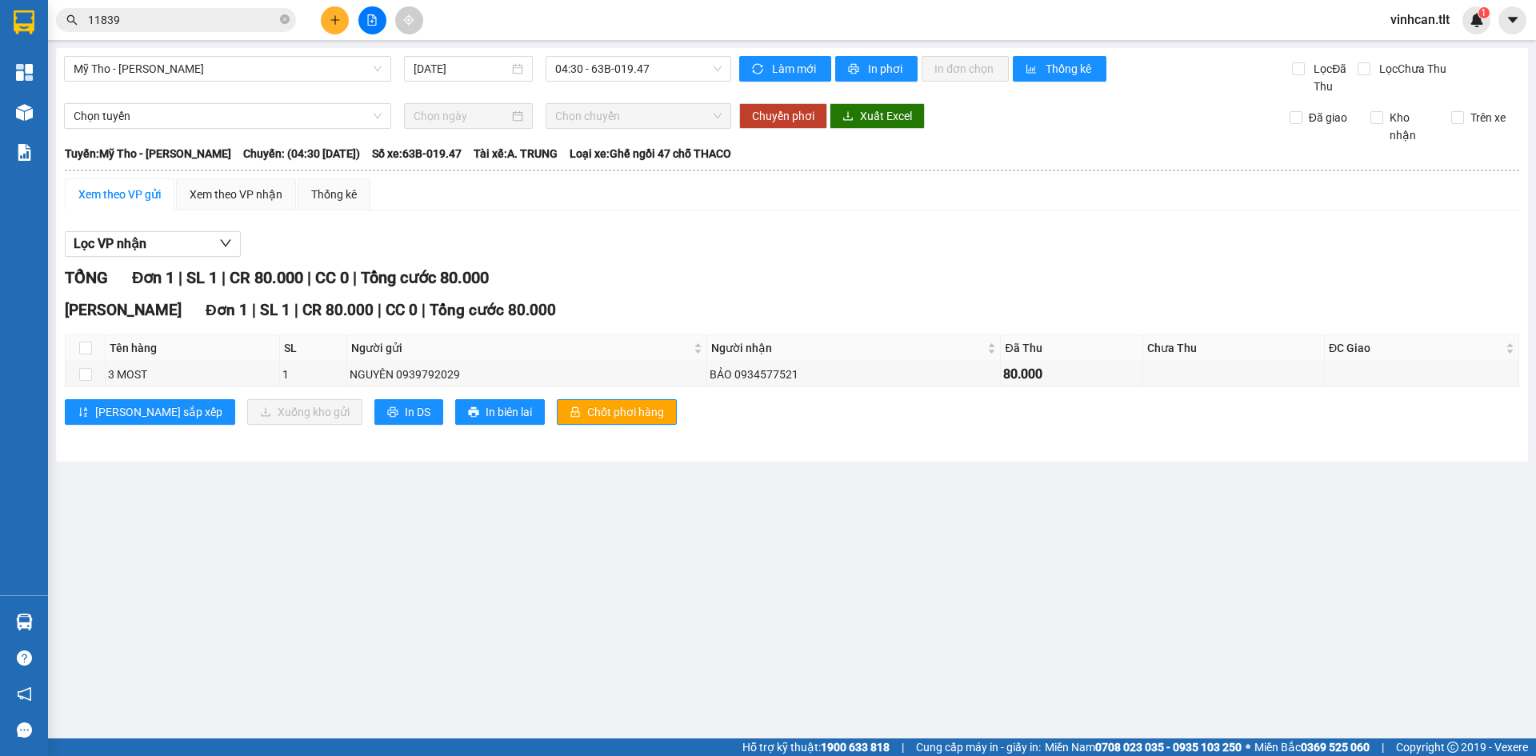
click at [664, 241] on div "Lọc VP nhận" at bounding box center [792, 244] width 1455 height 26
